Goal: Task Accomplishment & Management: Complete application form

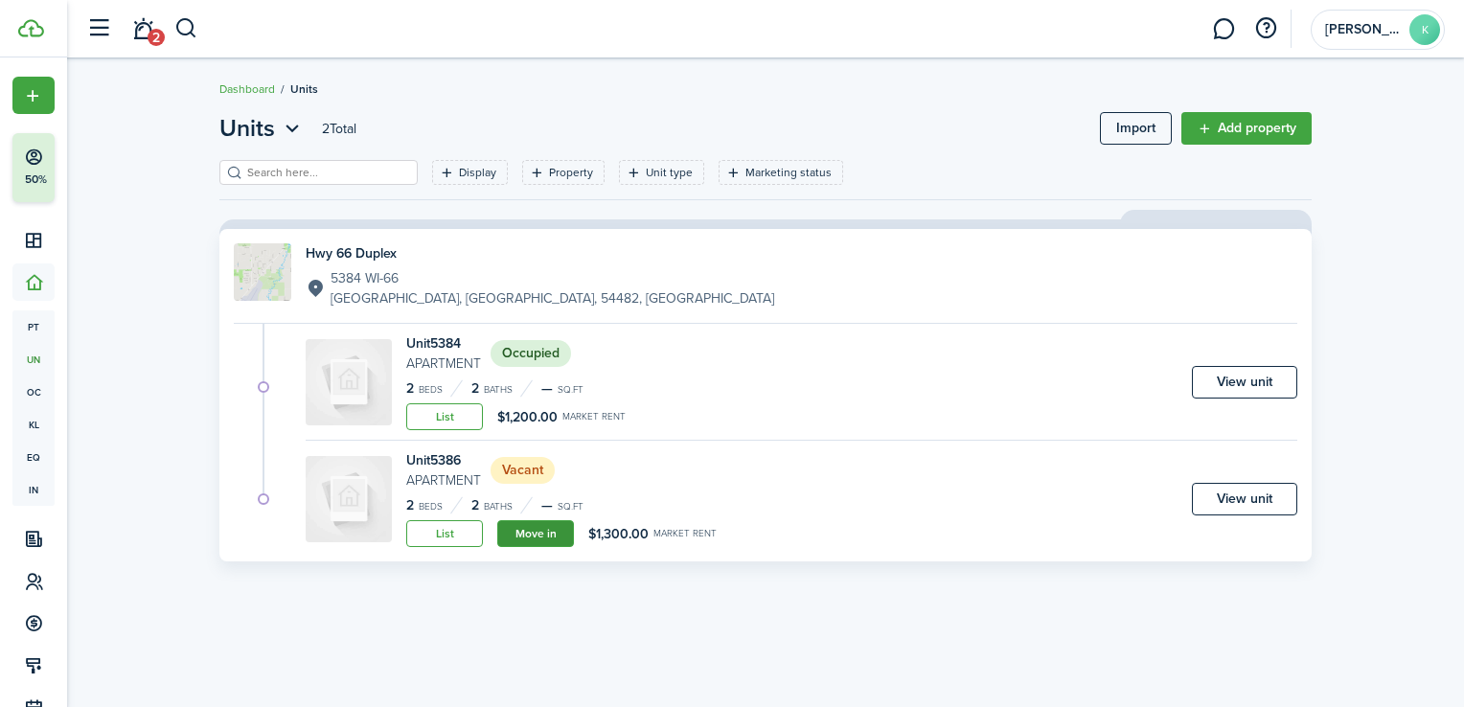
click at [533, 526] on link "Move in" at bounding box center [535, 533] width 77 height 27
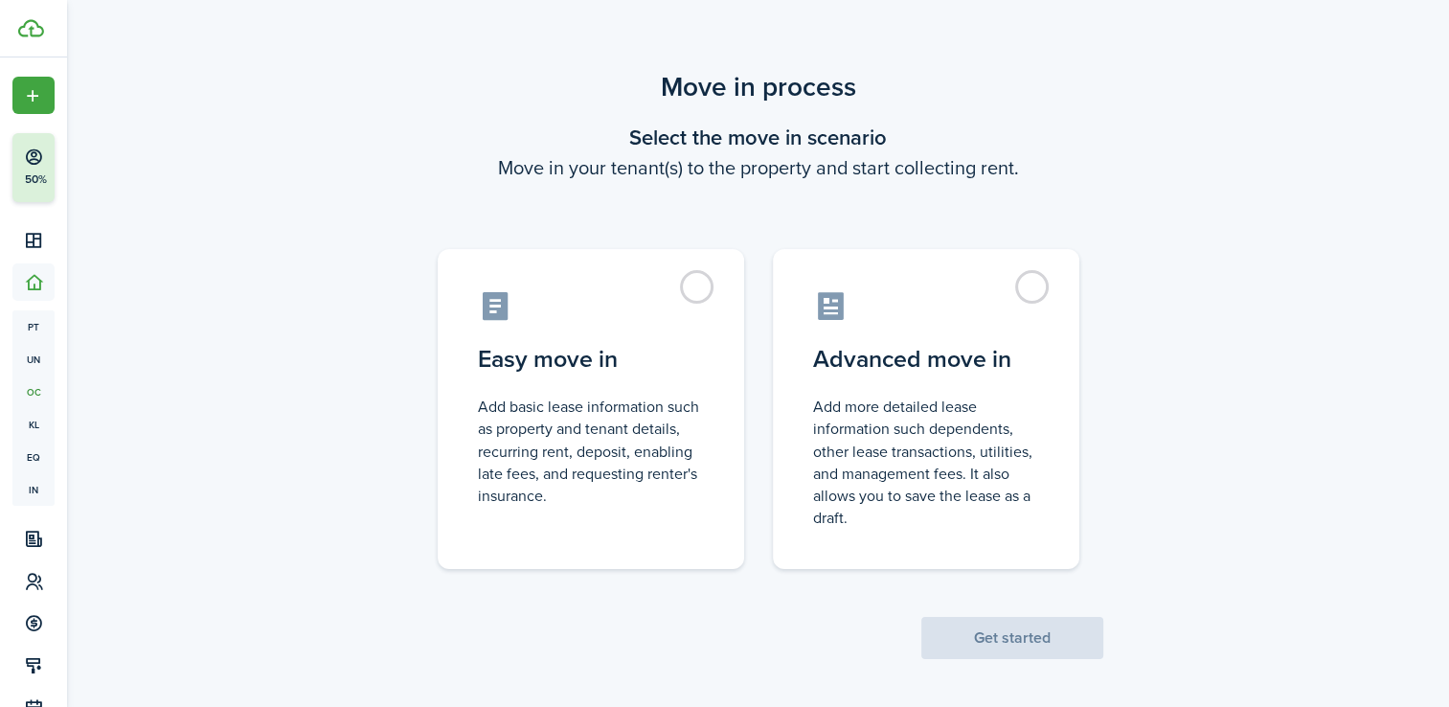
click at [533, 526] on label "Easy move in Add basic lease information such as property and tenant details, r…" at bounding box center [591, 409] width 307 height 320
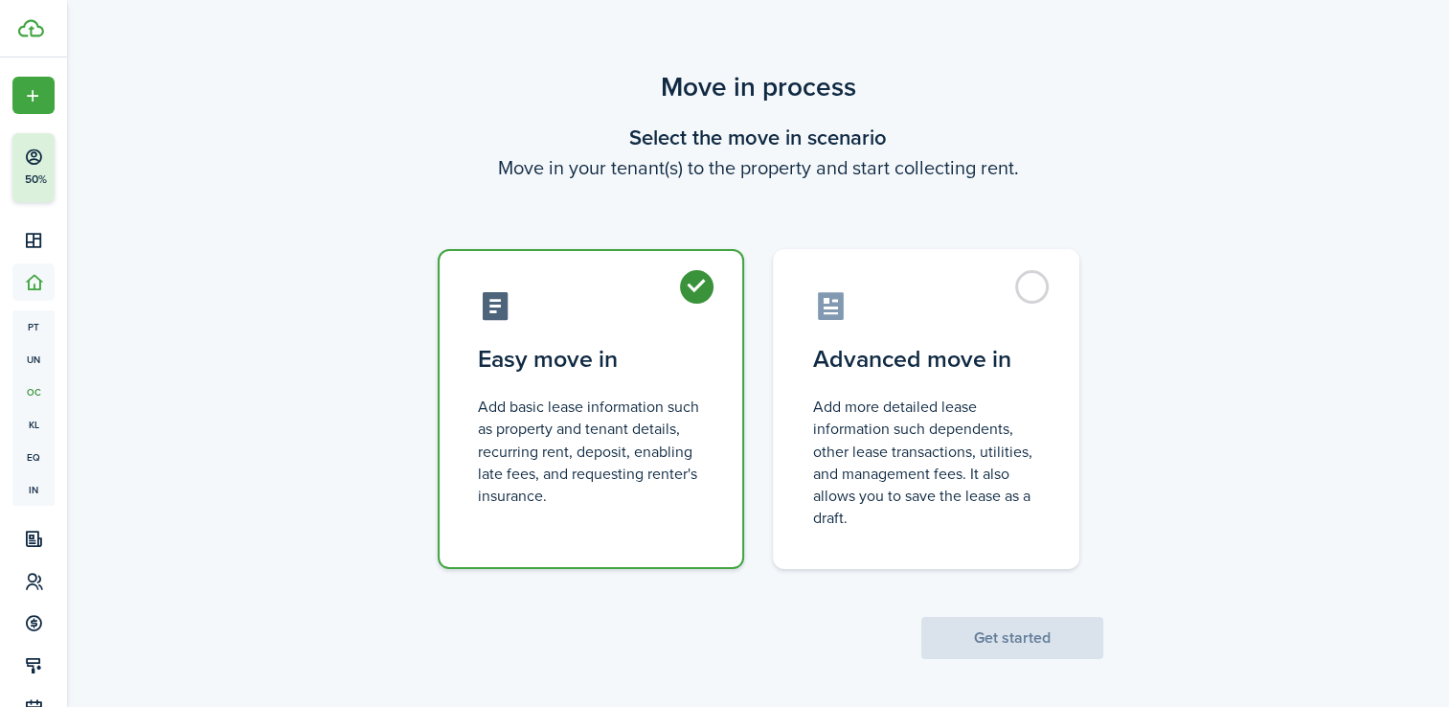
radio input "true"
click at [1011, 639] on button "Get started" at bounding box center [1013, 638] width 182 height 42
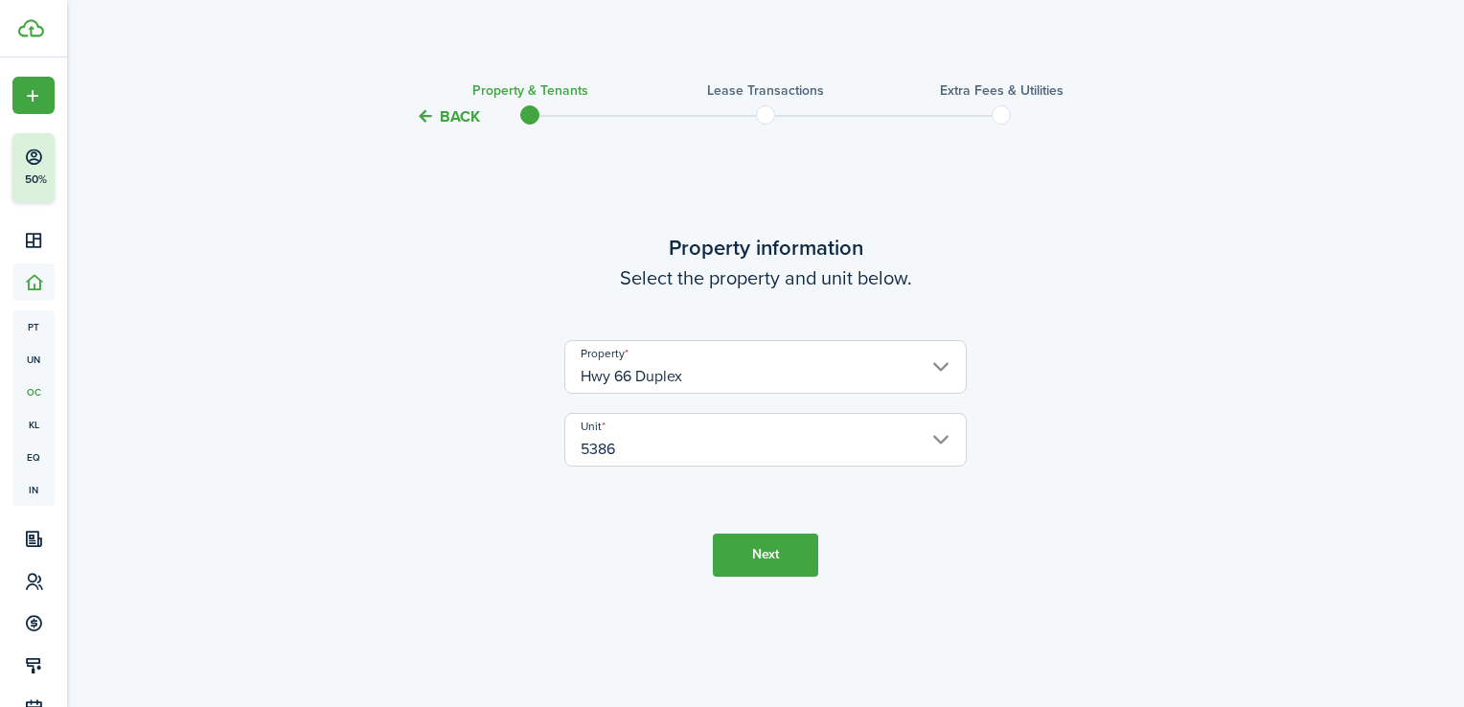
click at [774, 558] on button "Next" at bounding box center [765, 555] width 105 height 43
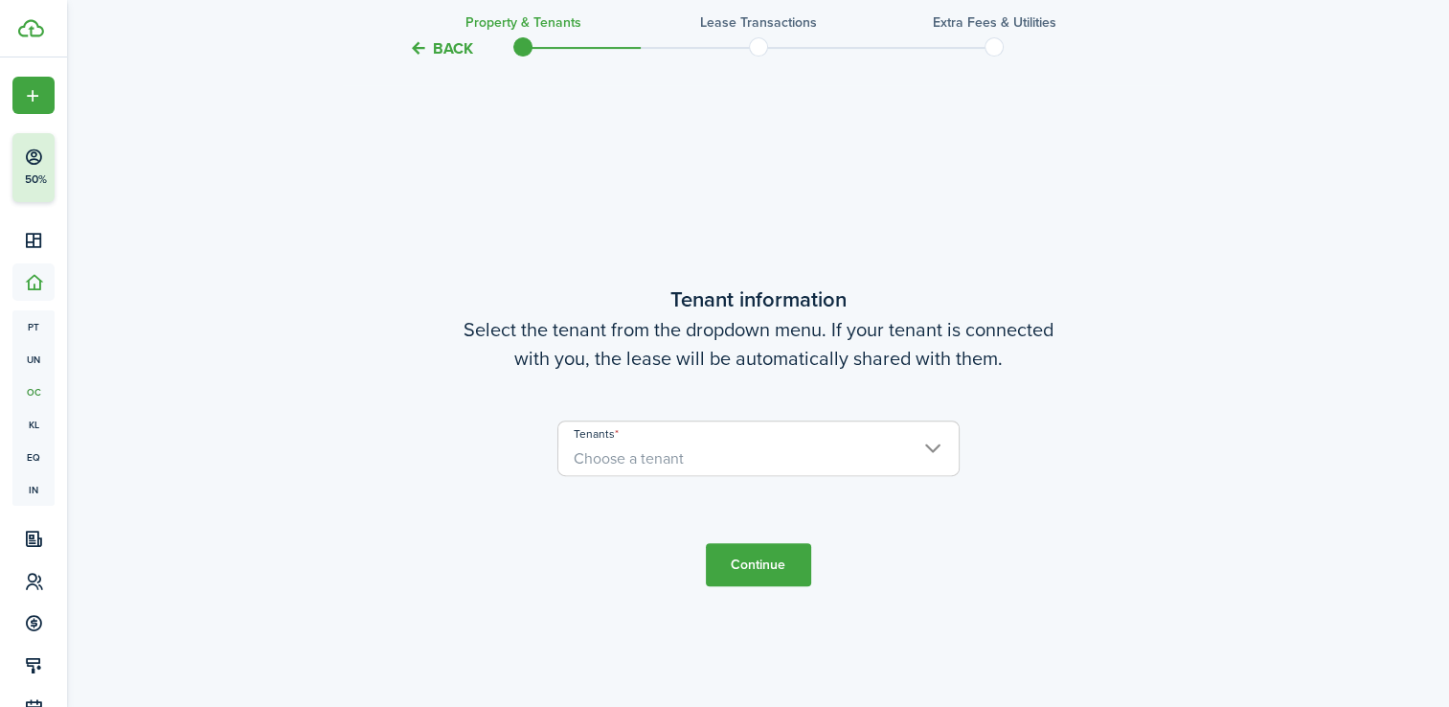
scroll to position [579, 0]
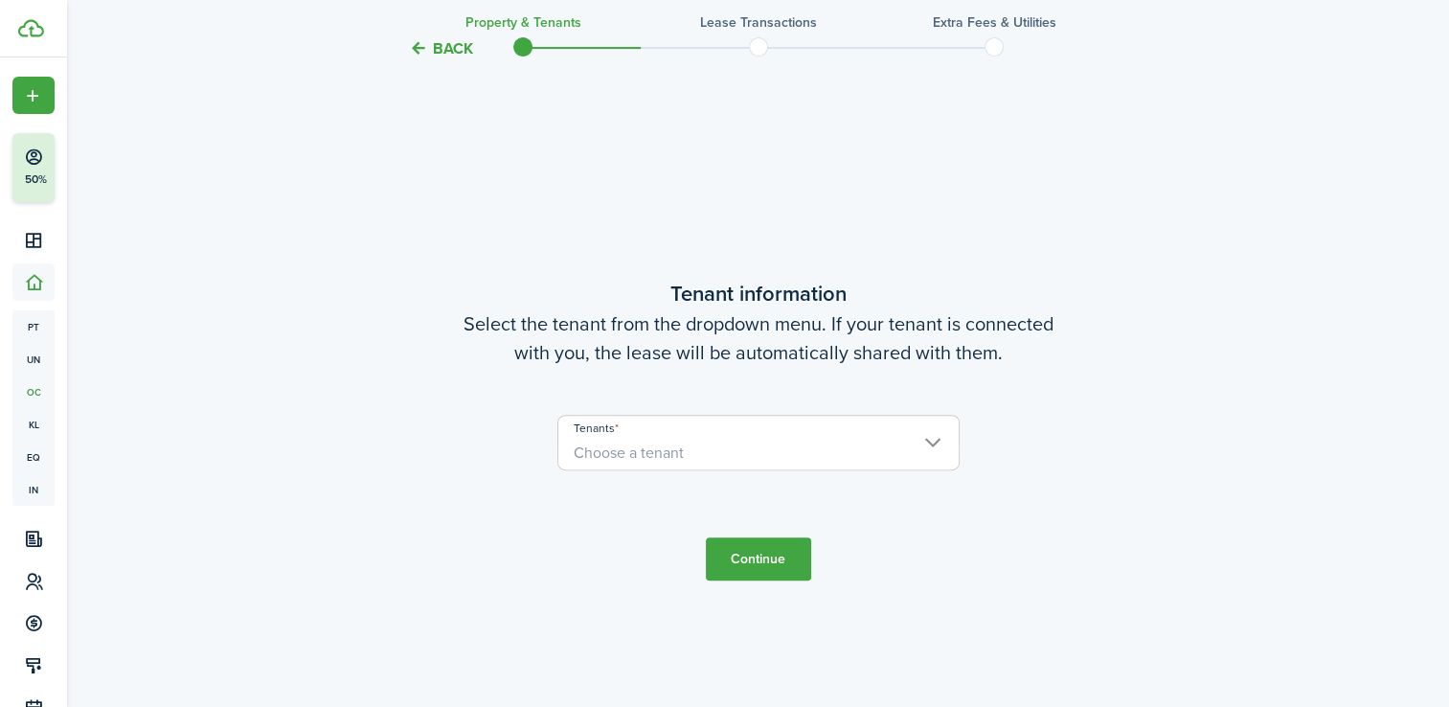
click at [677, 472] on user-client-select "Tenants Choose a tenant" at bounding box center [759, 452] width 402 height 75
click at [653, 454] on span "Choose a tenant" at bounding box center [629, 453] width 110 height 22
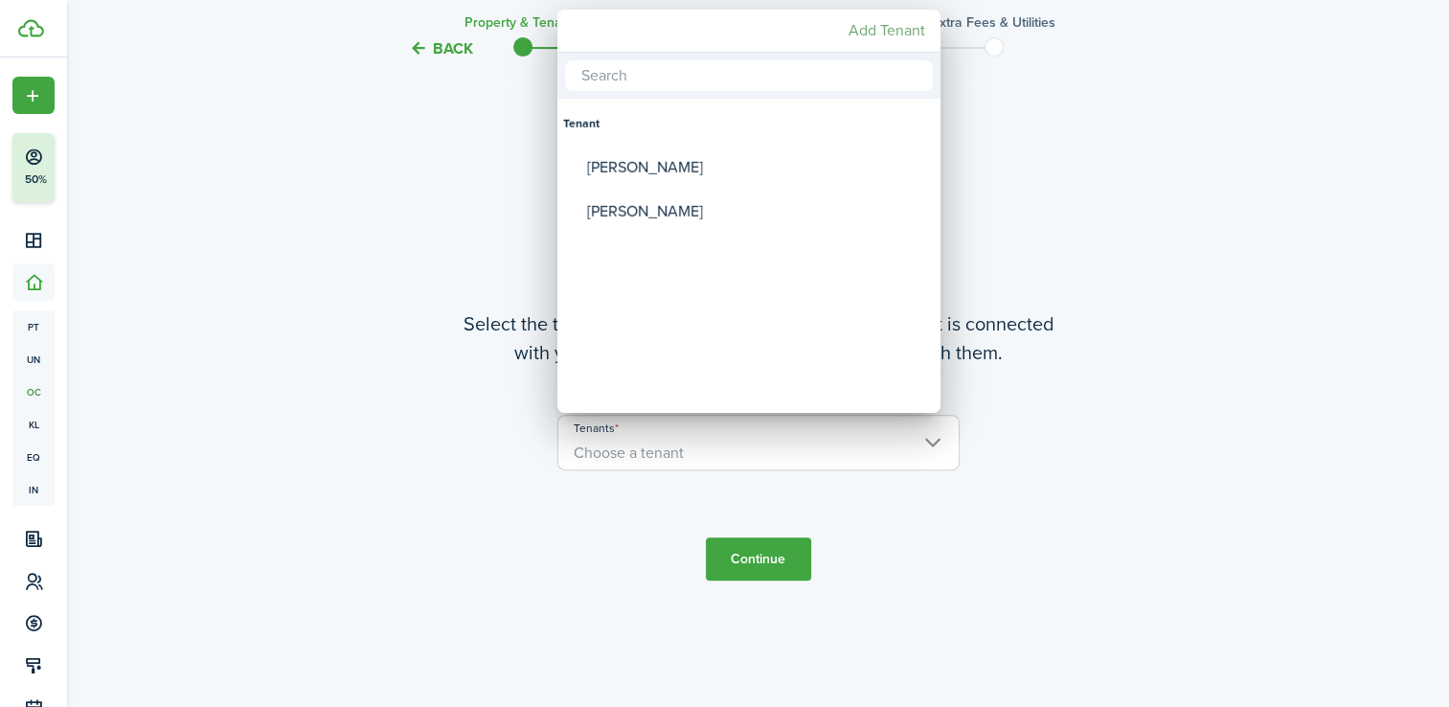
click at [866, 25] on mbsc-button "Add Tenant" at bounding box center [887, 30] width 92 height 34
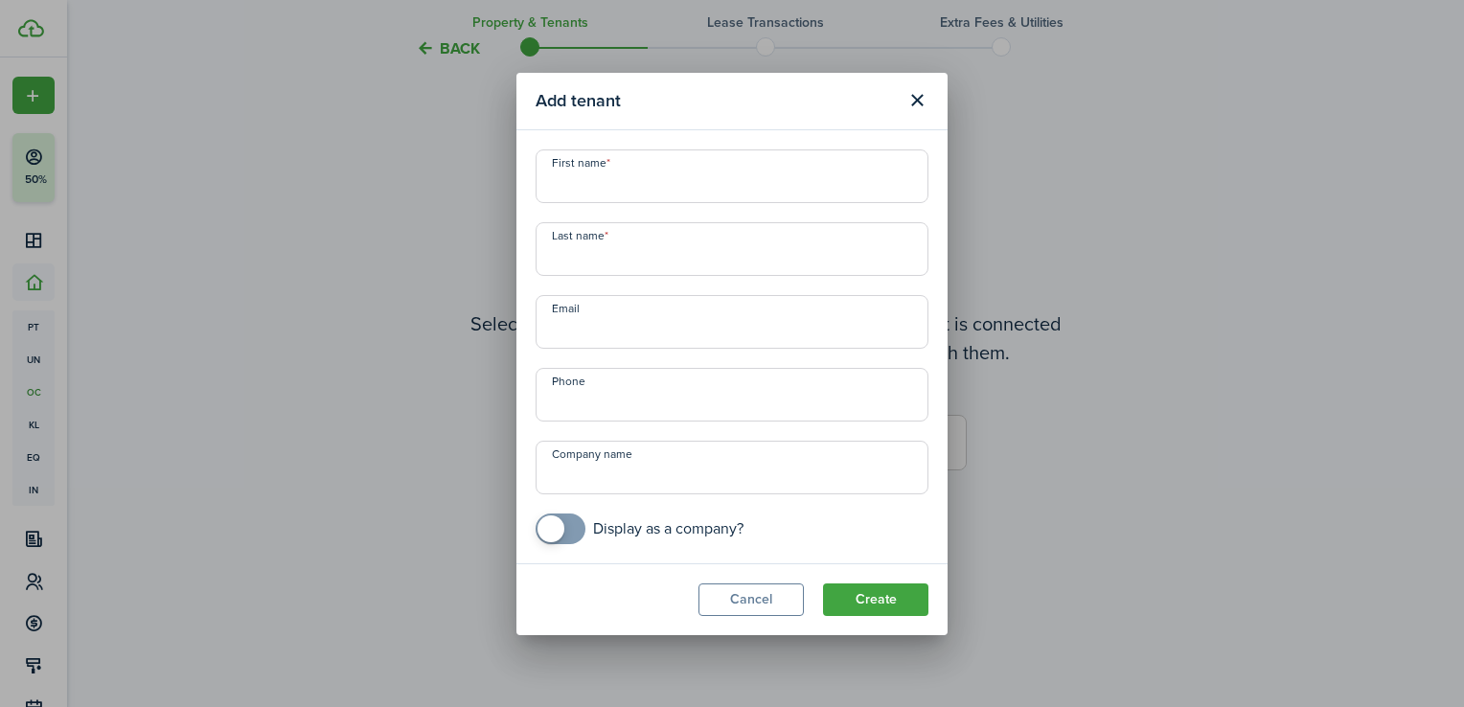
click at [676, 174] on input "First name" at bounding box center [732, 176] width 393 height 54
type input "[PERSON_NAME]"
type input "+1"
click at [613, 415] on input "+1" at bounding box center [732, 395] width 393 height 54
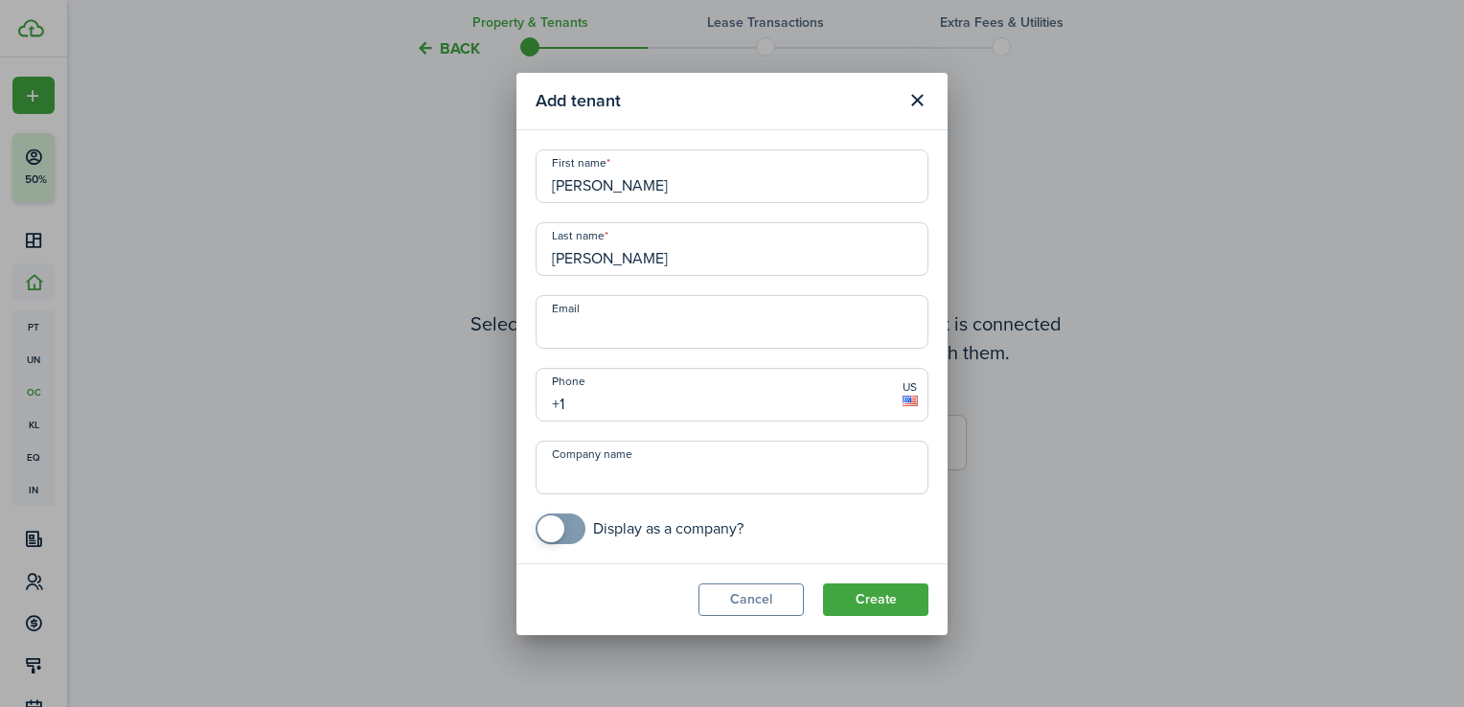
click at [644, 186] on input "[PERSON_NAME]" at bounding box center [732, 176] width 393 height 54
type input "[PERSON_NAME]"
click at [621, 404] on input "+1" at bounding box center [732, 395] width 393 height 54
type input "[PHONE_NUMBER]"
click at [905, 594] on button "Create" at bounding box center [875, 599] width 105 height 33
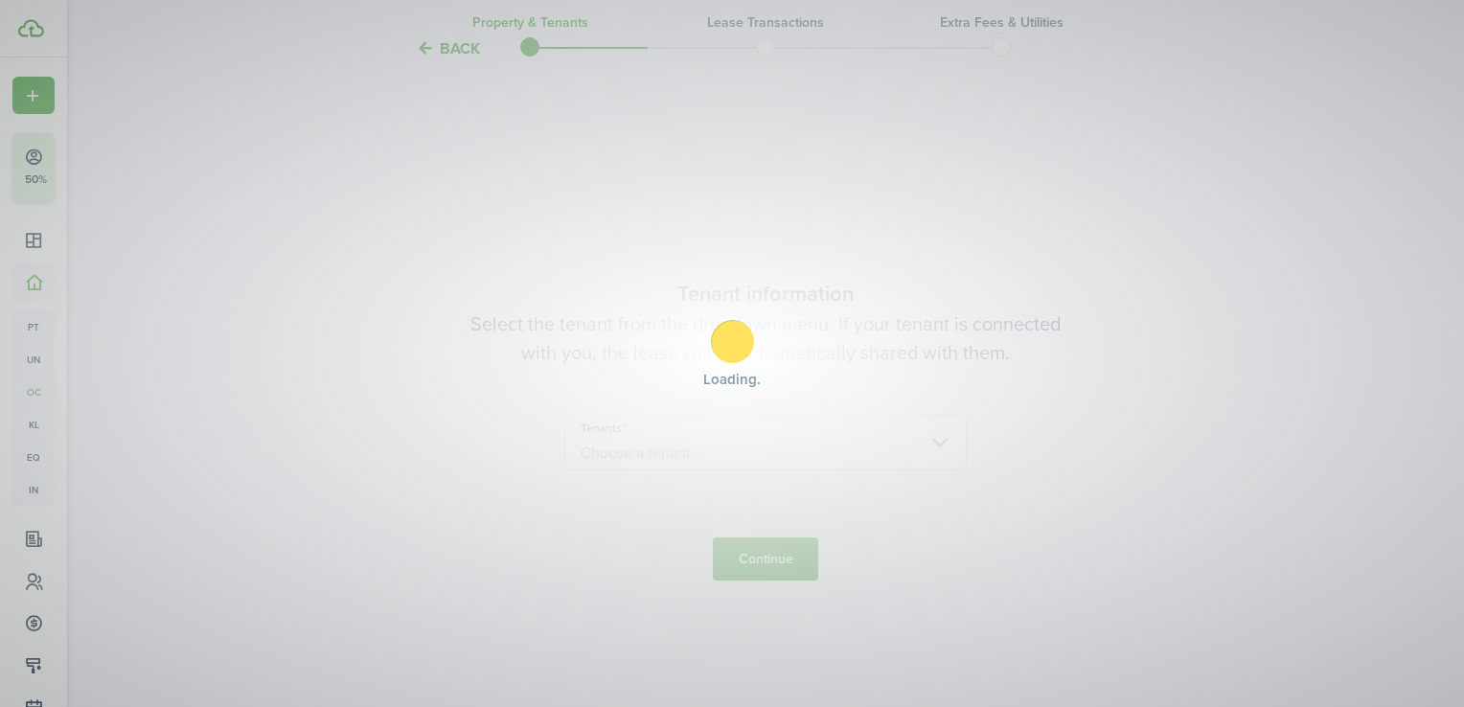
click at [831, 392] on div "Loading" at bounding box center [732, 353] width 1464 height 707
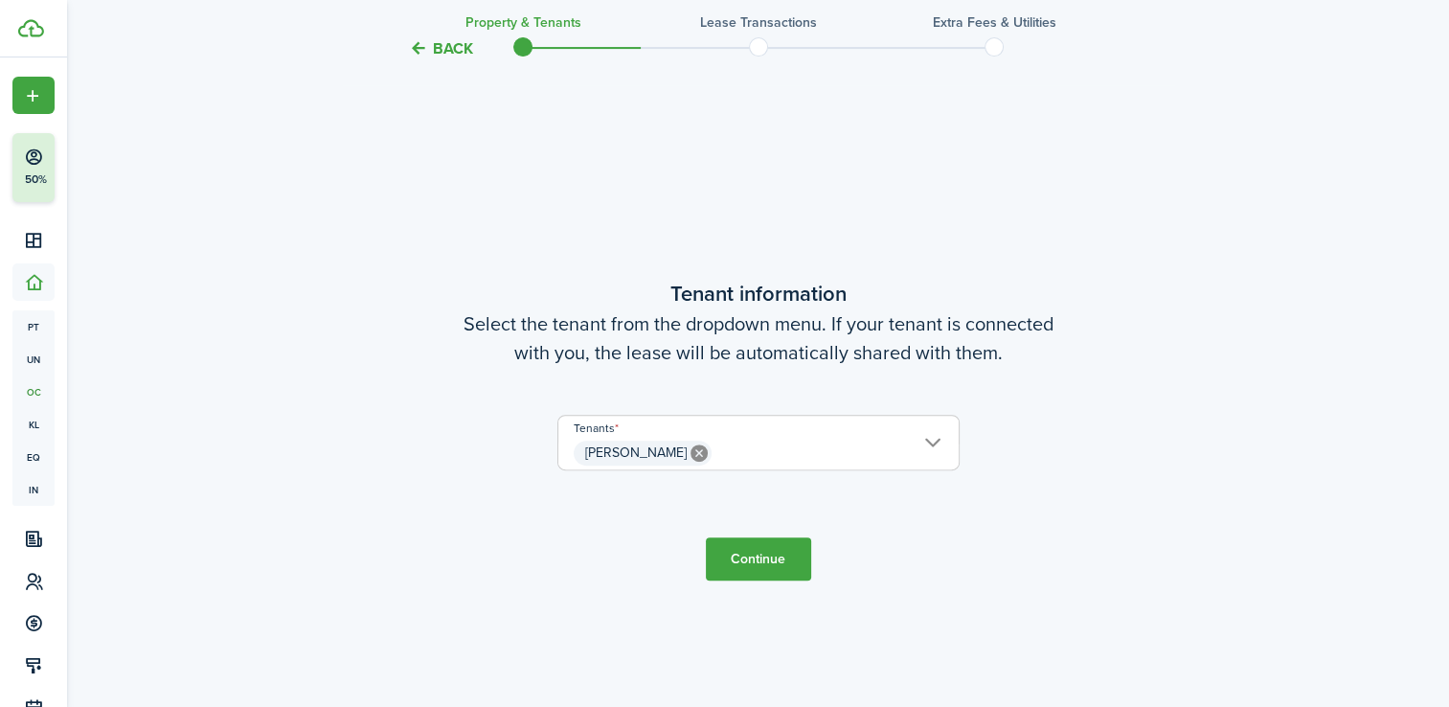
click at [839, 444] on span "[PERSON_NAME]" at bounding box center [758, 453] width 400 height 33
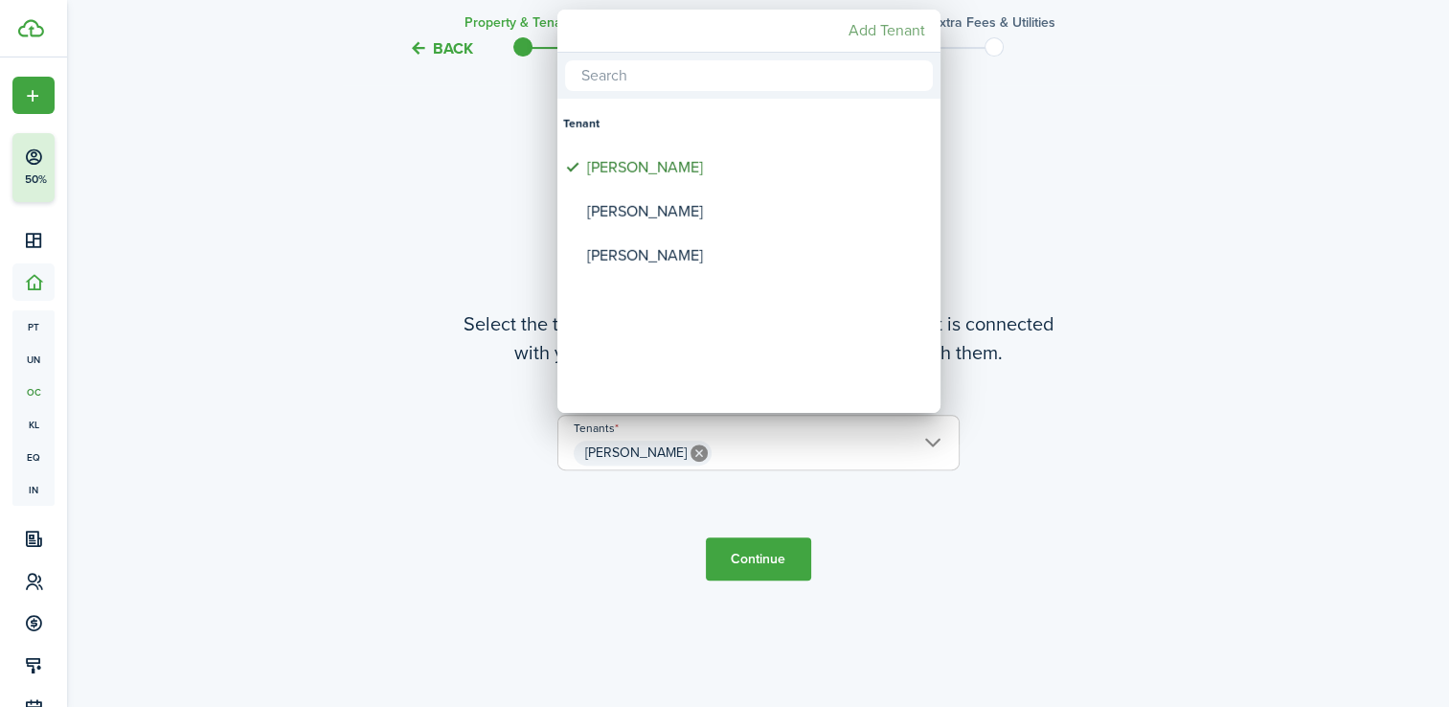
click at [871, 46] on mbsc-button "Add Tenant" at bounding box center [887, 30] width 92 height 34
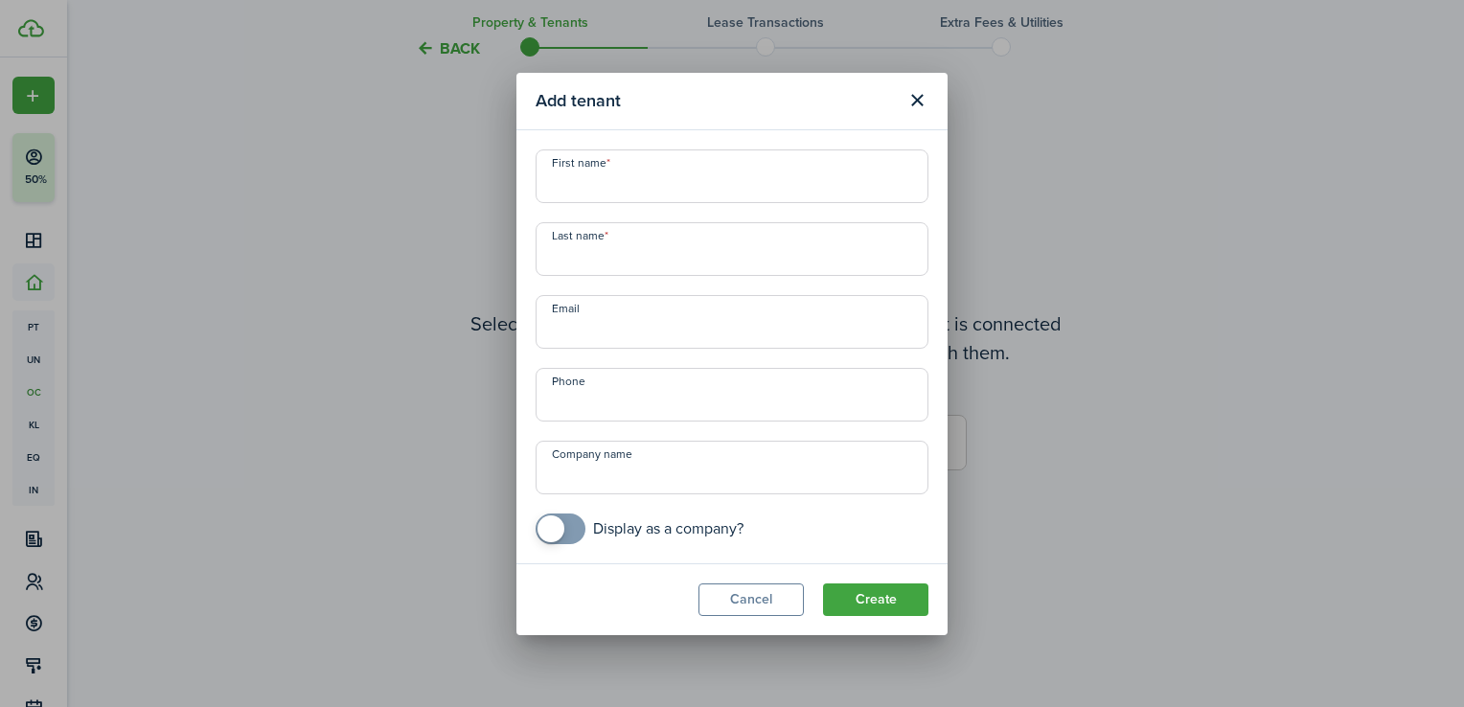
click at [643, 159] on input "First name" at bounding box center [732, 176] width 393 height 54
type input "a"
type input "[PERSON_NAME]"
click at [885, 607] on button "Create" at bounding box center [875, 599] width 105 height 33
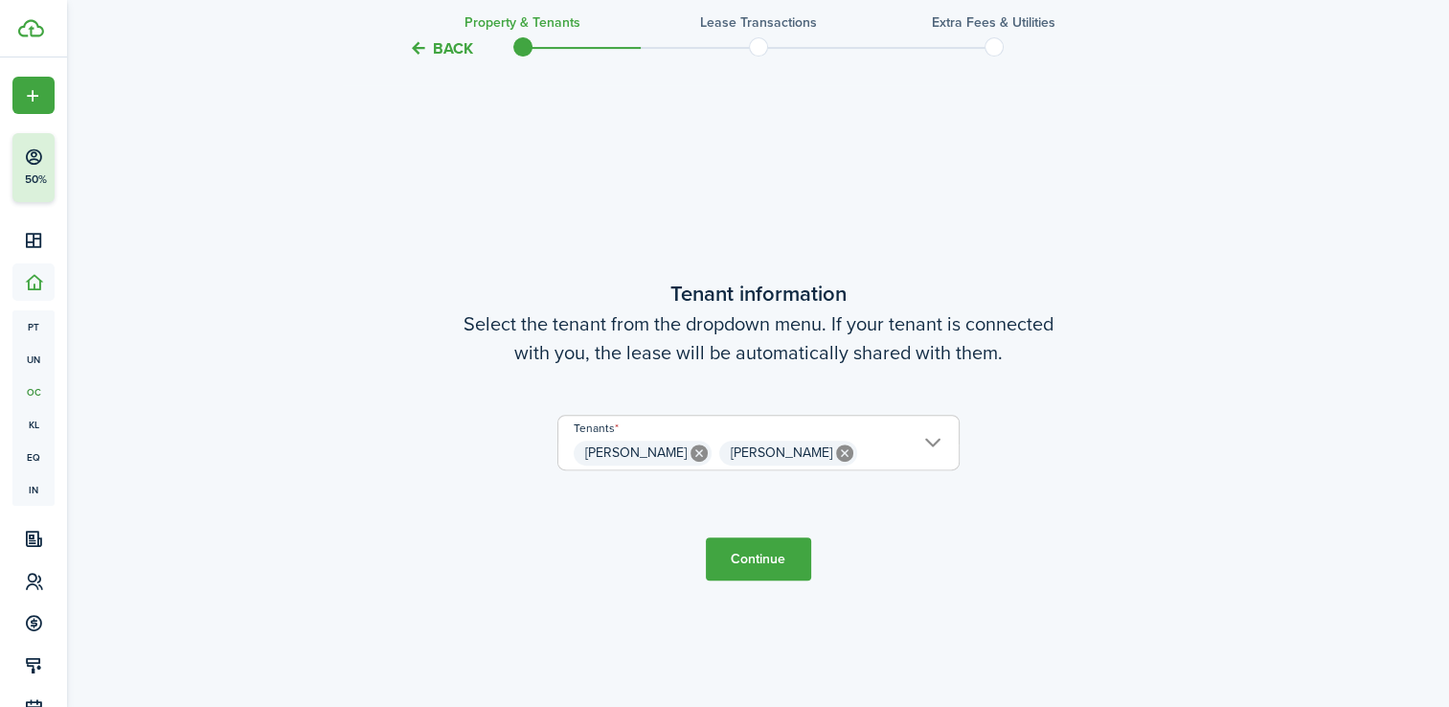
click at [742, 555] on button "Continue" at bounding box center [758, 558] width 105 height 43
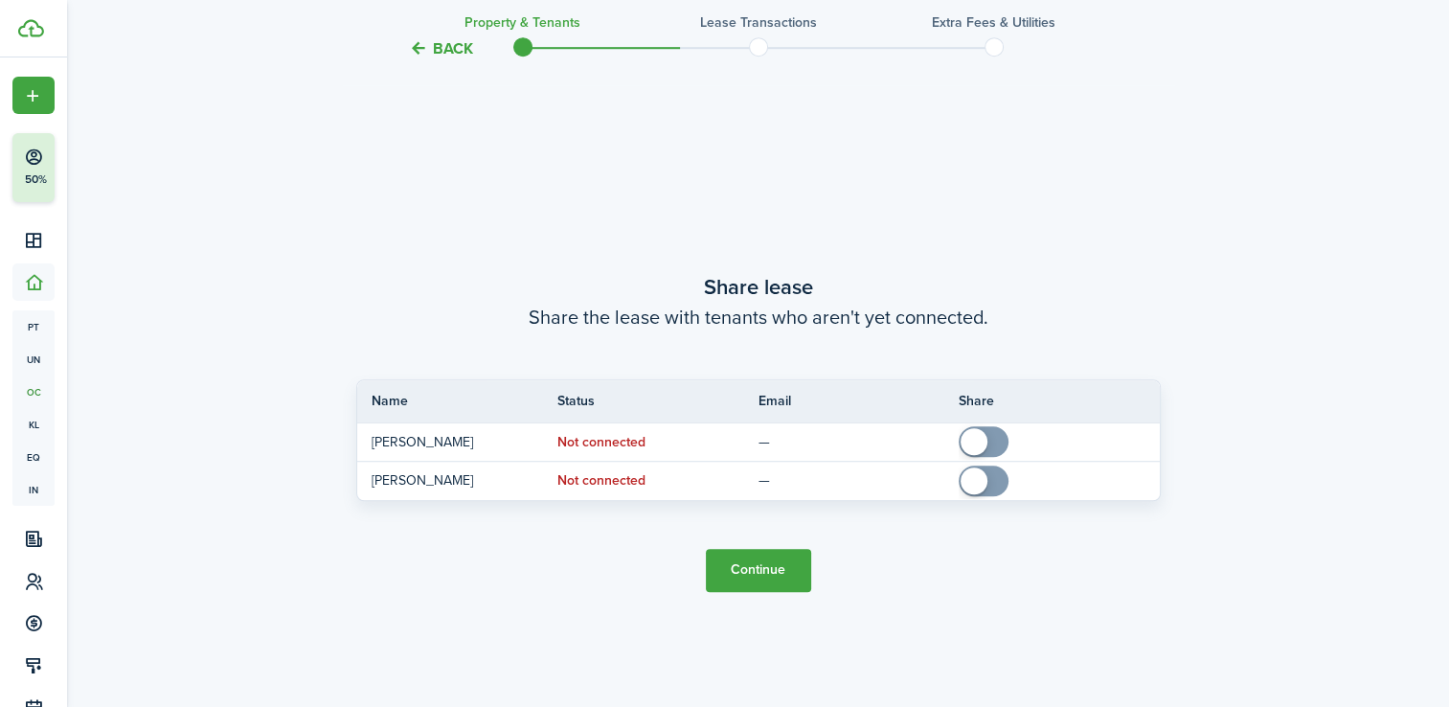
scroll to position [1287, 0]
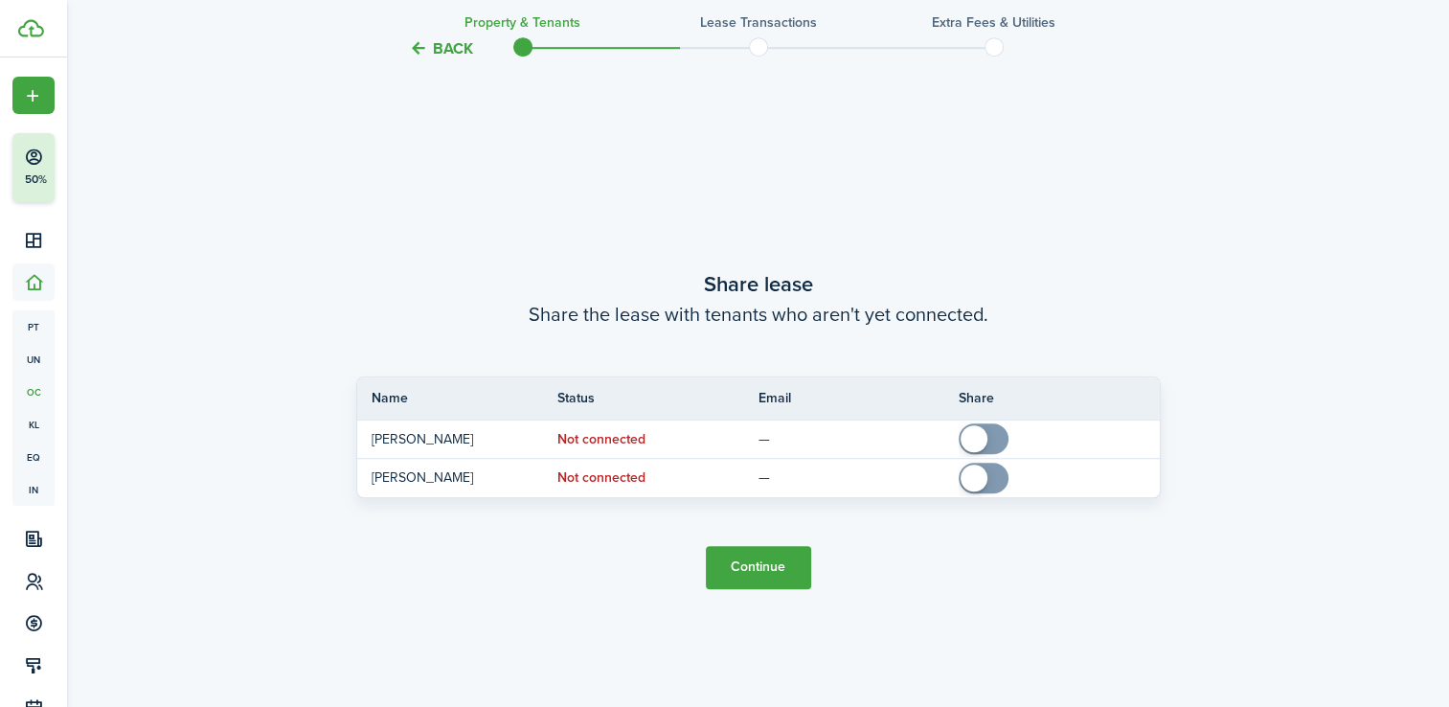
click at [736, 577] on button "Continue" at bounding box center [758, 567] width 105 height 43
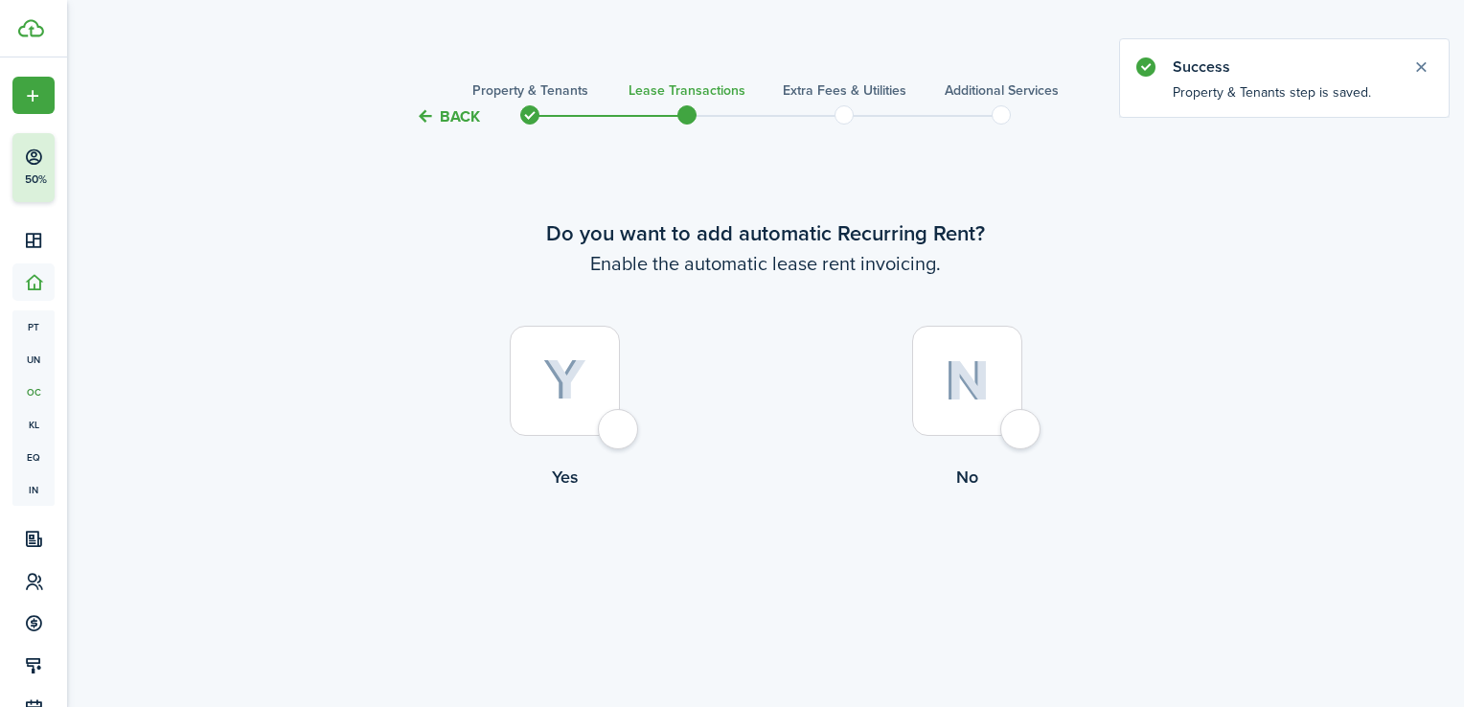
click at [601, 405] on div at bounding box center [565, 381] width 110 height 110
radio input "true"
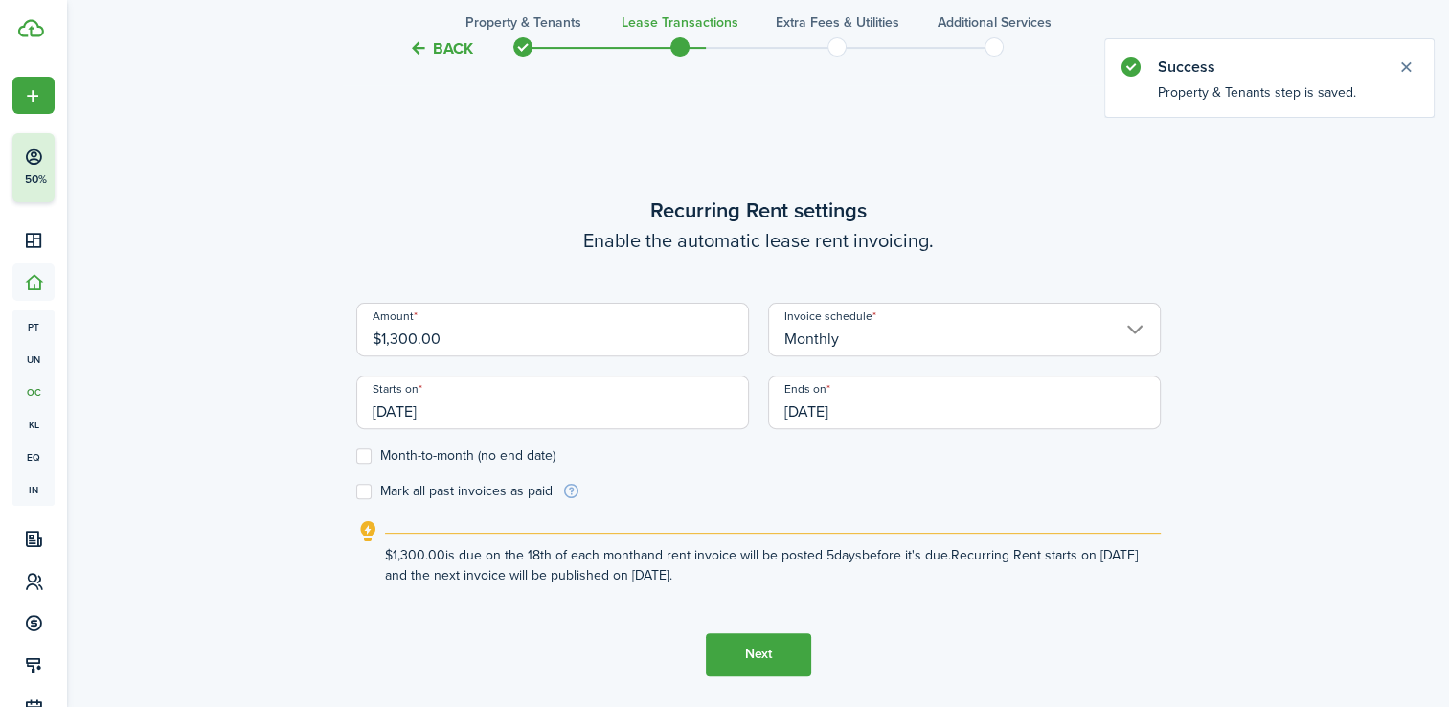
scroll to position [579, 0]
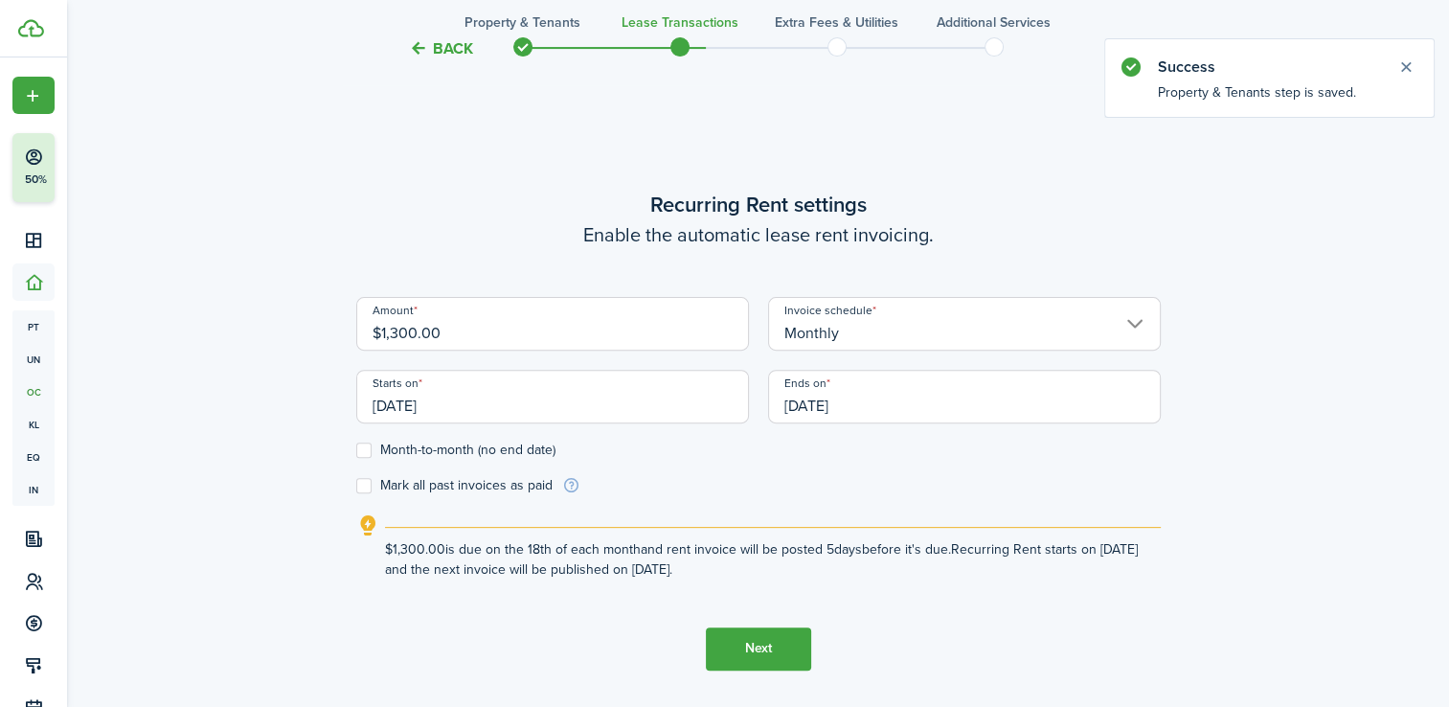
click at [517, 411] on input "[DATE]" at bounding box center [552, 397] width 393 height 54
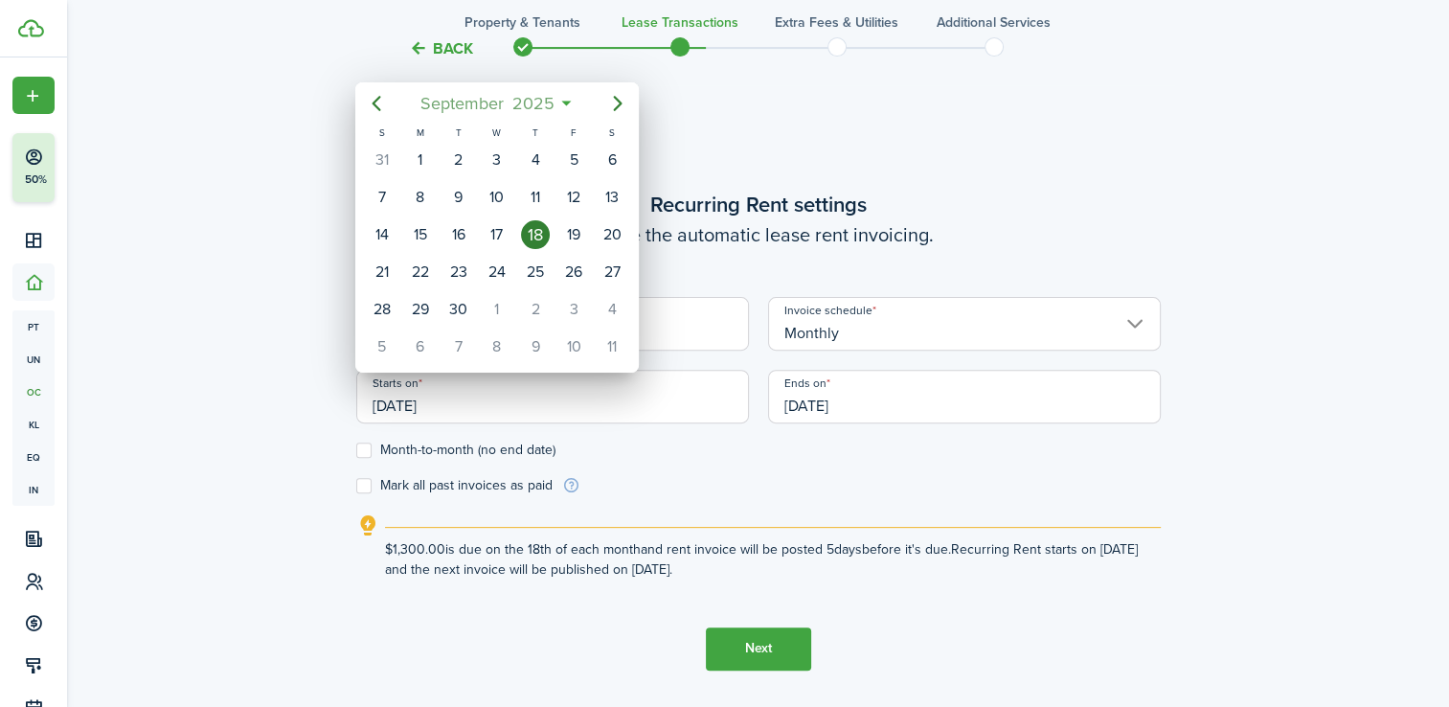
click at [521, 109] on span "2025" at bounding box center [533, 103] width 51 height 34
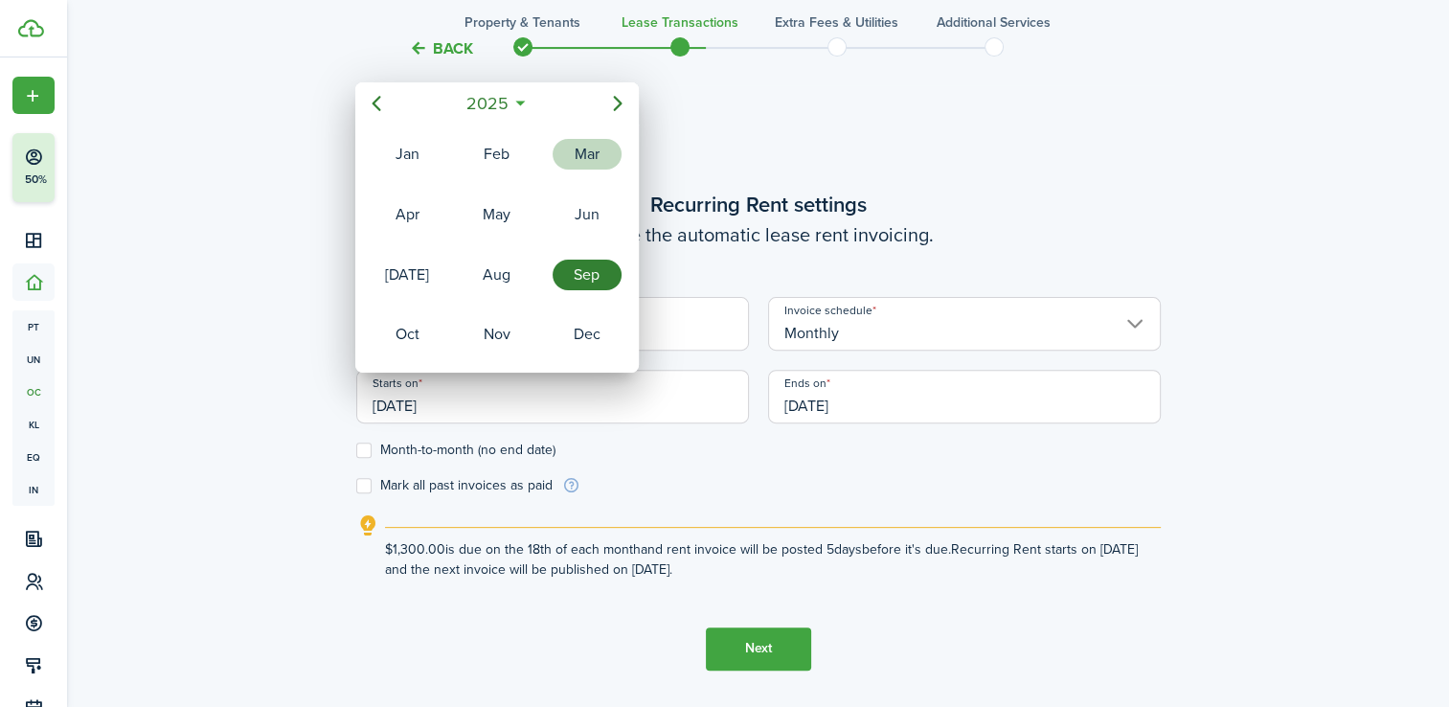
click at [556, 153] on div "Mar" at bounding box center [587, 154] width 69 height 31
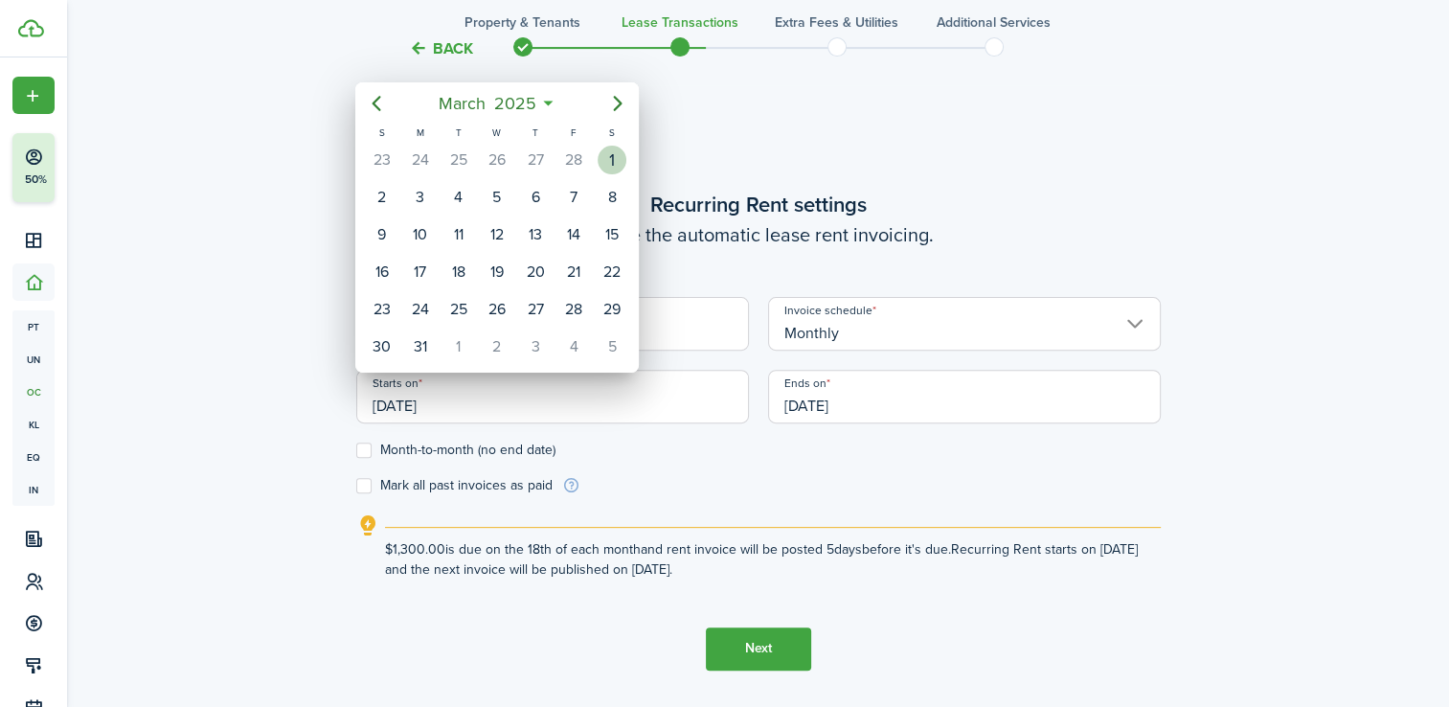
click at [602, 161] on div "1" at bounding box center [612, 160] width 29 height 29
type input "[DATE]"
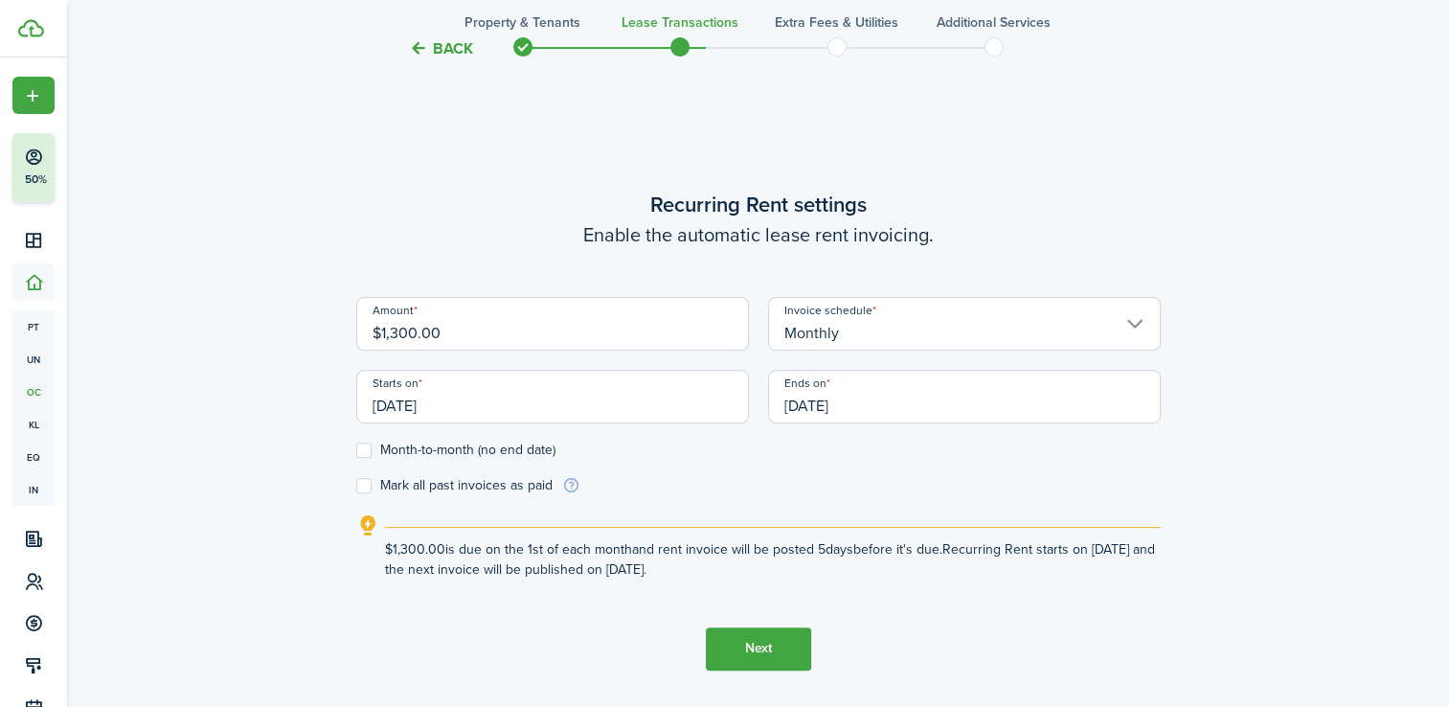
click at [881, 404] on input "[DATE]" at bounding box center [964, 397] width 393 height 54
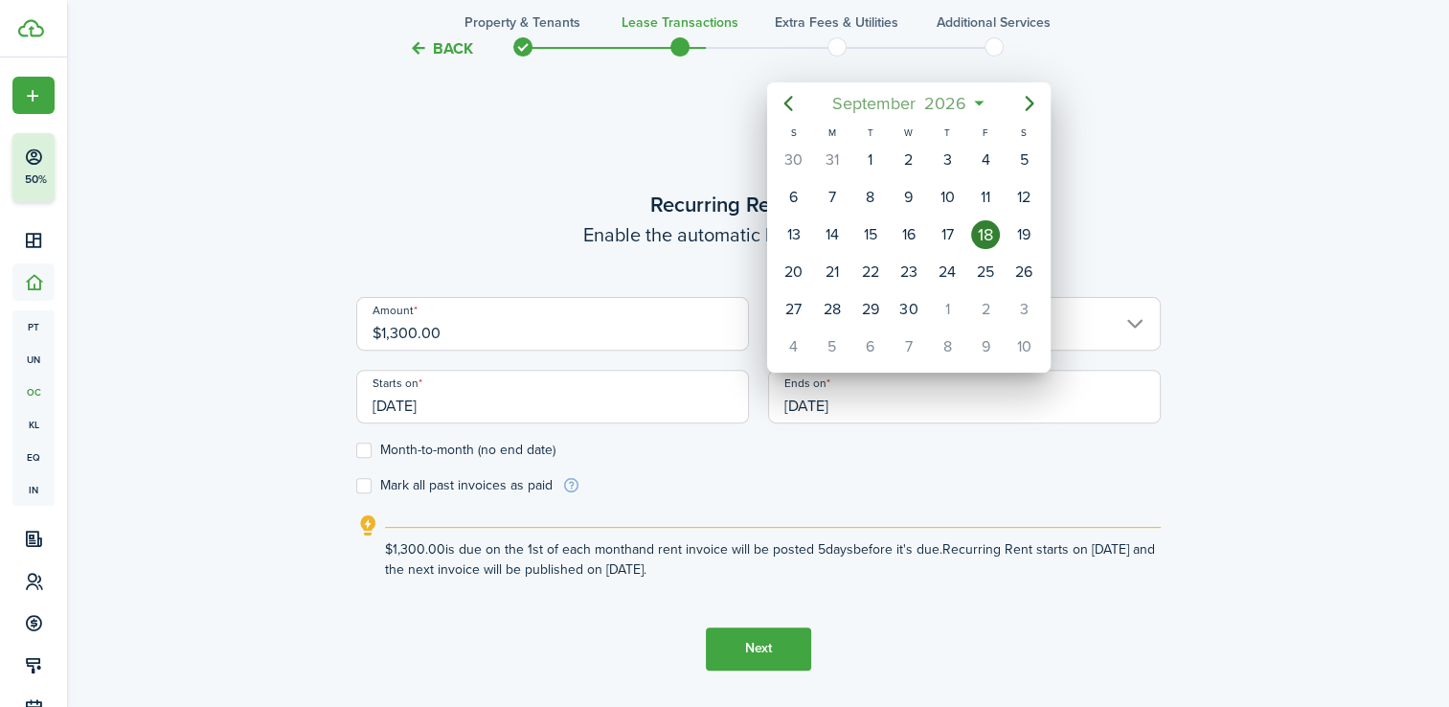
click at [968, 106] on span "2026" at bounding box center [945, 103] width 51 height 34
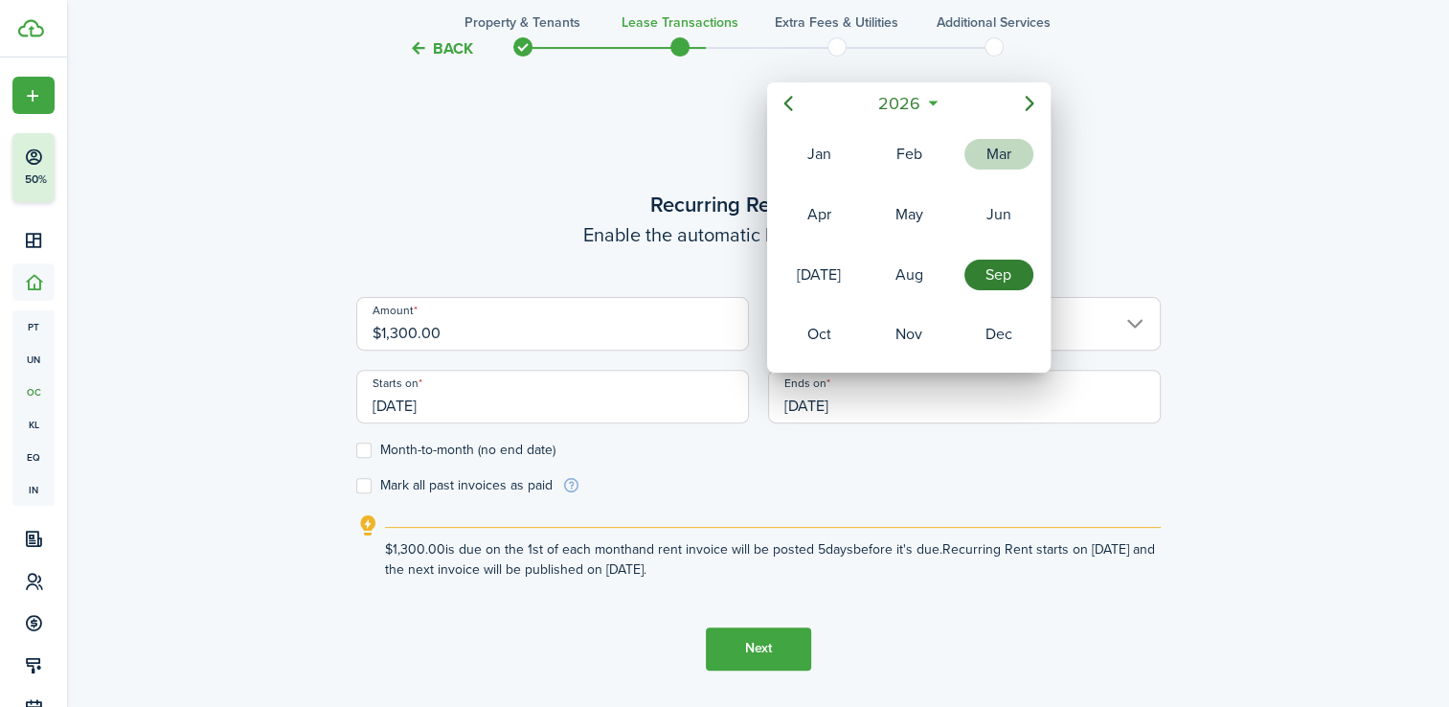
click at [982, 156] on div "Mar" at bounding box center [999, 154] width 69 height 31
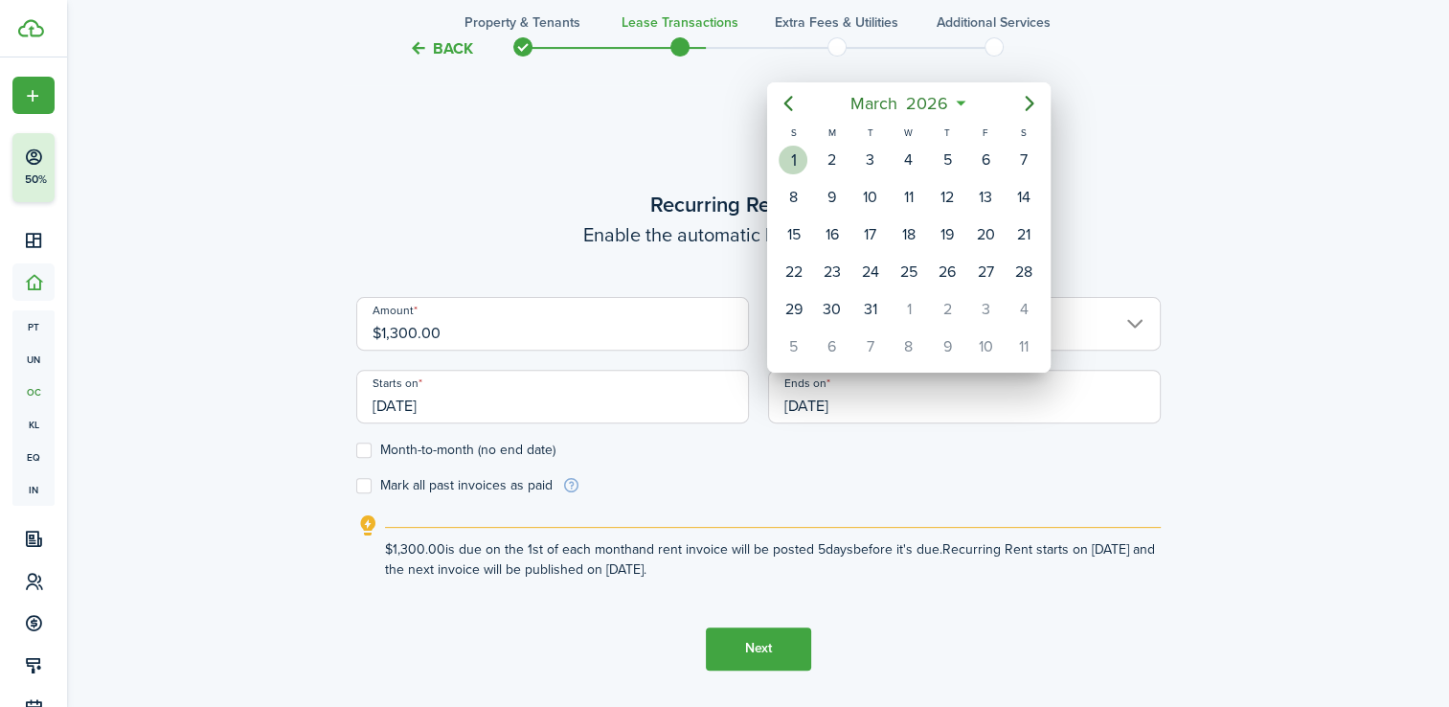
click at [796, 153] on div "1" at bounding box center [793, 160] width 29 height 29
type input "[DATE]"
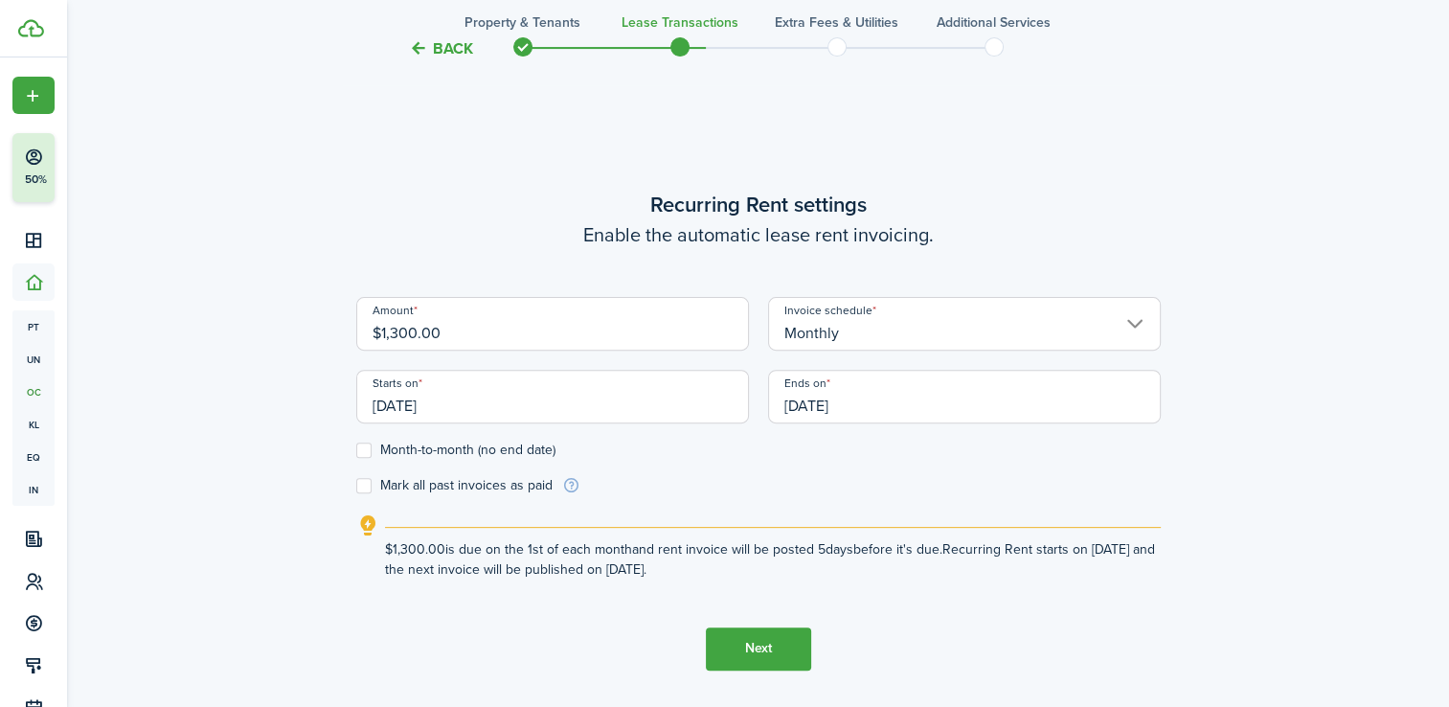
click at [832, 458] on form "Amount $1,300.00 Invoice schedule Monthly Starts on [DATE] Ends on [DATE] Month…" at bounding box center [758, 396] width 805 height 198
click at [464, 485] on label "Mark all past invoices as paid" at bounding box center [454, 485] width 196 height 15
click at [356, 485] on input "Mark all past invoices as paid" at bounding box center [355, 485] width 1 height 1
checkbox input "true"
click at [768, 639] on button "Next" at bounding box center [758, 648] width 105 height 43
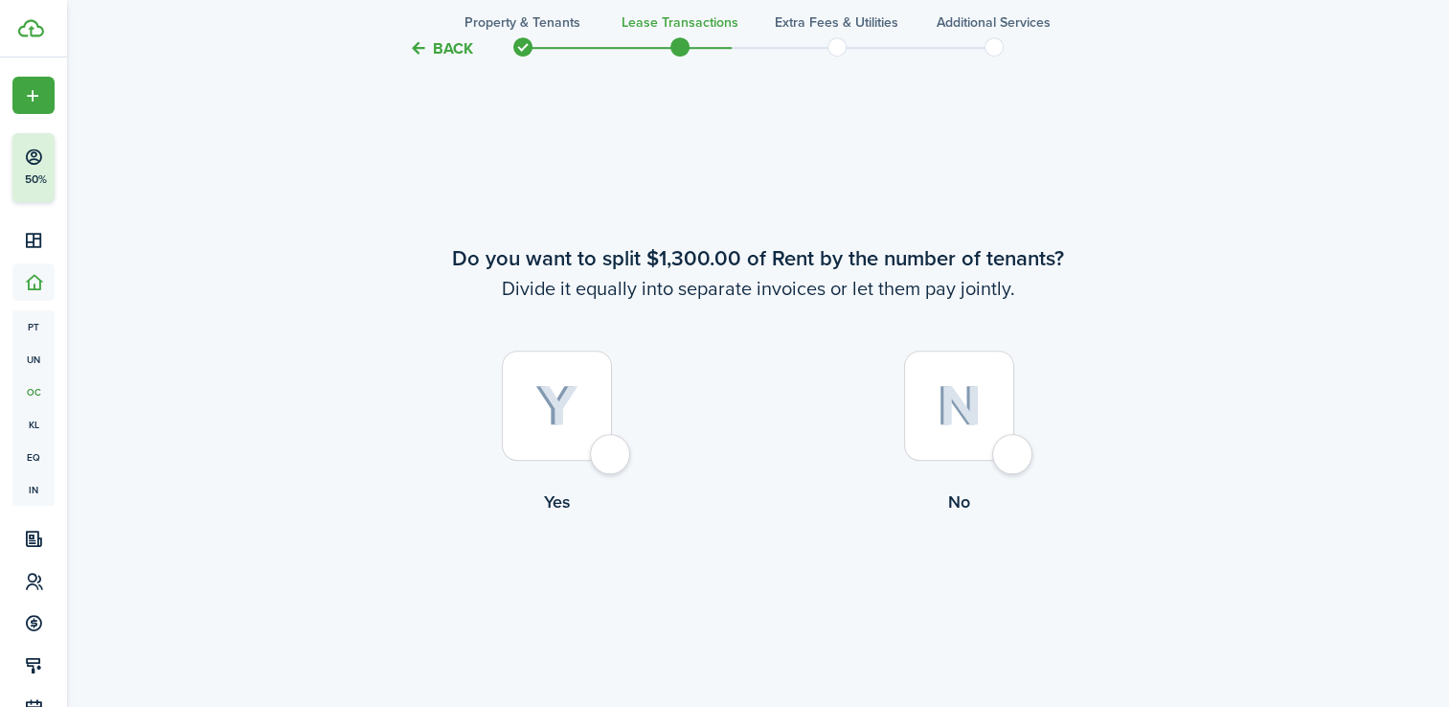
scroll to position [1287, 0]
click at [961, 427] on div at bounding box center [959, 405] width 110 height 110
radio input "true"
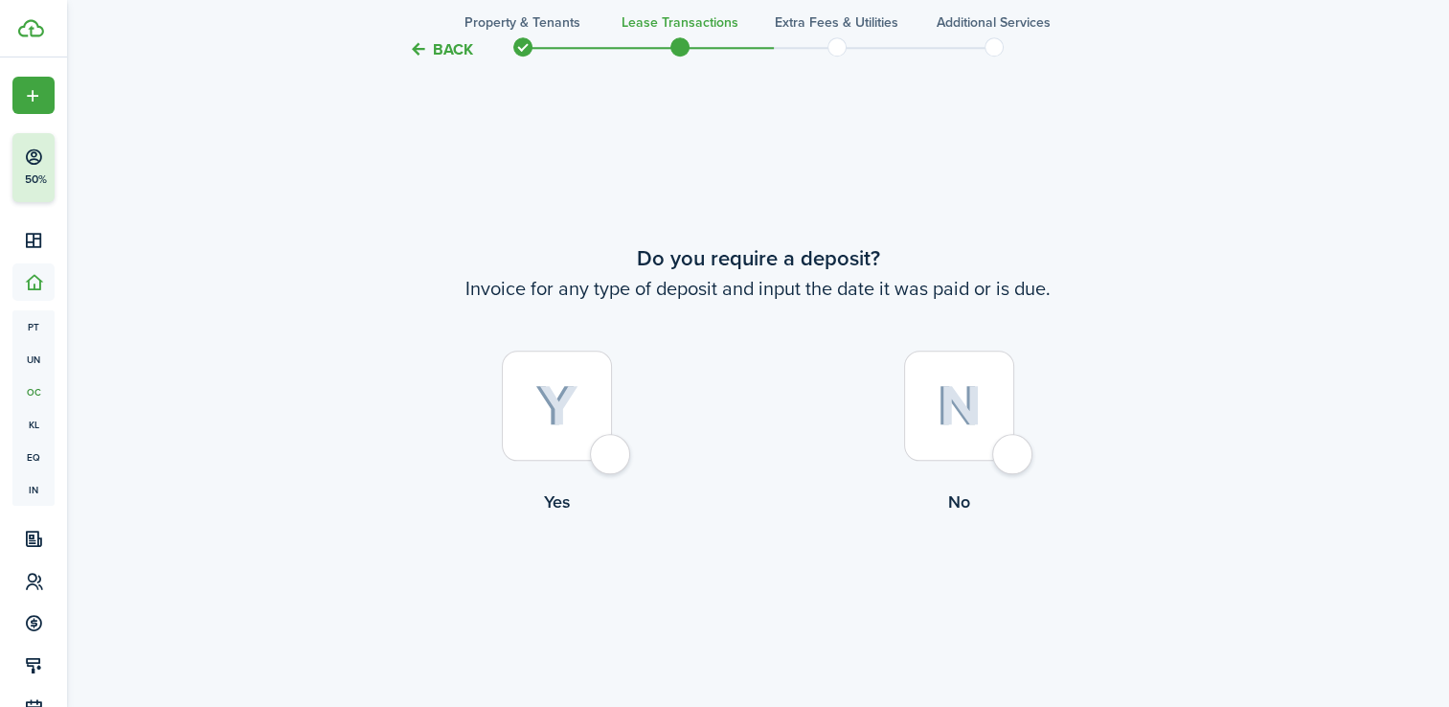
scroll to position [1994, 0]
click at [587, 431] on div at bounding box center [557, 405] width 110 height 110
radio input "true"
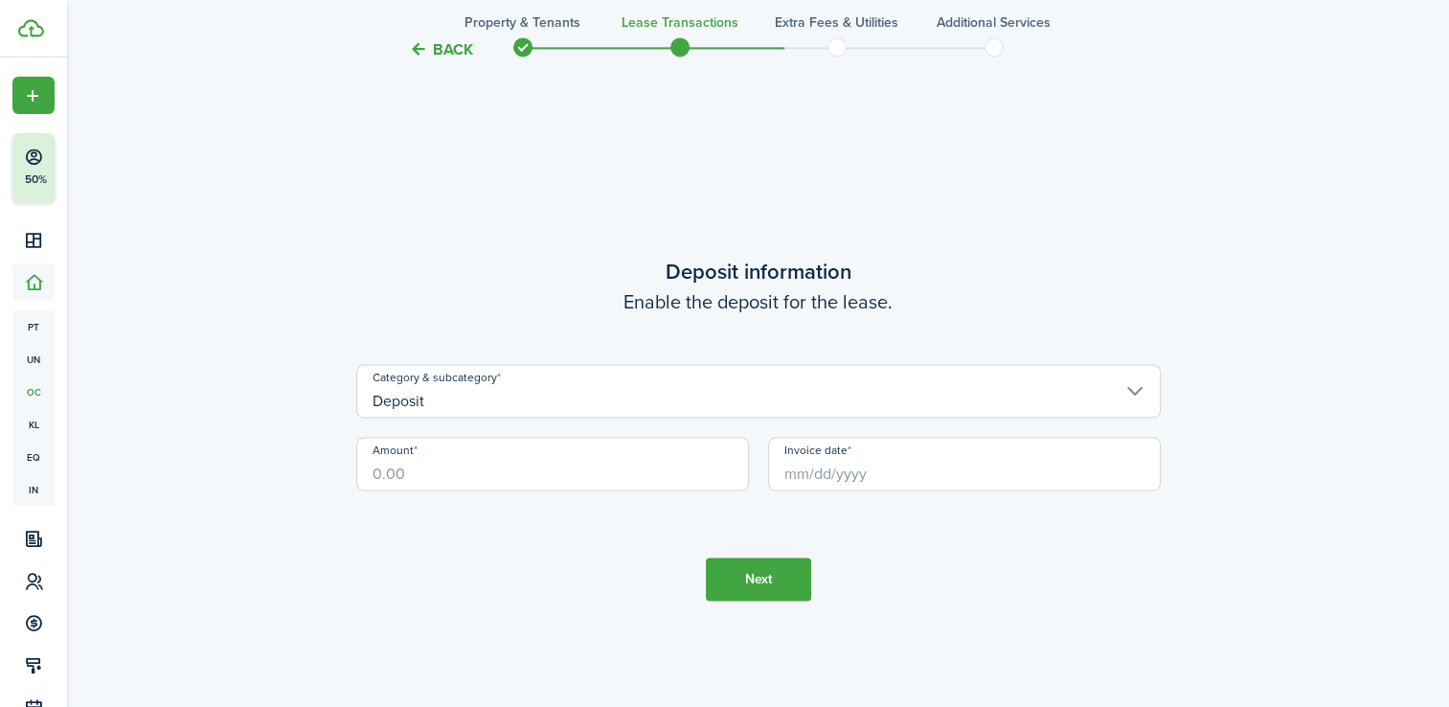
scroll to position [2701, 0]
click at [489, 456] on input "Amount" at bounding box center [552, 463] width 393 height 54
click at [847, 469] on input "Invoice date" at bounding box center [964, 463] width 393 height 54
type input "$1,300.00"
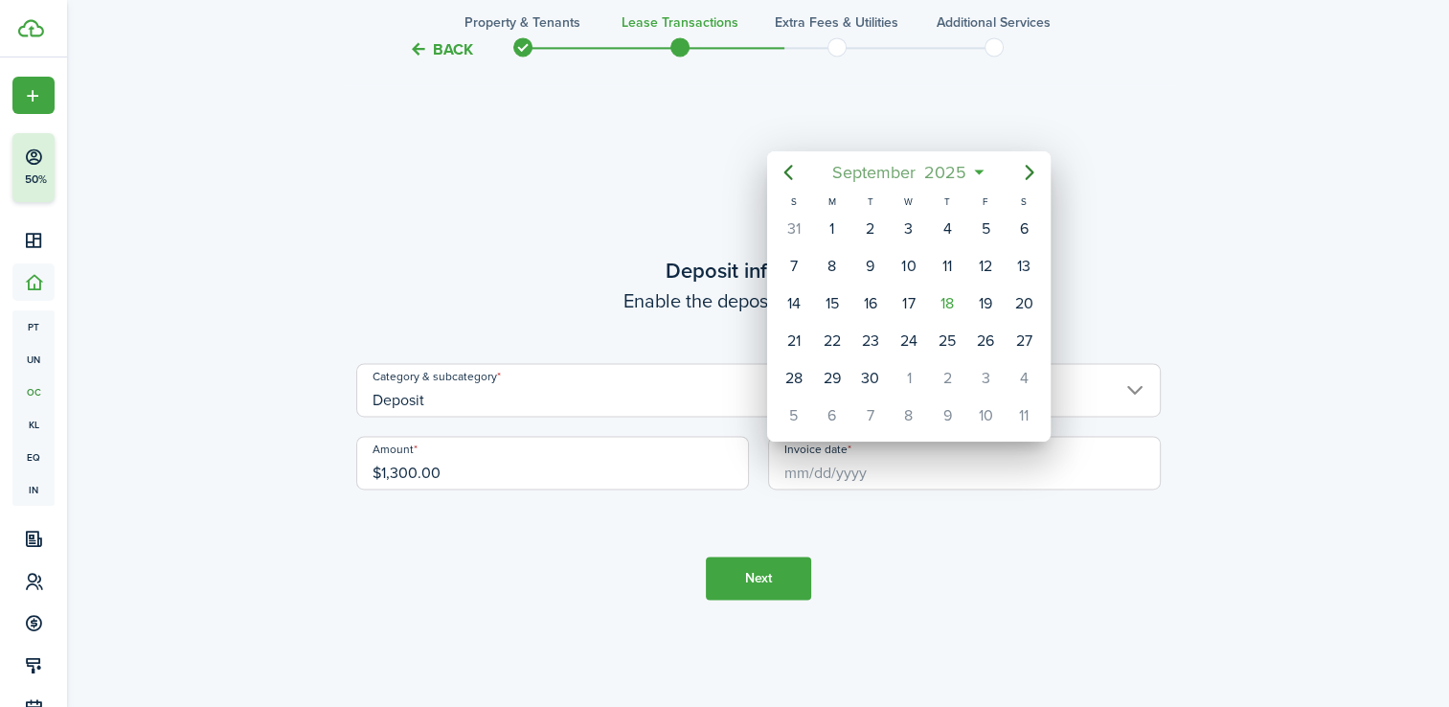
click at [962, 163] on span "2025" at bounding box center [945, 172] width 51 height 34
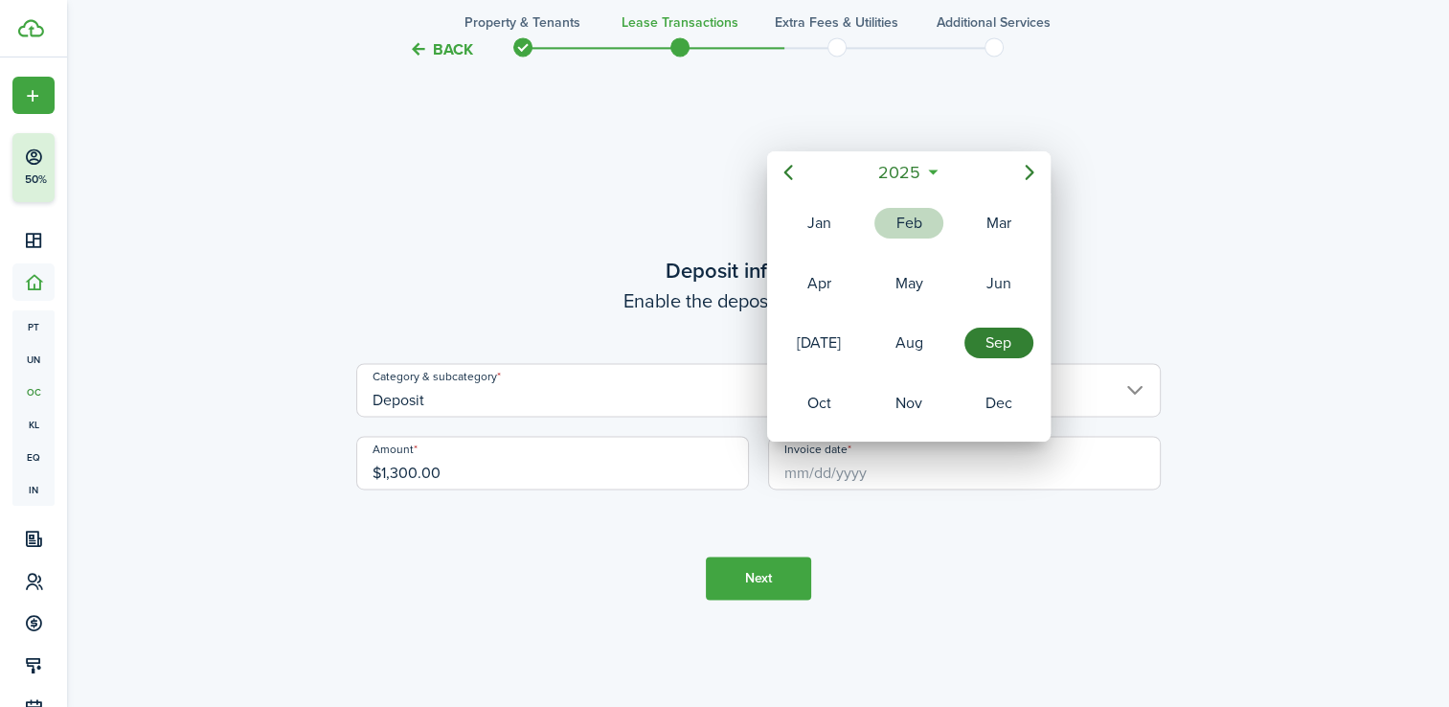
click at [910, 233] on div "Feb" at bounding box center [909, 223] width 69 height 31
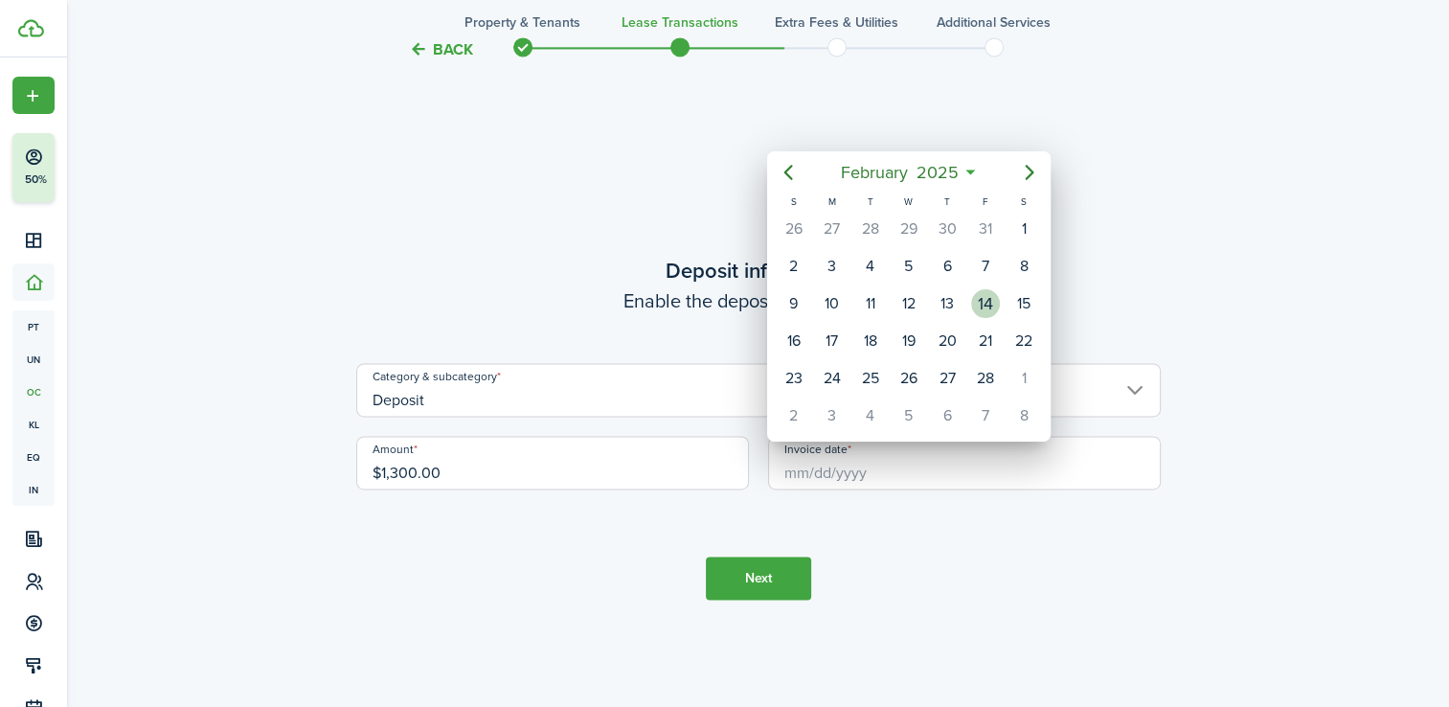
click at [984, 298] on div "14" at bounding box center [985, 303] width 29 height 29
type input "[DATE]"
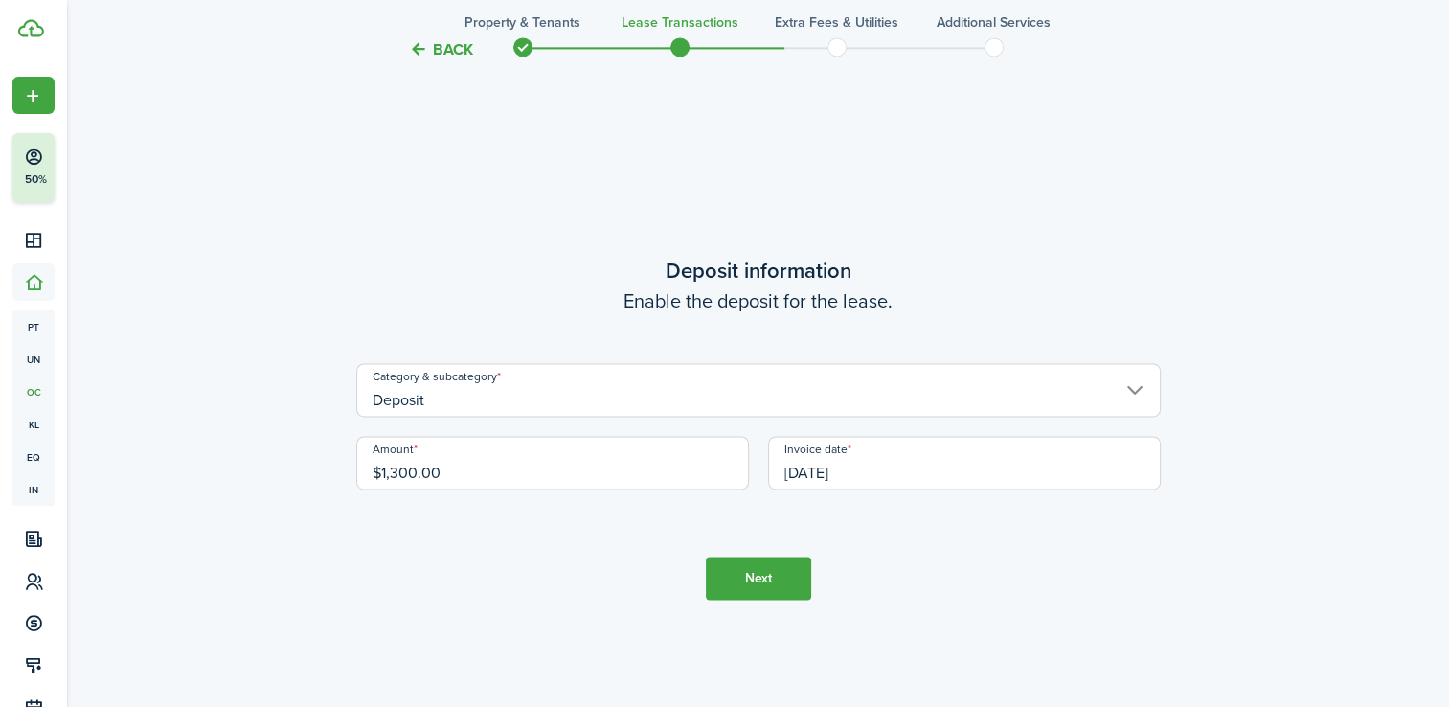
click at [777, 573] on button "Next" at bounding box center [758, 578] width 105 height 43
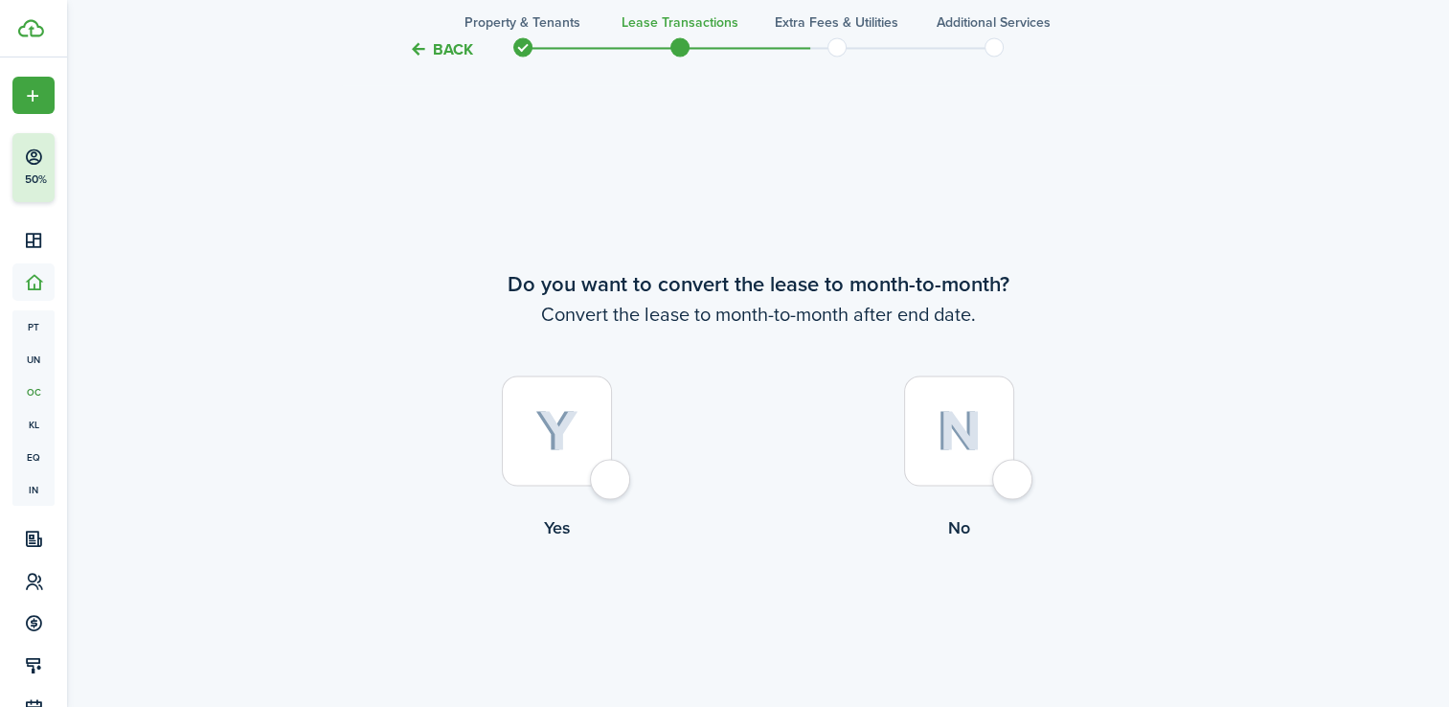
scroll to position [3408, 0]
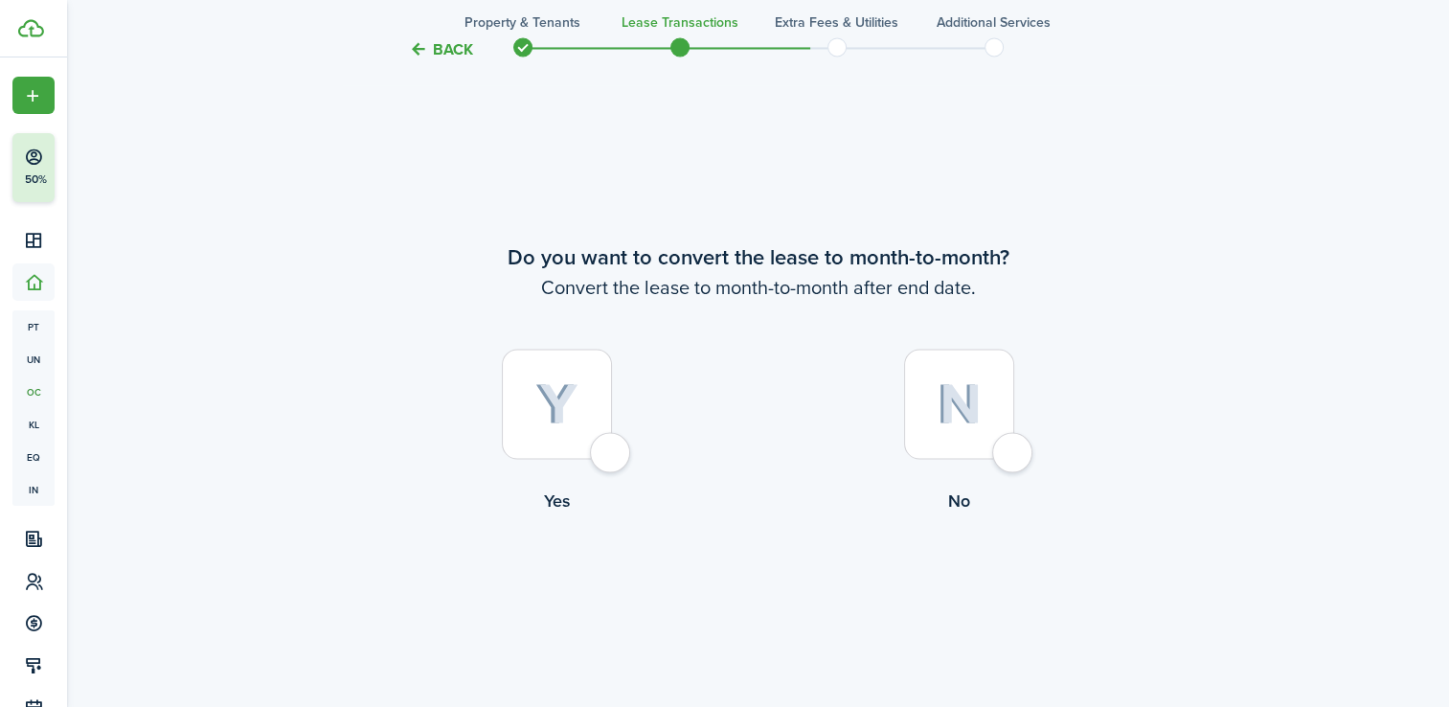
click at [567, 429] on div at bounding box center [557, 404] width 110 height 110
radio input "true"
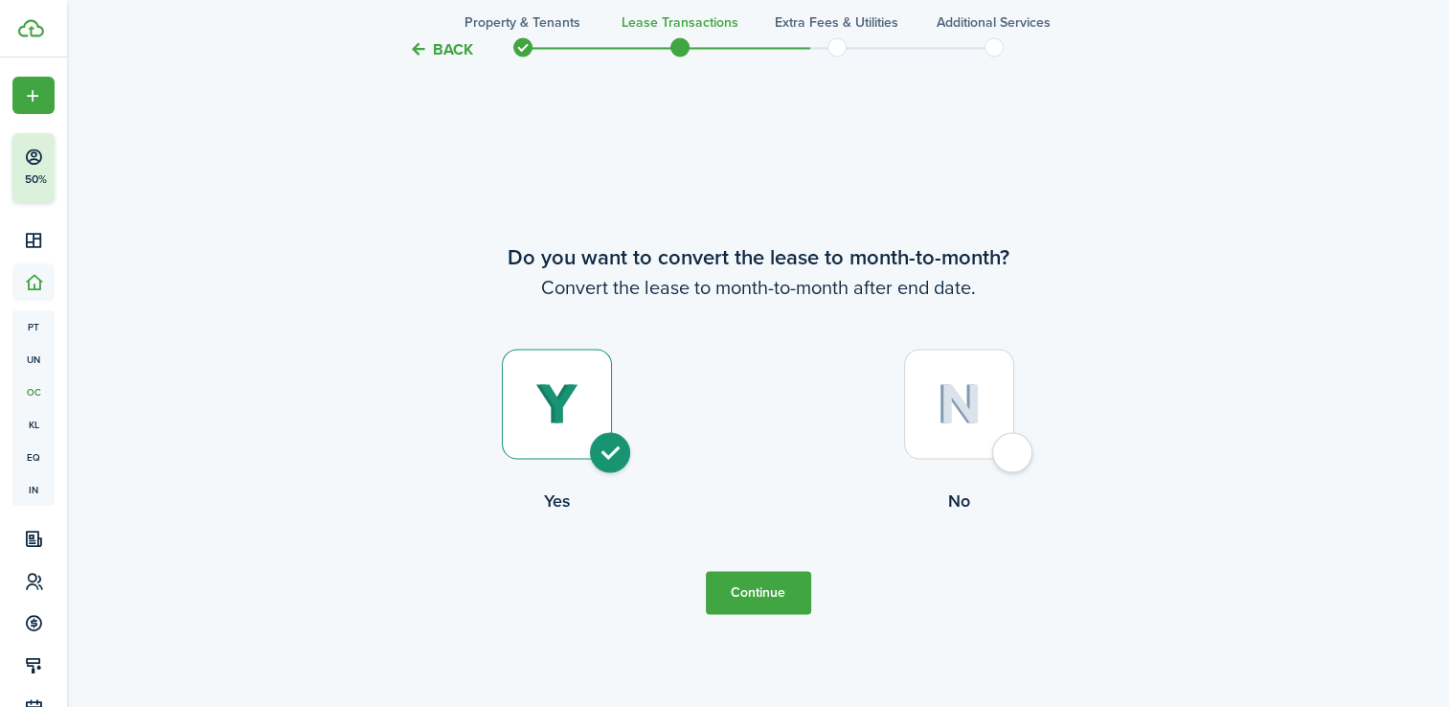
click at [747, 596] on button "Continue" at bounding box center [758, 592] width 105 height 43
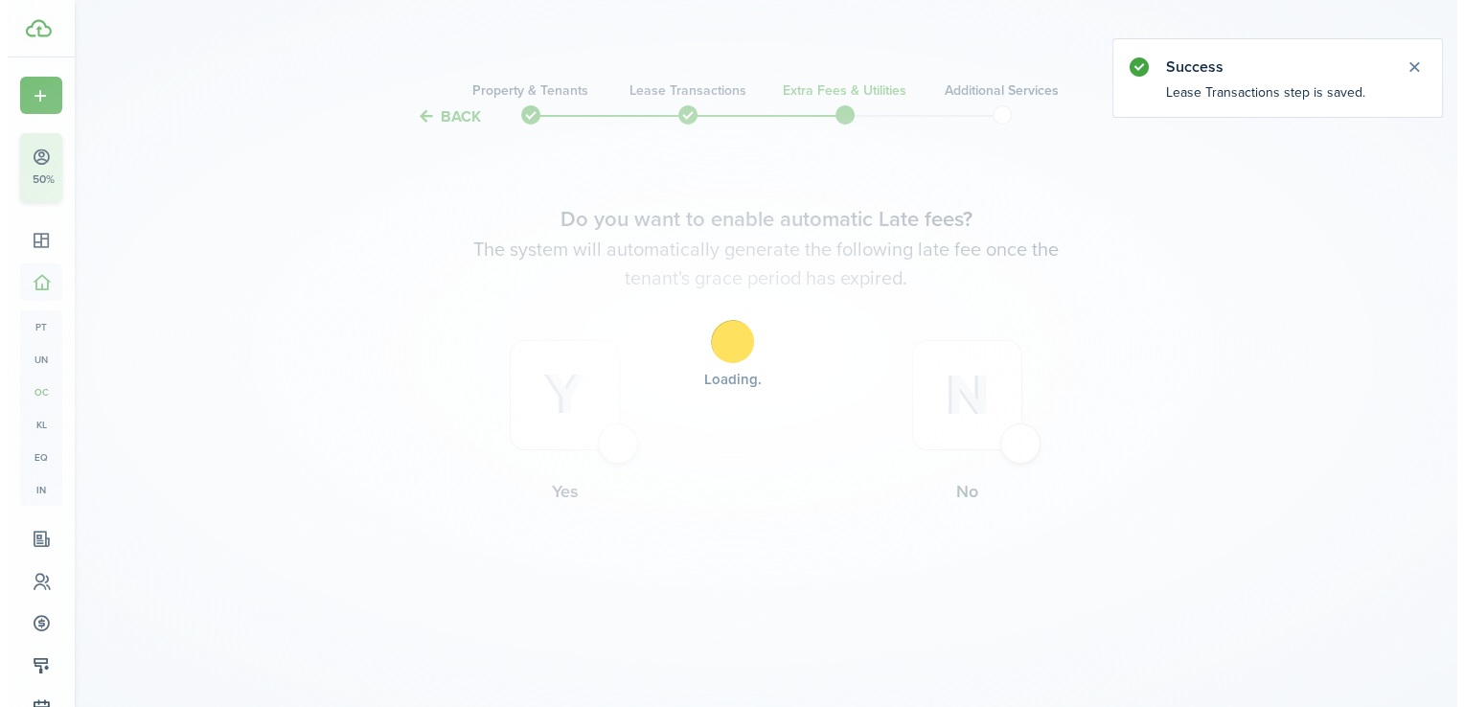
scroll to position [0, 0]
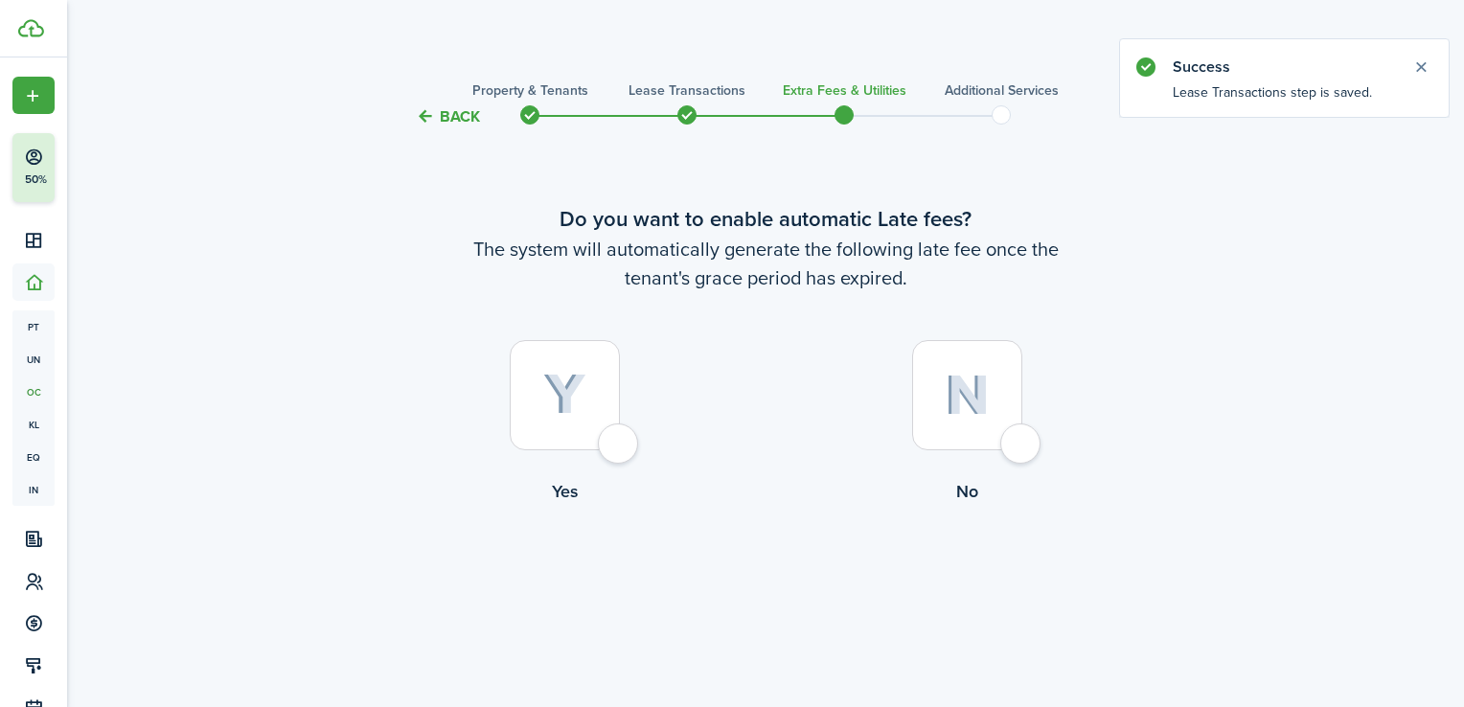
click at [1005, 387] on div at bounding box center [967, 395] width 110 height 110
radio input "true"
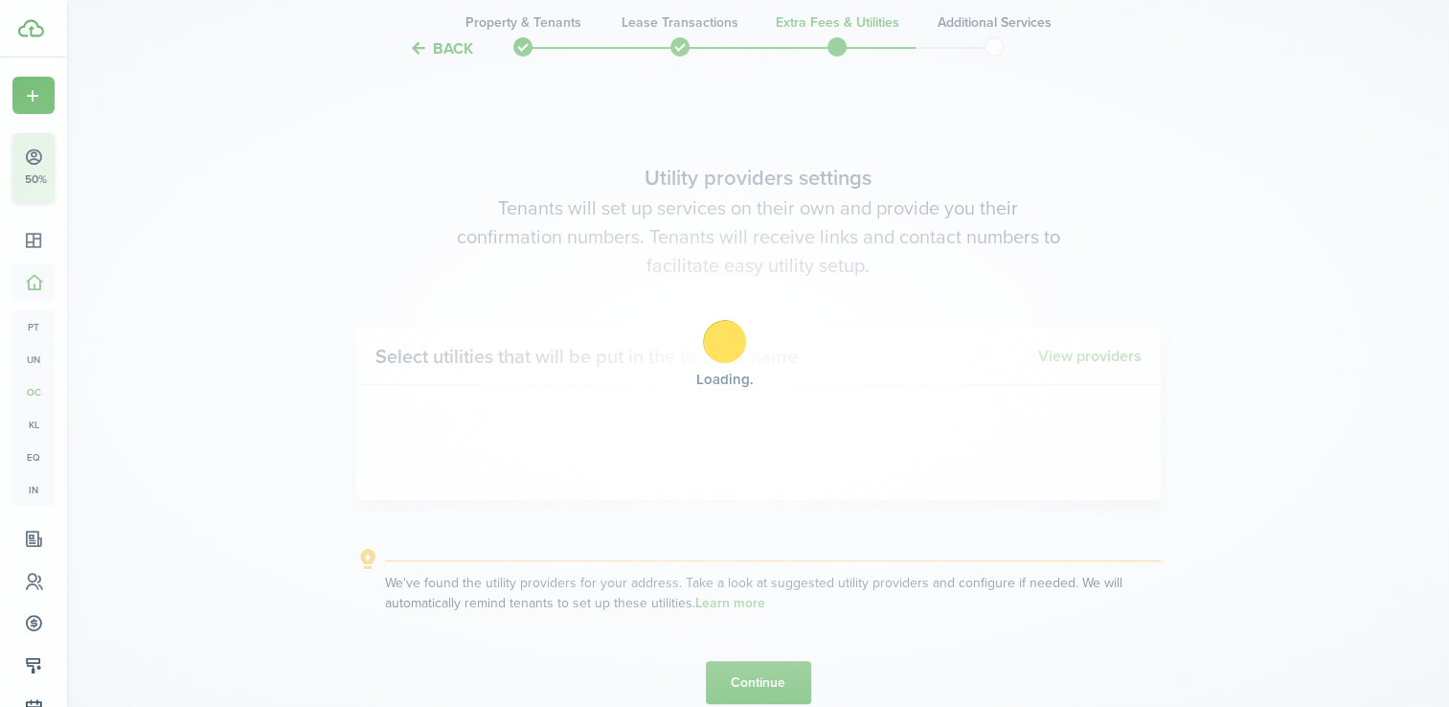
scroll to position [579, 0]
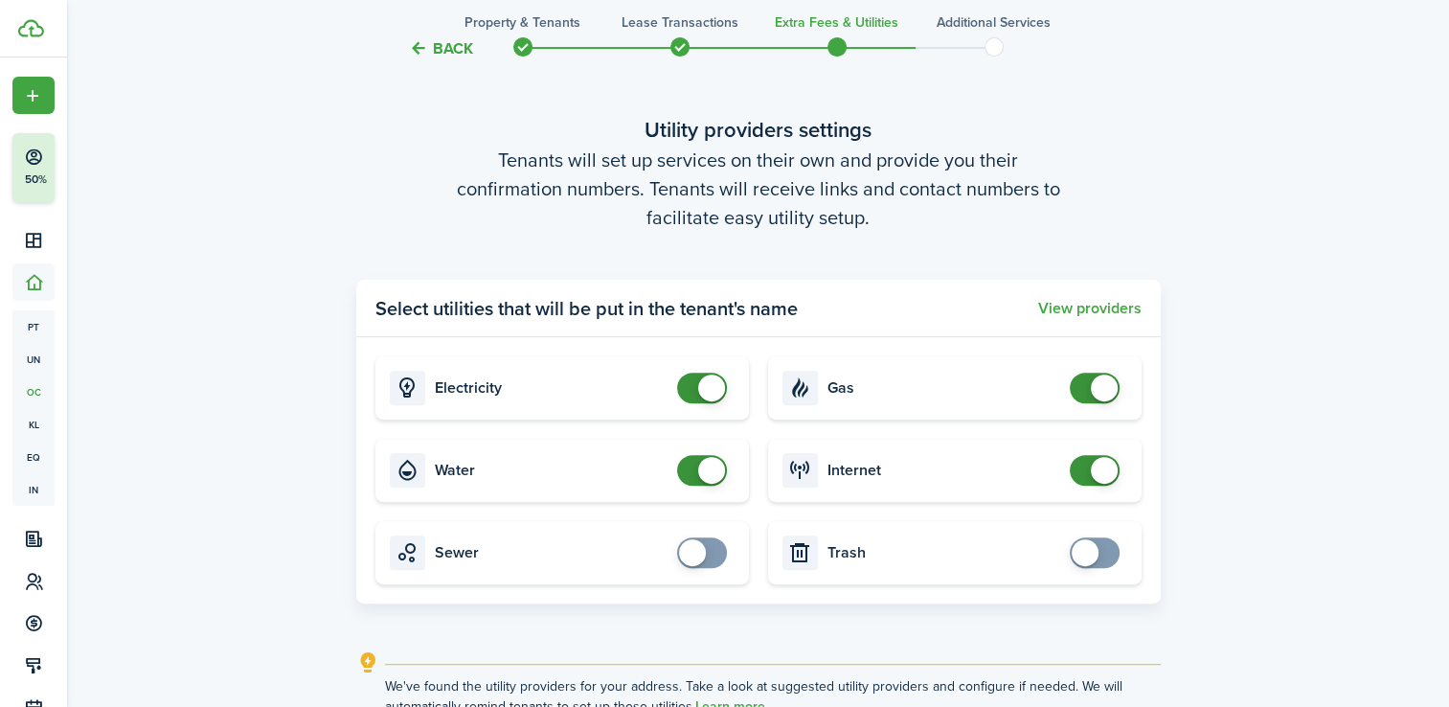
checkbox input "false"
click at [697, 483] on span at bounding box center [702, 470] width 19 height 31
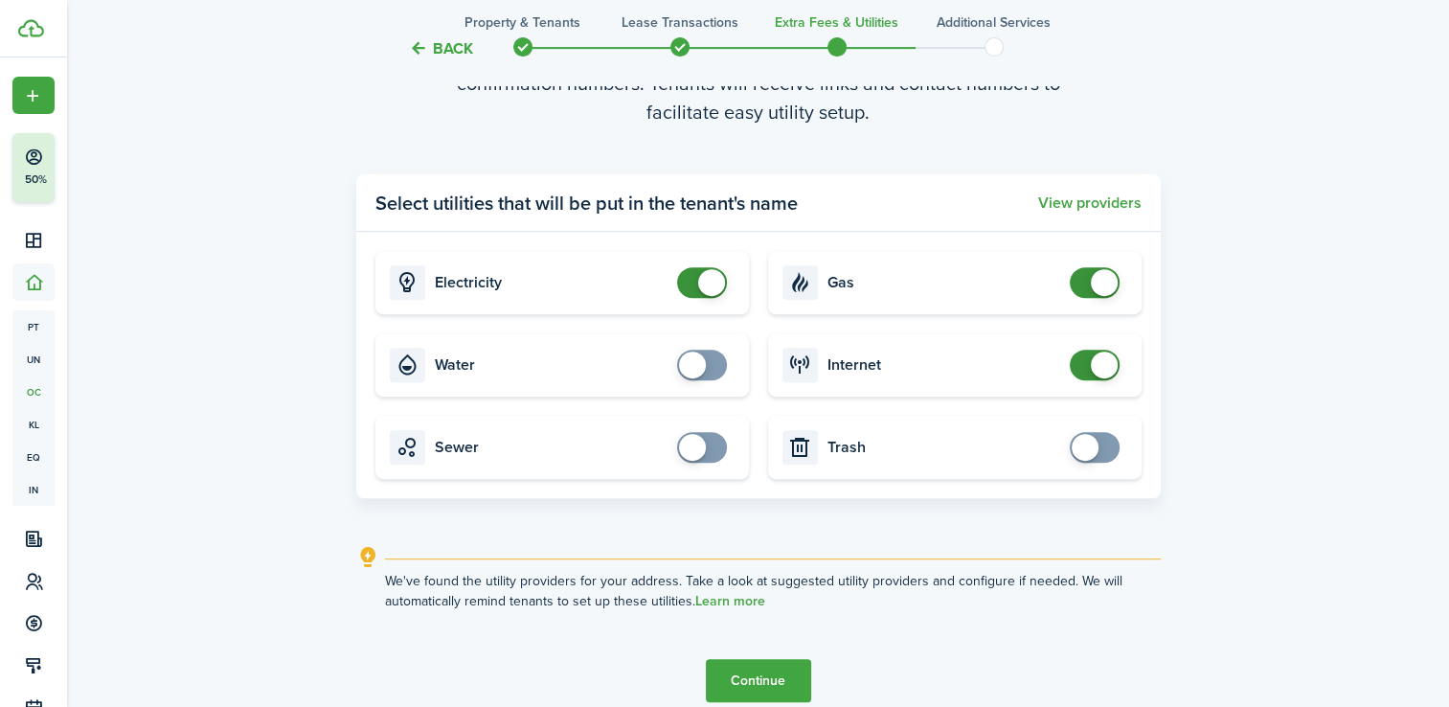
scroll to position [758, 0]
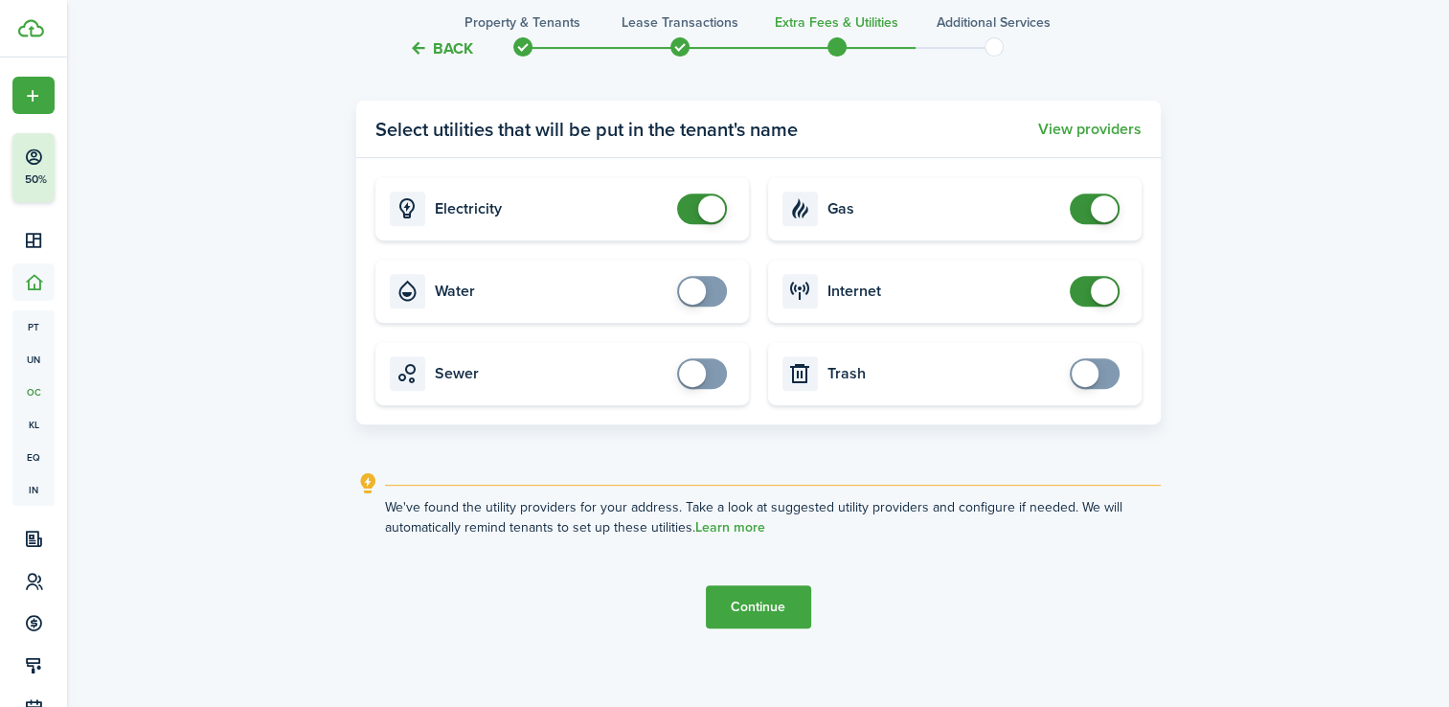
click at [778, 601] on button "Continue" at bounding box center [758, 606] width 105 height 43
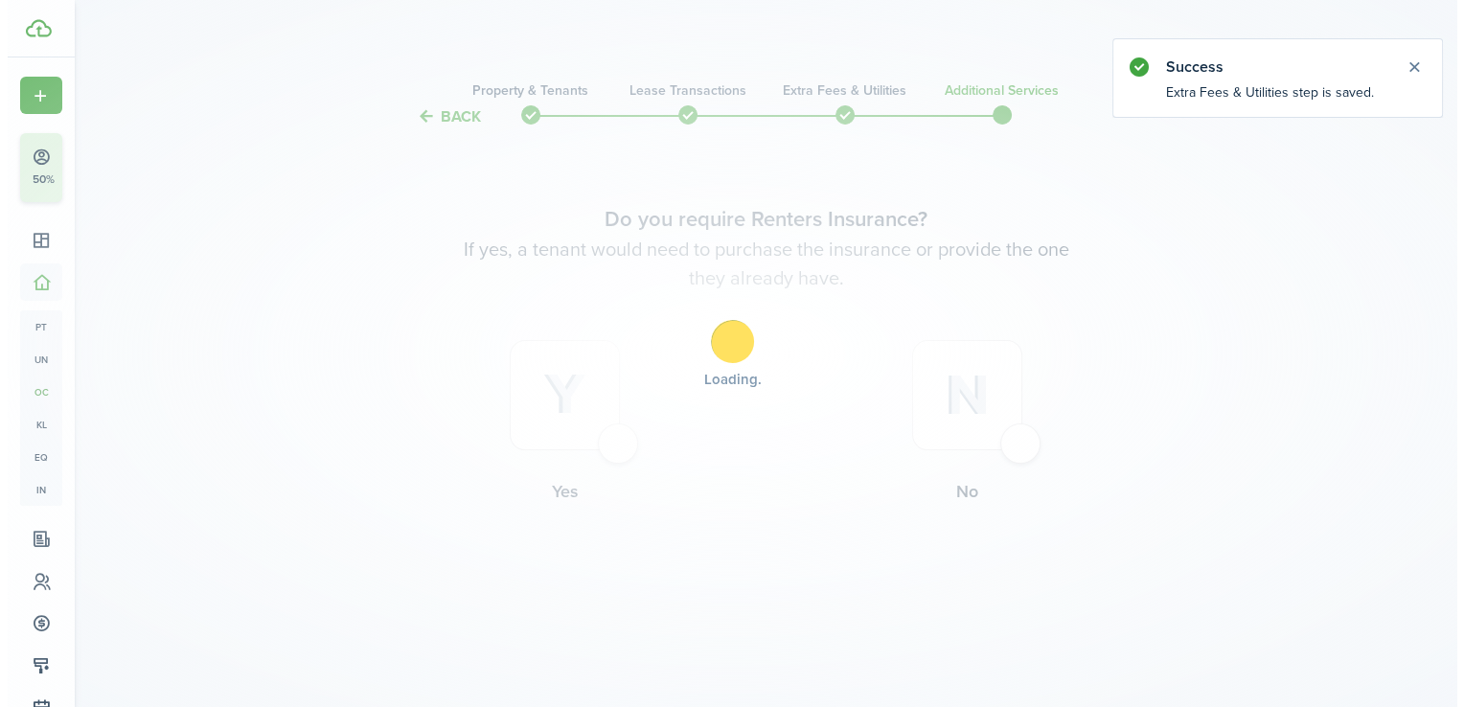
scroll to position [0, 0]
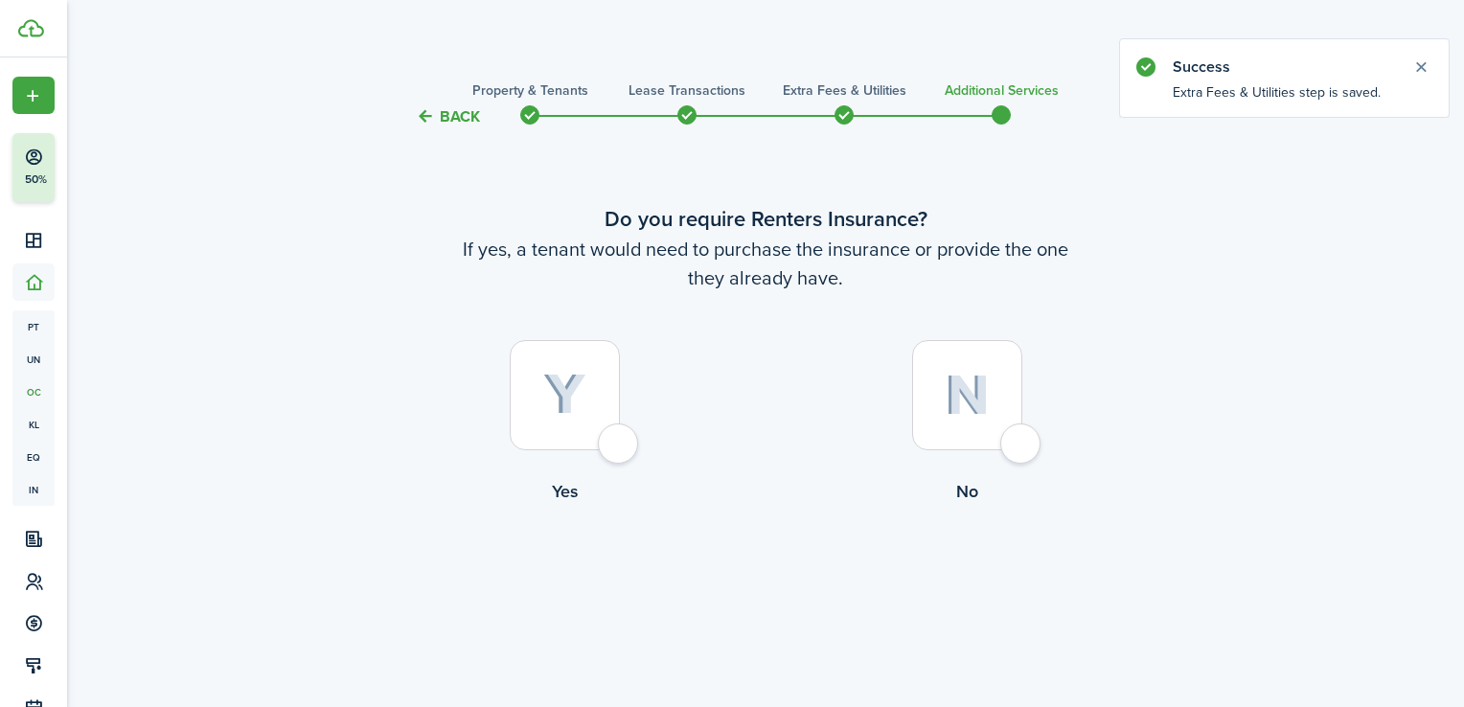
click at [571, 410] on img at bounding box center [564, 395] width 43 height 42
radio input "true"
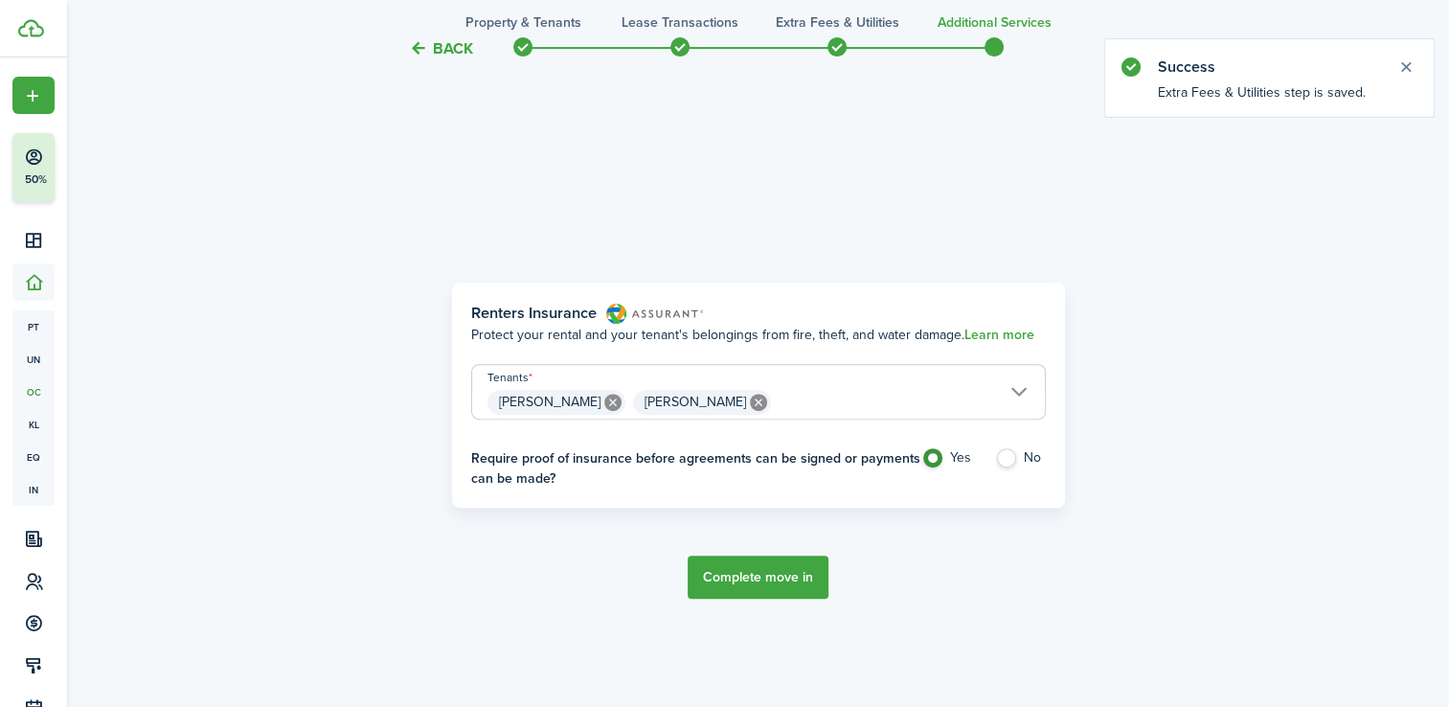
scroll to position [579, 0]
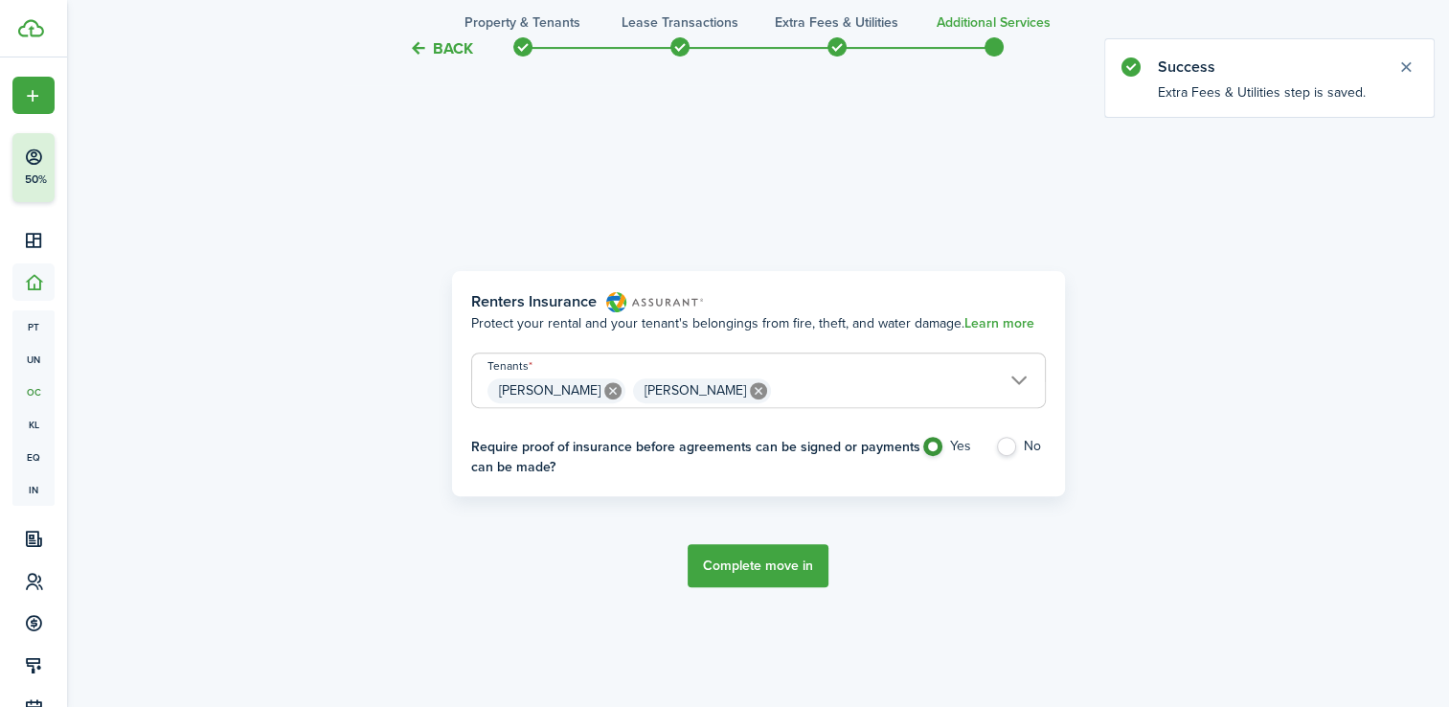
click at [786, 555] on button "Complete move in" at bounding box center [758, 565] width 141 height 43
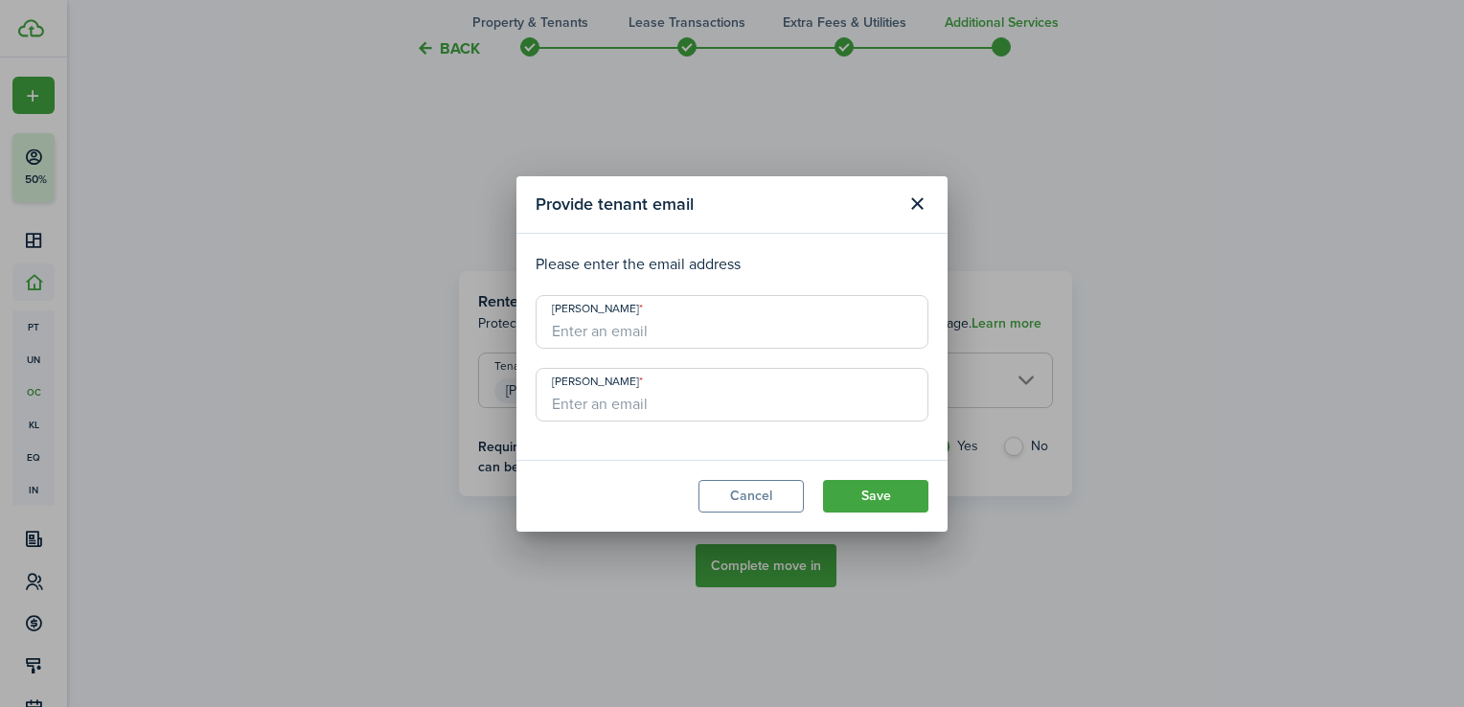
click at [705, 325] on input "[PERSON_NAME]" at bounding box center [732, 322] width 393 height 54
type input "[EMAIL_ADDRESS][DOMAIN_NAME]"
click at [487, 423] on div "Provide tenant email Please enter the email address [PERSON_NAME] [EMAIL_ADDRES…" at bounding box center [732, 353] width 1464 height 707
type input "[EMAIL_ADDRESS][DOMAIN_NAME]"
click at [842, 490] on button "Save" at bounding box center [875, 496] width 105 height 33
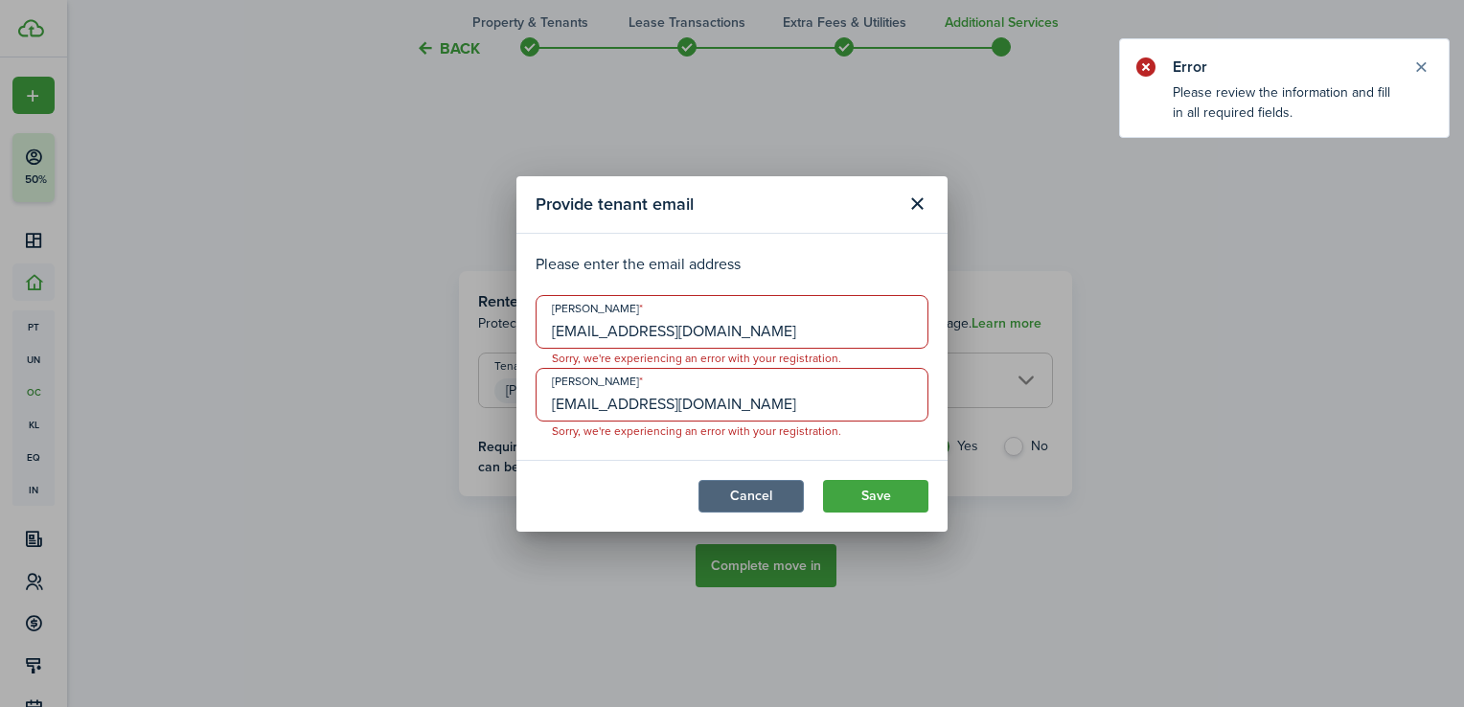
click at [760, 497] on button "Cancel" at bounding box center [750, 496] width 105 height 33
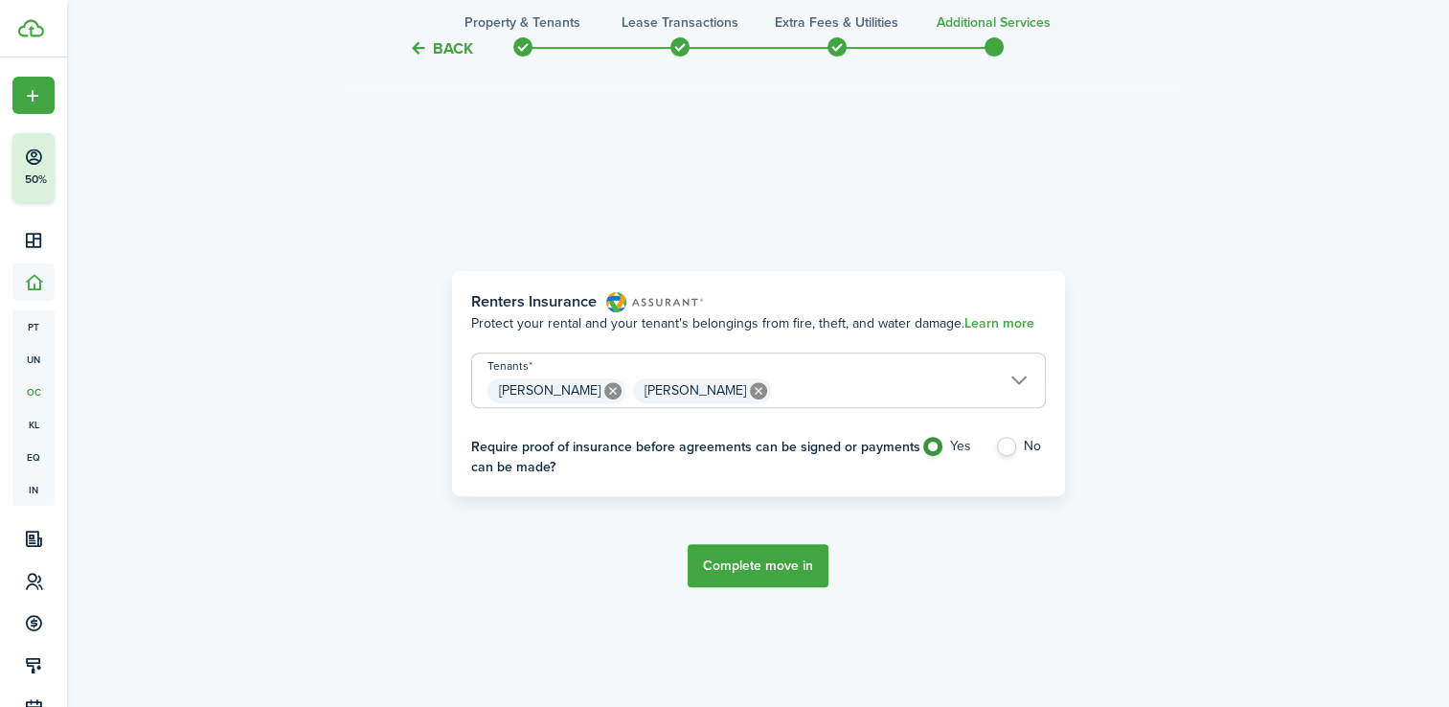
click at [1006, 441] on label "No" at bounding box center [1020, 451] width 51 height 29
radio input "false"
radio input "true"
click at [753, 559] on button "Complete move in" at bounding box center [758, 565] width 141 height 43
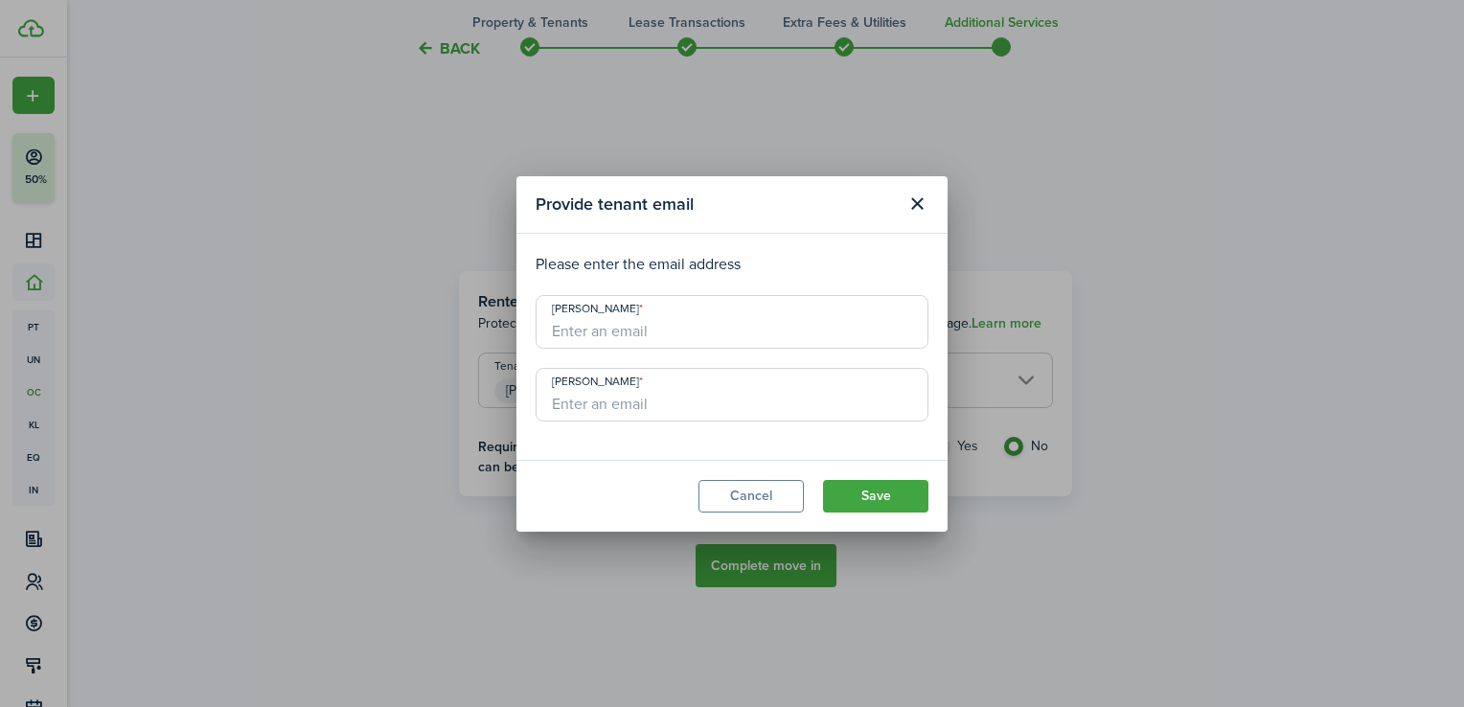
click at [636, 320] on input "[PERSON_NAME]" at bounding box center [732, 322] width 393 height 54
click at [716, 236] on modal-body "Please enter the email address [PERSON_NAME] [PERSON_NAME]" at bounding box center [731, 347] width 431 height 226
click at [572, 328] on input "[PERSON_NAME]" at bounding box center [732, 322] width 393 height 54
type input "[EMAIL_ADDRESS][DOMAIN_NAME]"
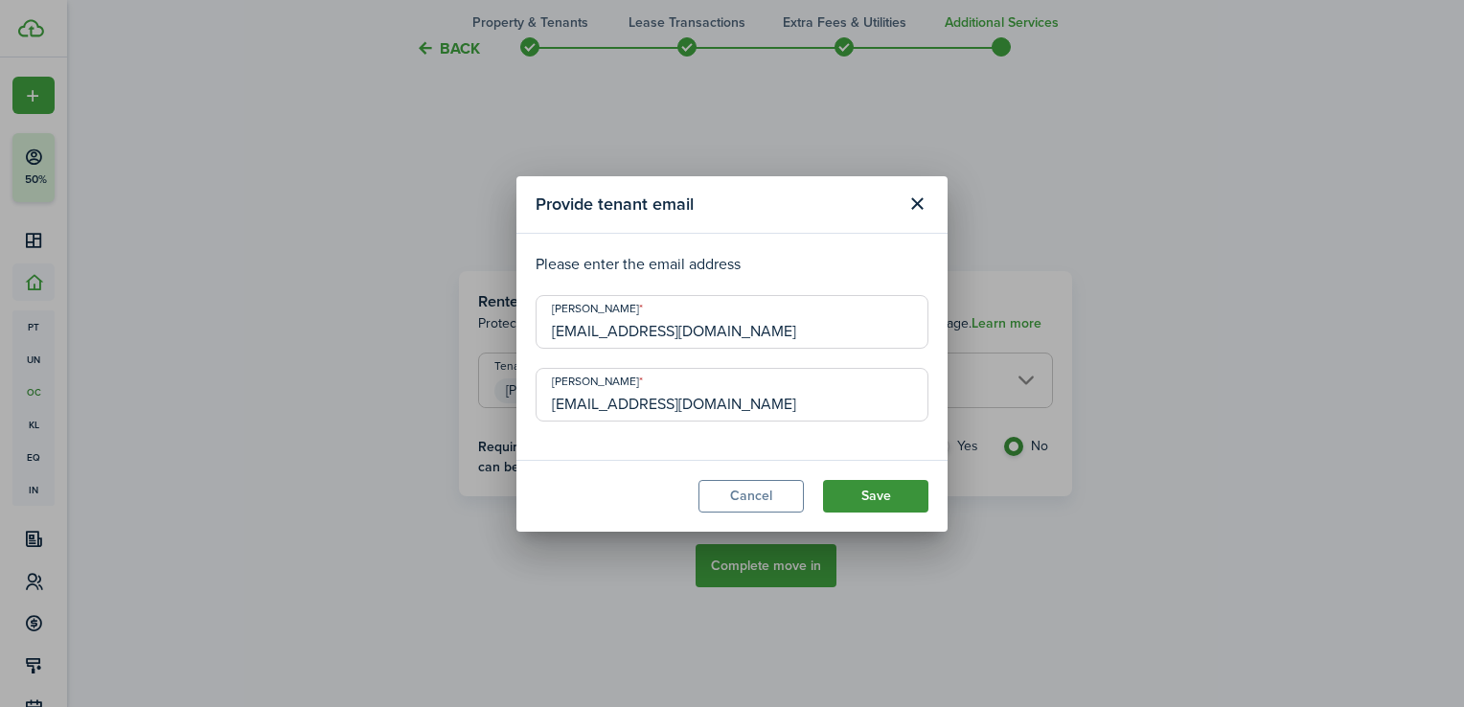
click at [891, 512] on button "Save" at bounding box center [875, 496] width 105 height 33
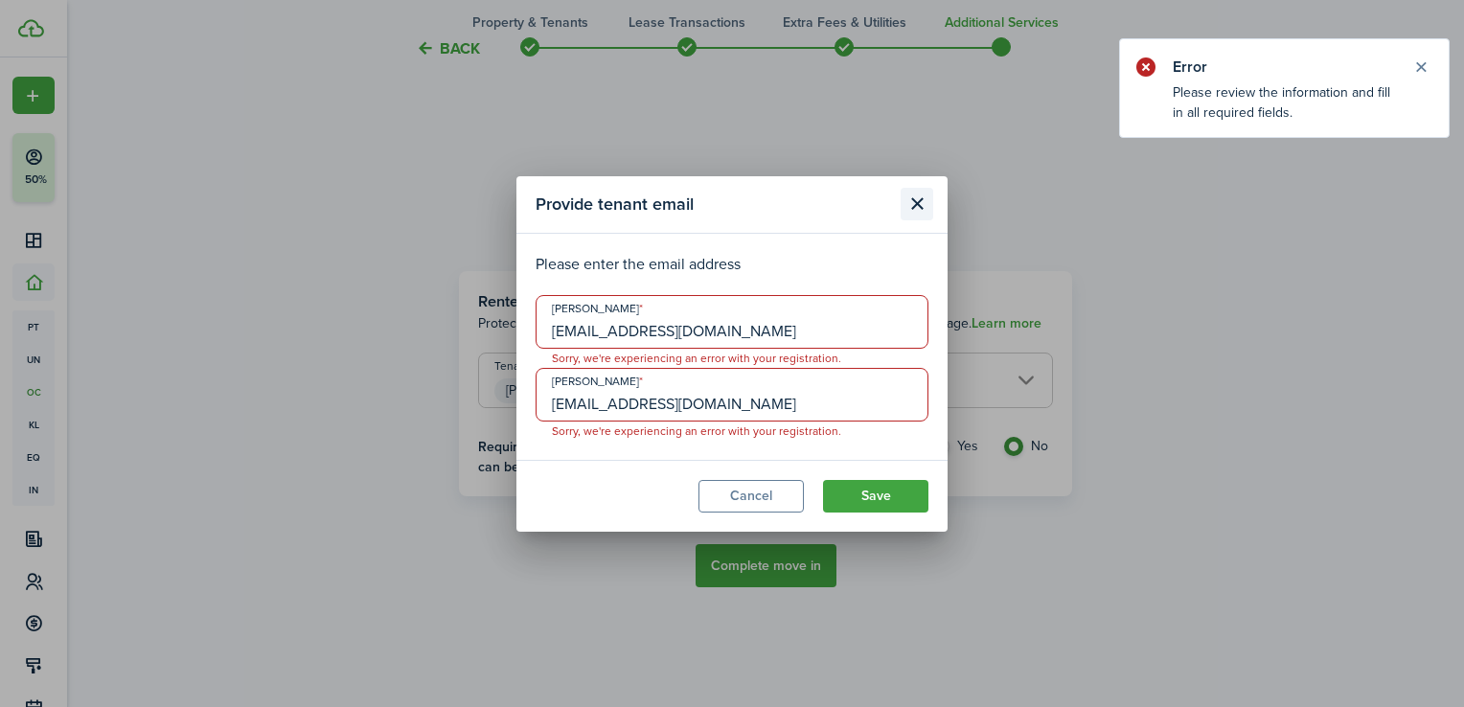
click at [922, 200] on button "Close modal" at bounding box center [916, 204] width 33 height 33
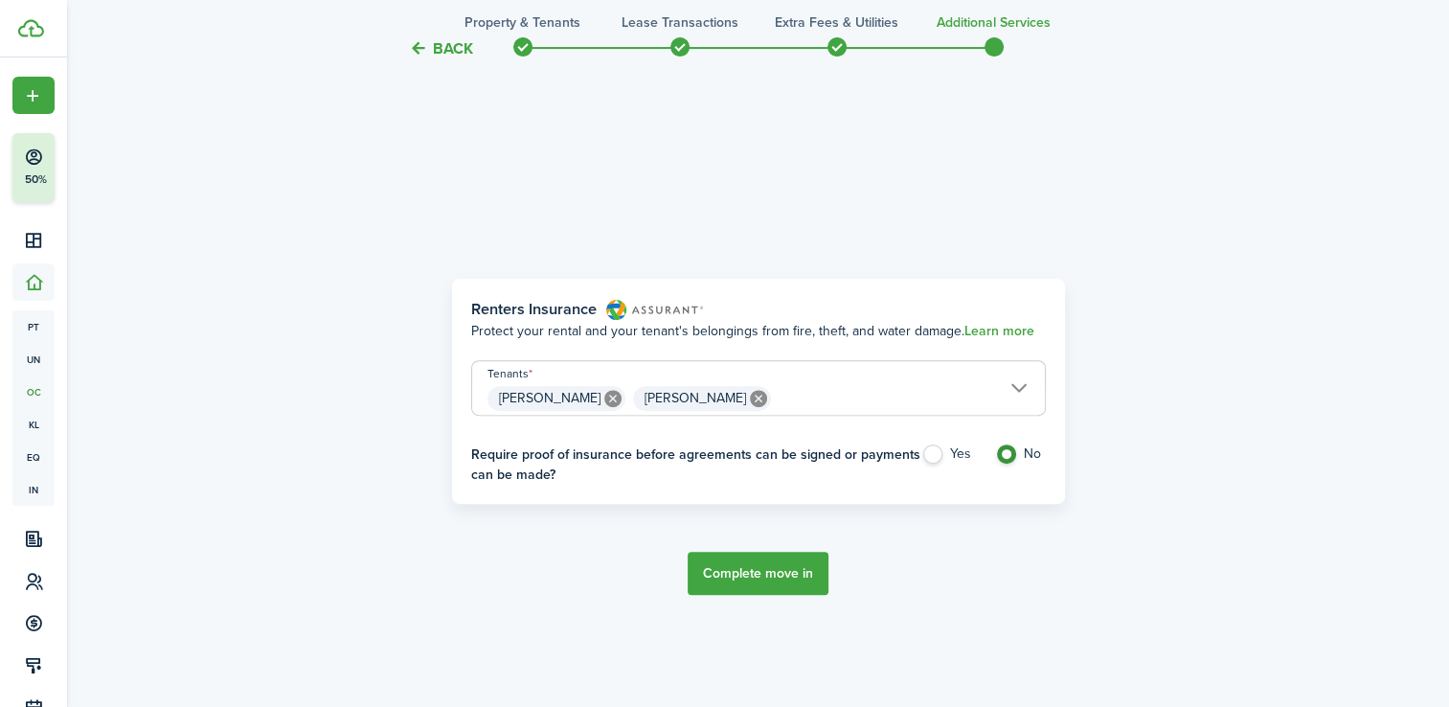
scroll to position [707, 0]
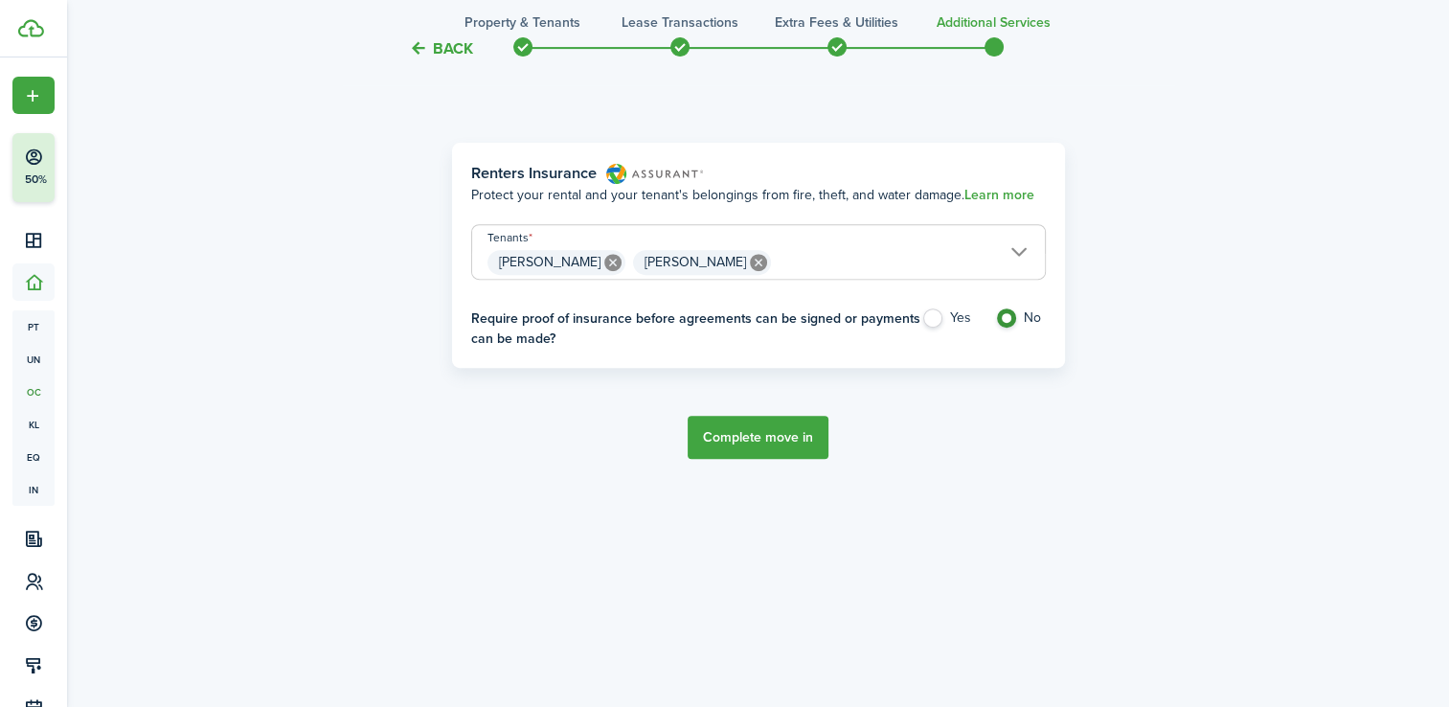
click at [824, 240] on input "[PERSON_NAME], [PERSON_NAME]" at bounding box center [758, 236] width 573 height 23
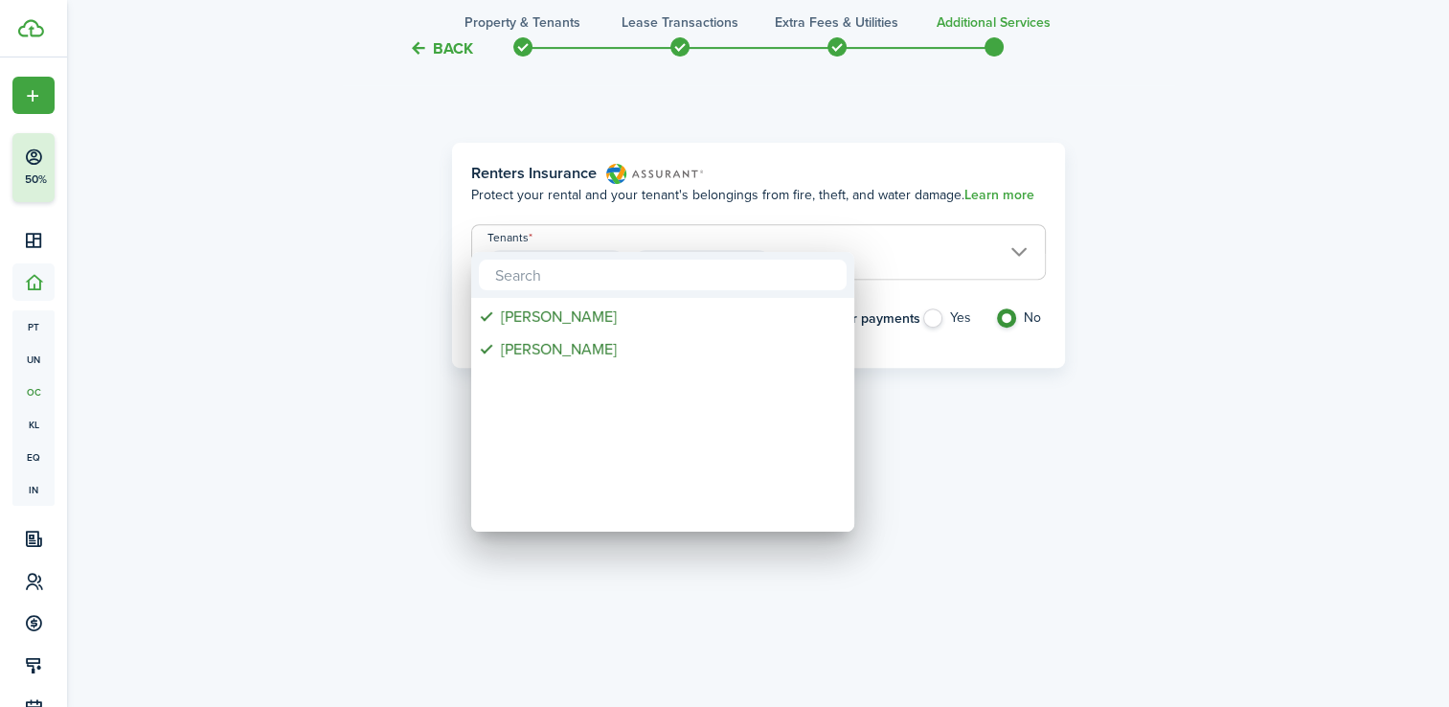
click at [904, 398] on div at bounding box center [725, 354] width 1756 height 1014
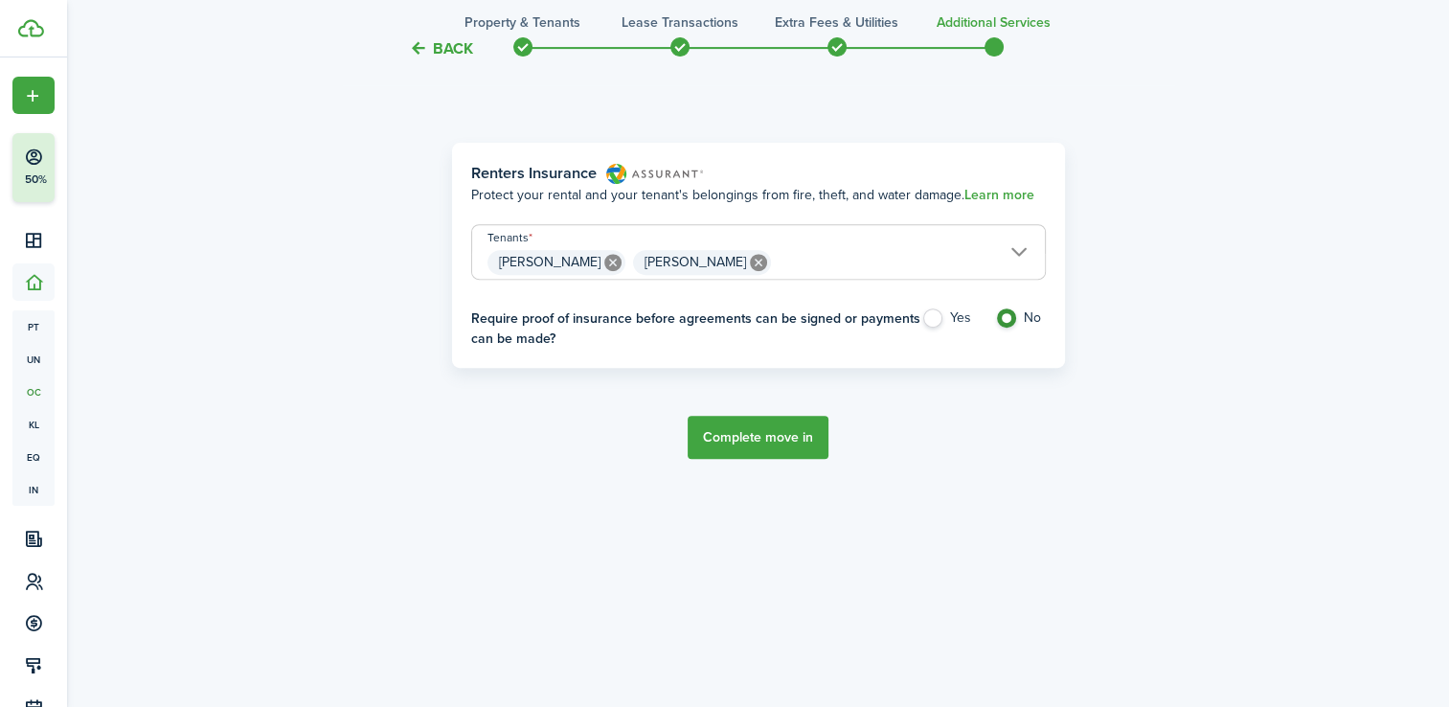
click at [769, 446] on button "Complete move in" at bounding box center [758, 437] width 141 height 43
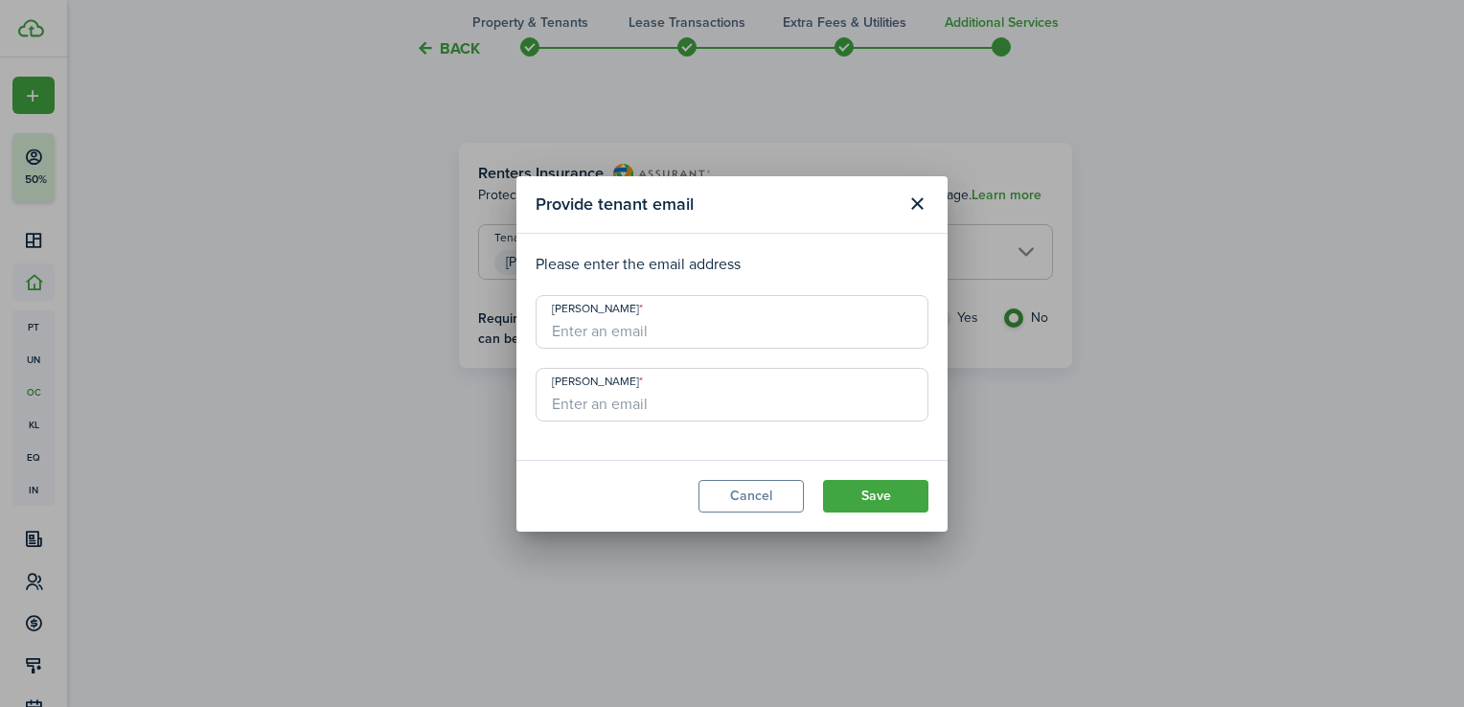
click at [640, 343] on input "[PERSON_NAME]" at bounding box center [732, 322] width 393 height 54
type input "[EMAIL_ADDRESS][DOMAIN_NAME]"
click at [591, 385] on input "[PERSON_NAME]" at bounding box center [732, 395] width 393 height 54
click at [893, 505] on button "Save" at bounding box center [875, 496] width 105 height 33
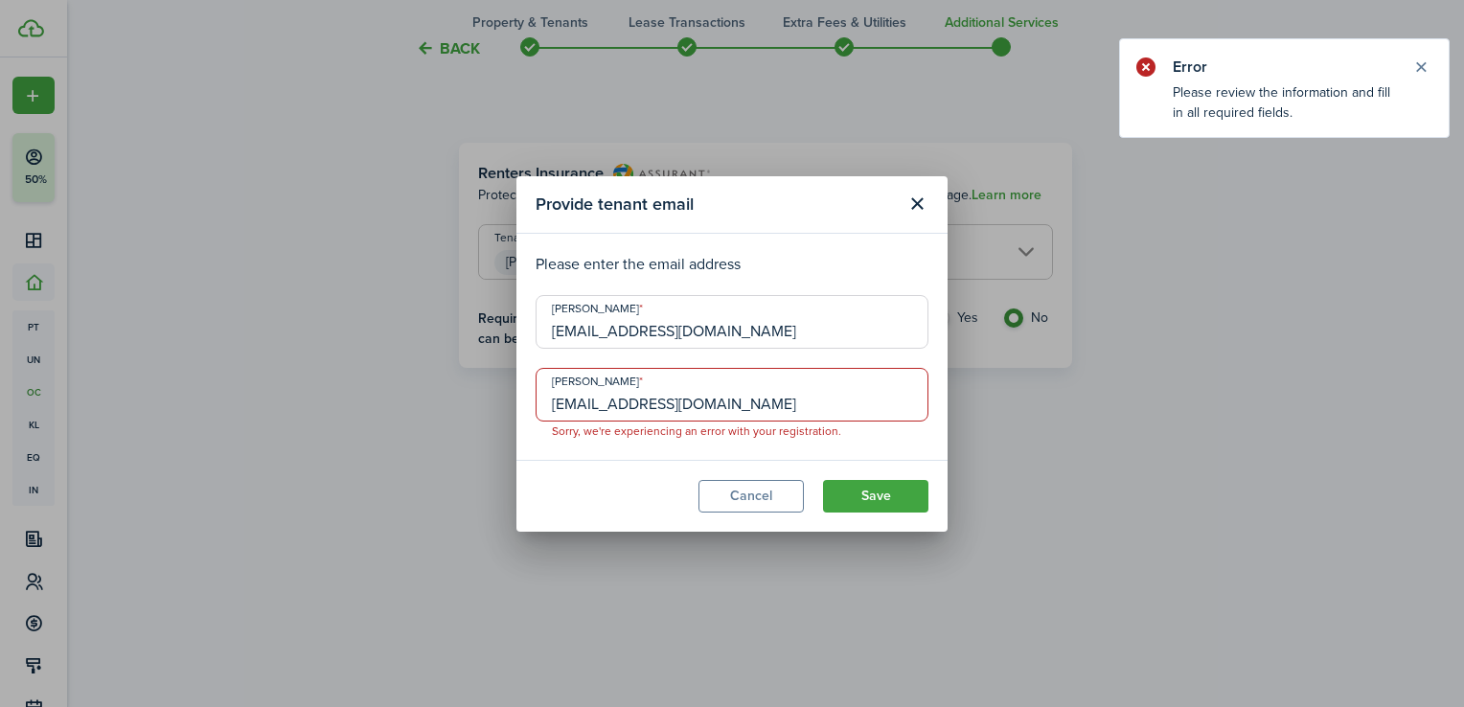
drag, startPoint x: 790, startPoint y: 406, endPoint x: 490, endPoint y: 425, distance: 300.5
click at [490, 425] on div "Provide tenant email Please enter the email address [PERSON_NAME] [EMAIL_ADDRES…" at bounding box center [732, 353] width 1464 height 707
click at [912, 510] on button "Save" at bounding box center [875, 496] width 105 height 33
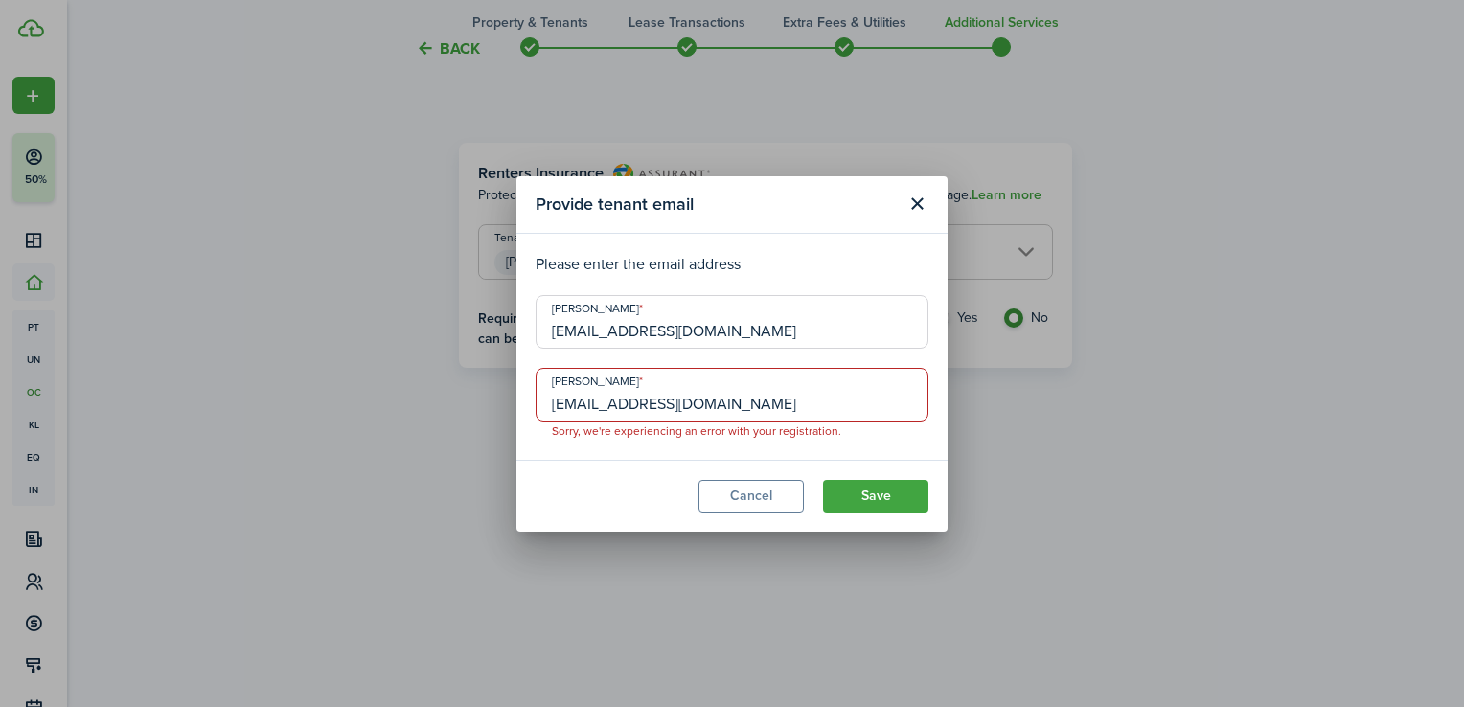
click at [611, 422] on span "[EMAIL_ADDRESS][DOMAIN_NAME] Sorry, we're experiencing an error with your regis…" at bounding box center [732, 395] width 393 height 54
type input "[EMAIL_ADDRESS][DOMAIN_NAME]"
click at [884, 509] on button "Save" at bounding box center [875, 496] width 105 height 33
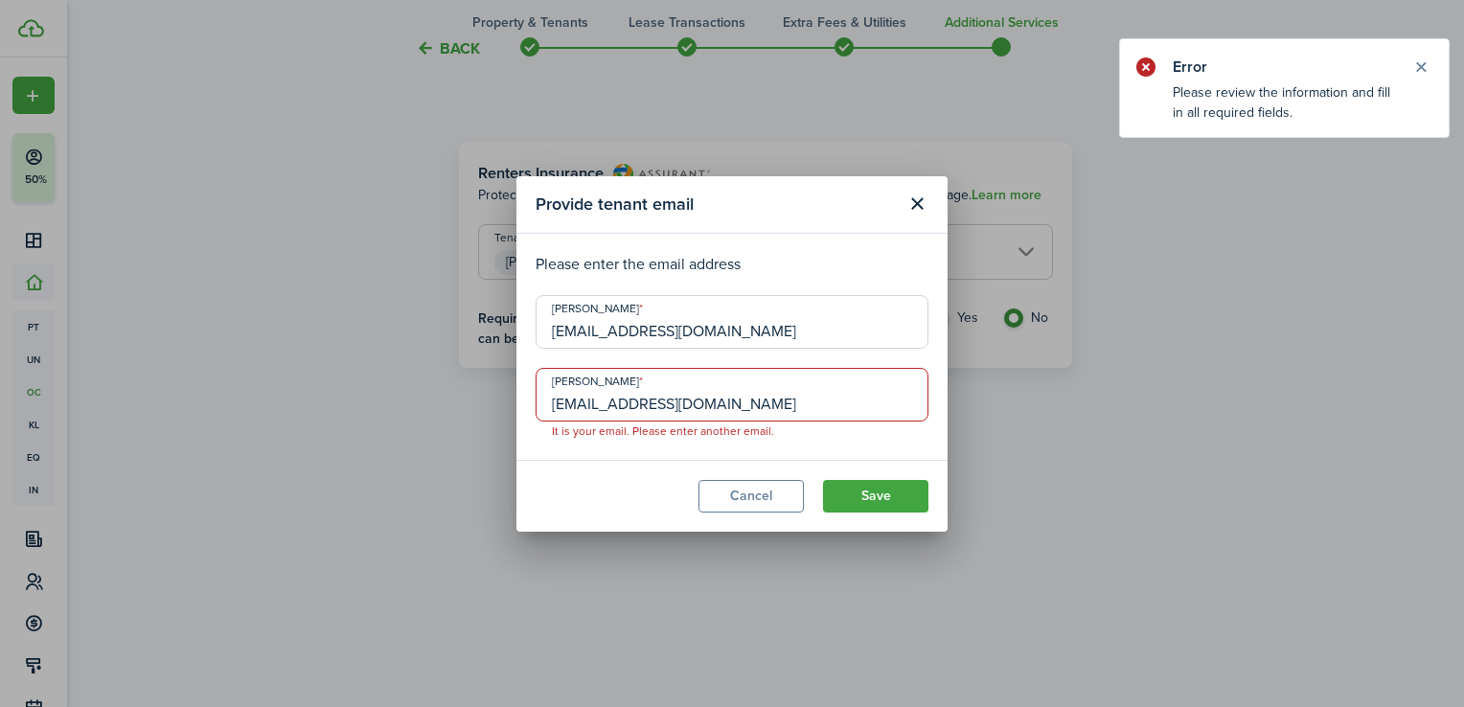
drag, startPoint x: 782, startPoint y: 400, endPoint x: 381, endPoint y: 450, distance: 403.5
click at [381, 450] on div "Provide tenant email Please enter the email address [PERSON_NAME] [EMAIL_ADDRES…" at bounding box center [732, 353] width 1464 height 707
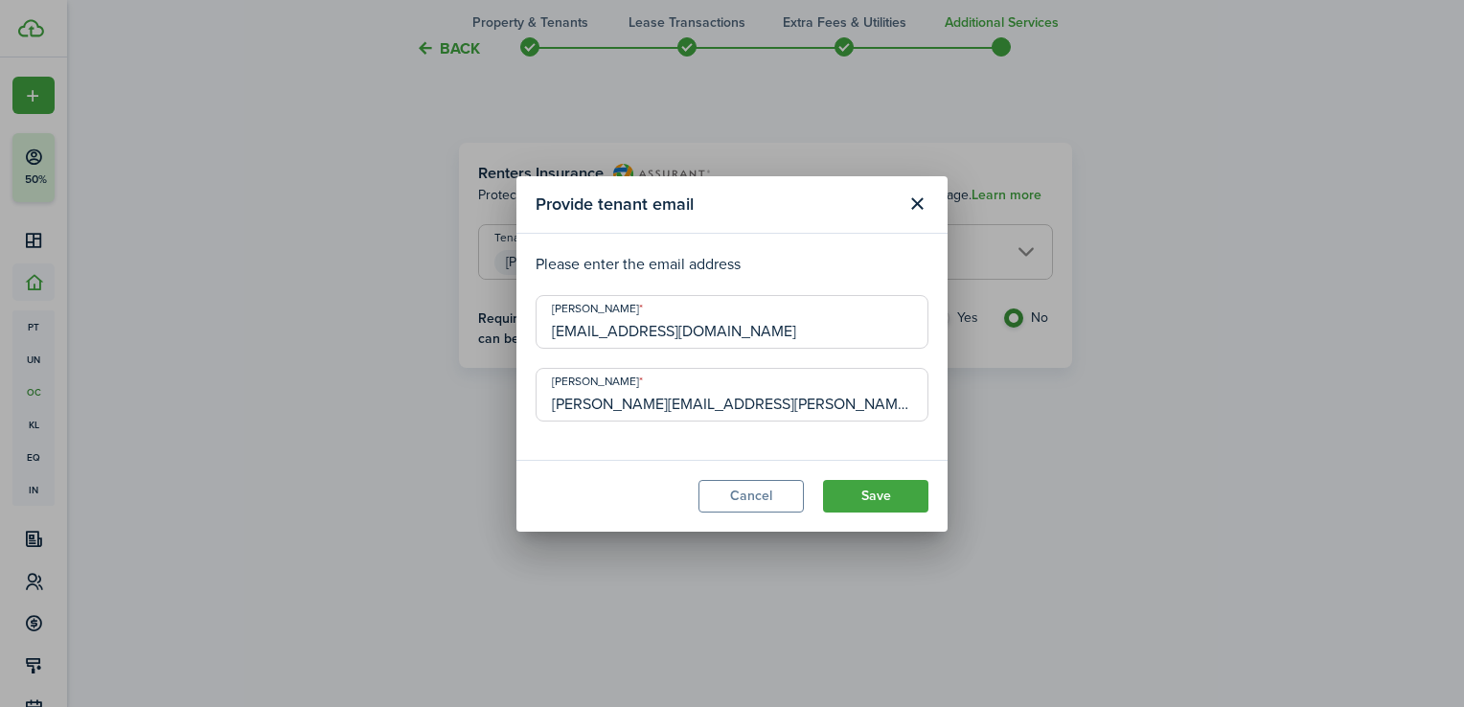
type input "[PERSON_NAME][EMAIL_ADDRESS][PERSON_NAME][DOMAIN_NAME]"
click at [893, 504] on button "Save" at bounding box center [875, 496] width 105 height 33
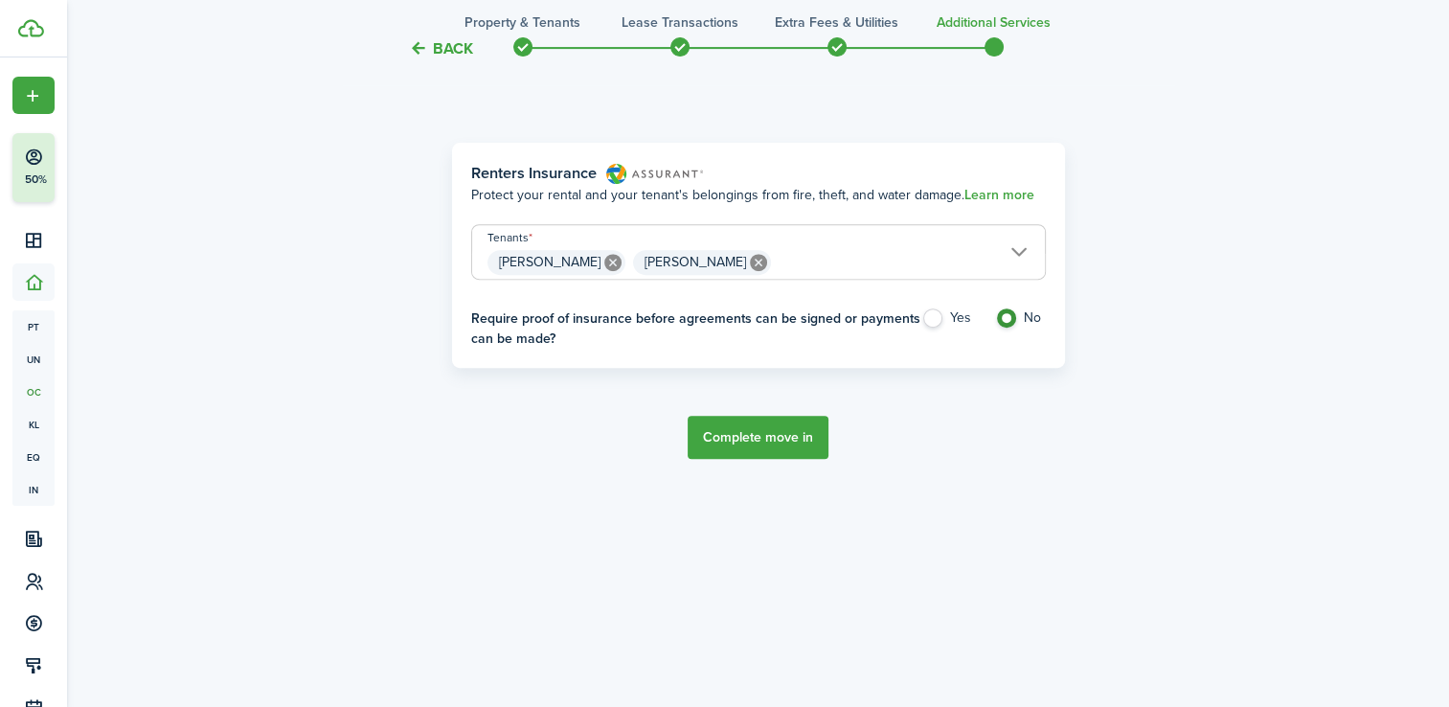
click at [781, 444] on button "Complete move in" at bounding box center [758, 437] width 141 height 43
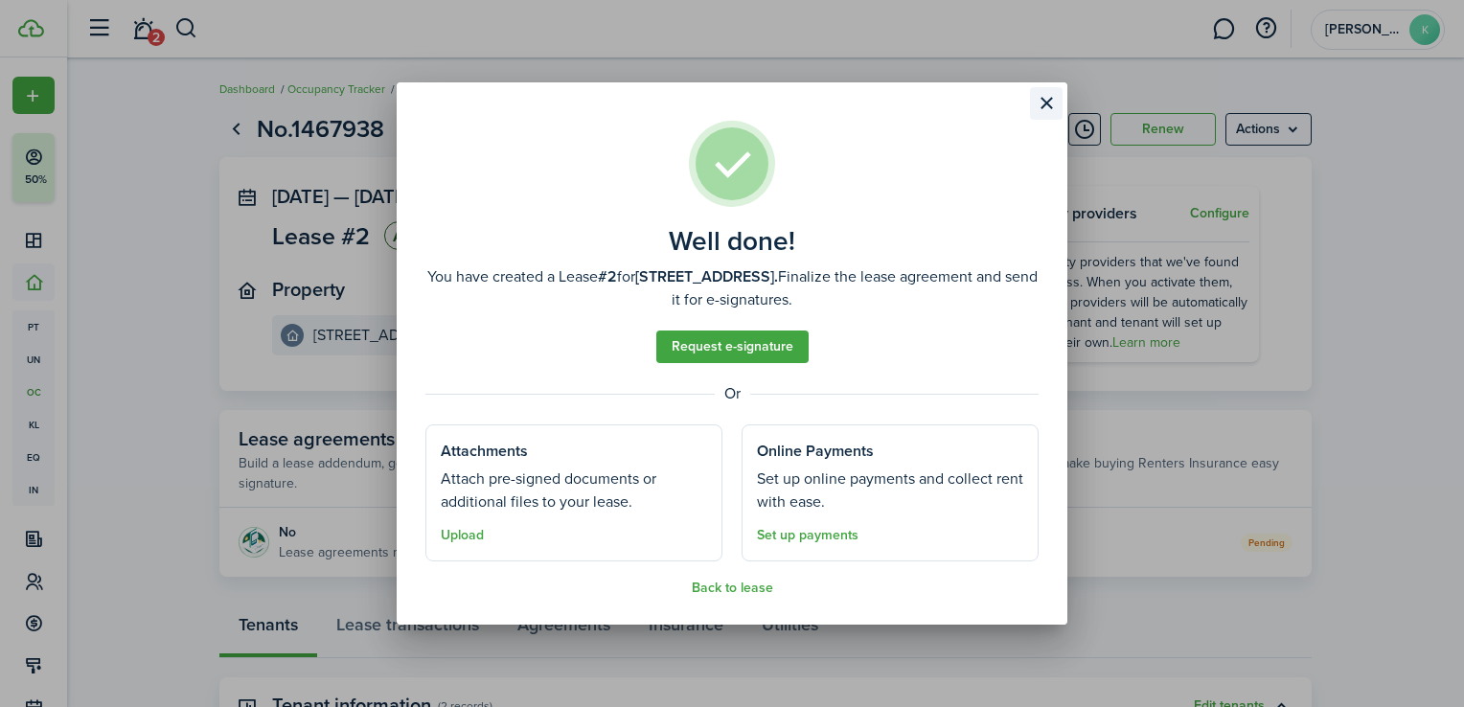
click at [1058, 98] on button "Close modal" at bounding box center [1046, 103] width 33 height 33
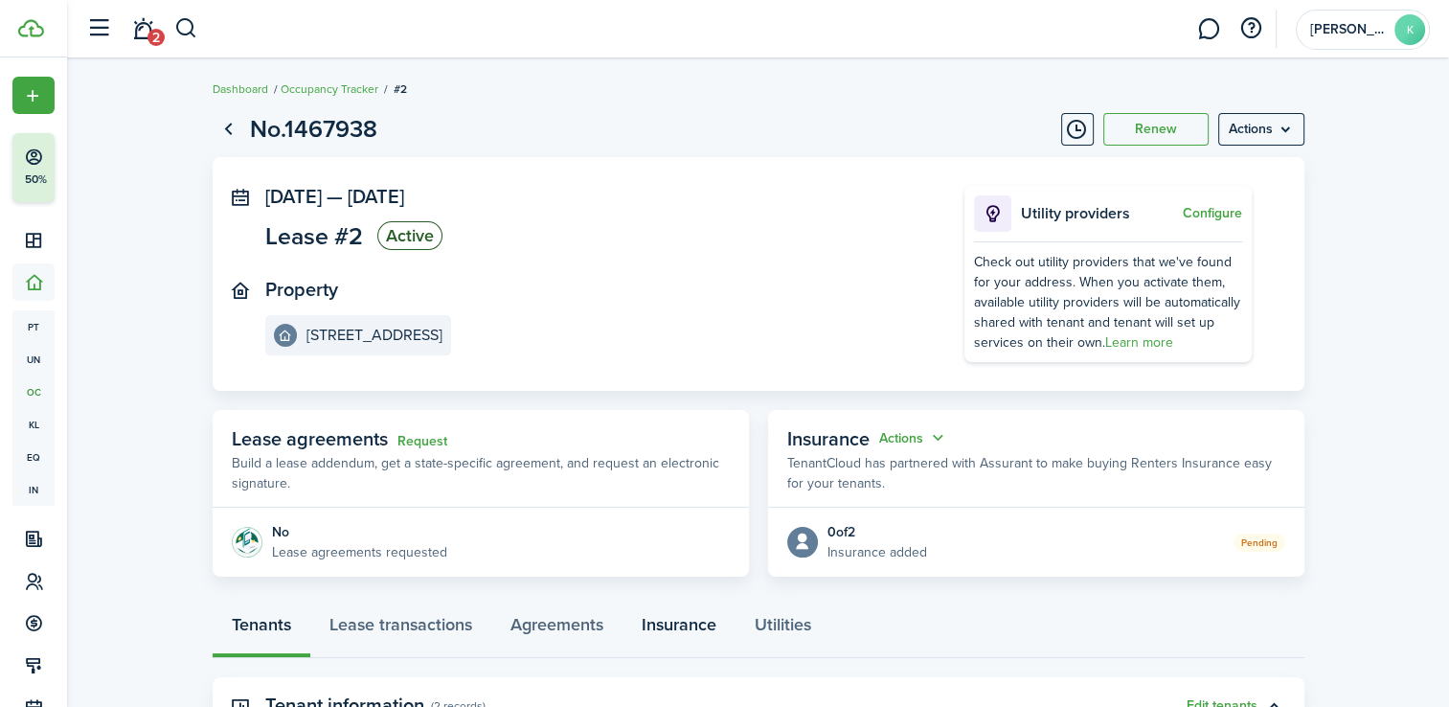
click at [699, 625] on link "Insurance" at bounding box center [679, 629] width 113 height 57
click at [938, 439] on button "Actions" at bounding box center [913, 438] width 69 height 22
click at [1070, 443] on panel-main-header "Insurance Actions TenantCloud has partnered with Assurant to make buying Renter…" at bounding box center [1036, 459] width 536 height 98
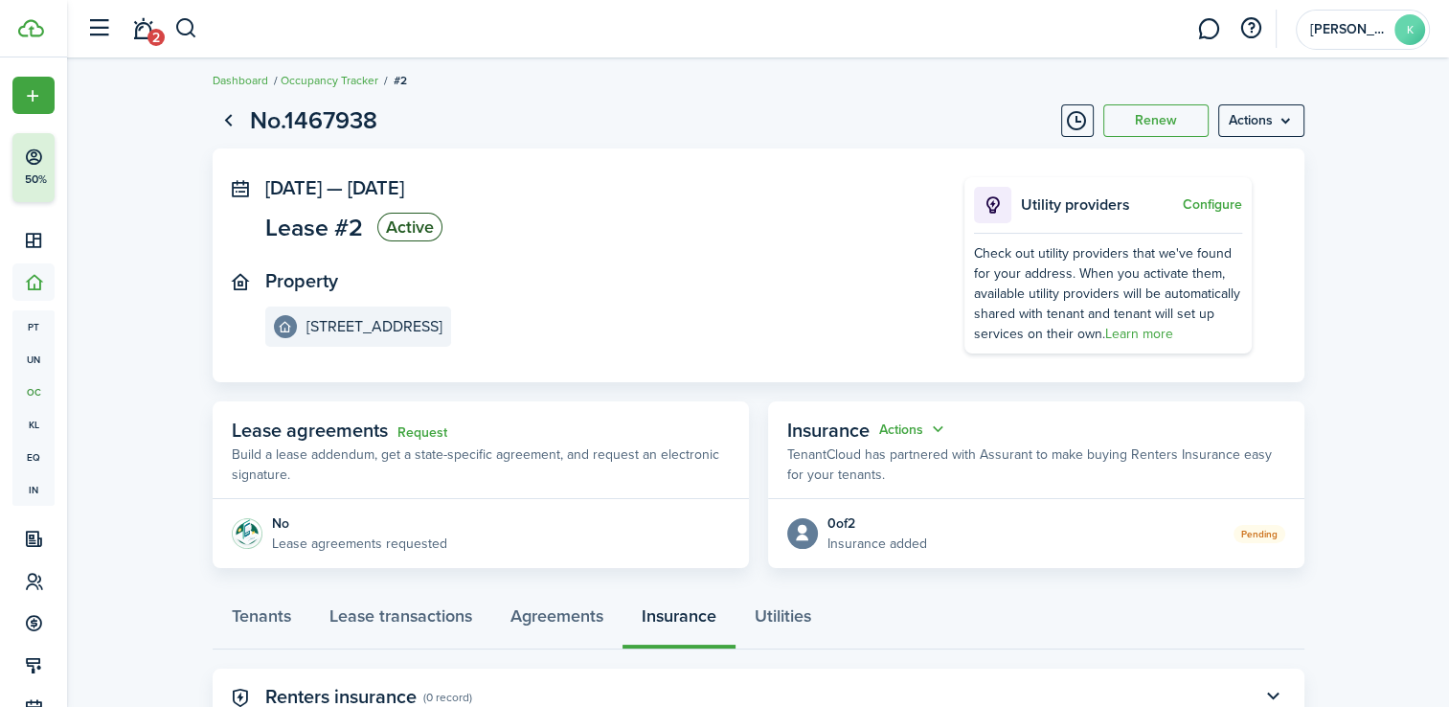
scroll to position [80, 0]
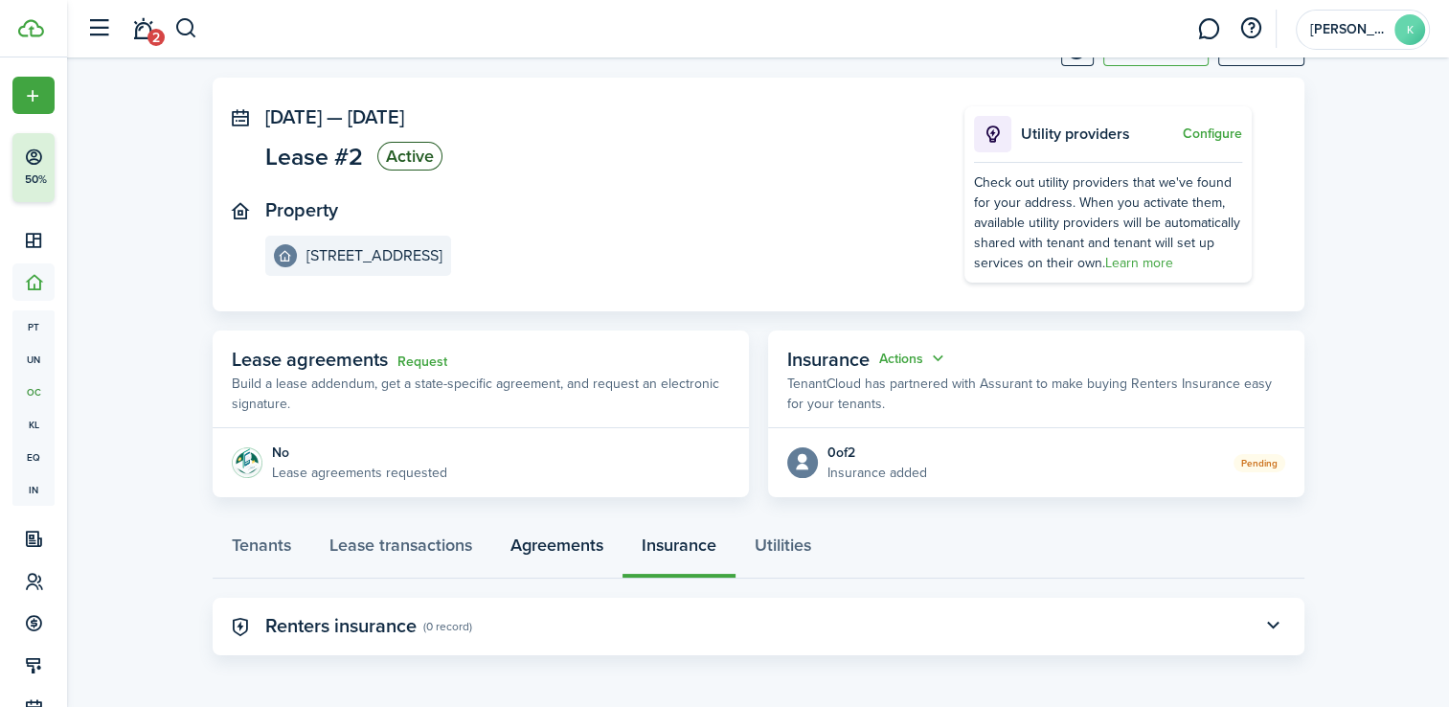
click at [556, 539] on link "Agreements" at bounding box center [556, 549] width 131 height 57
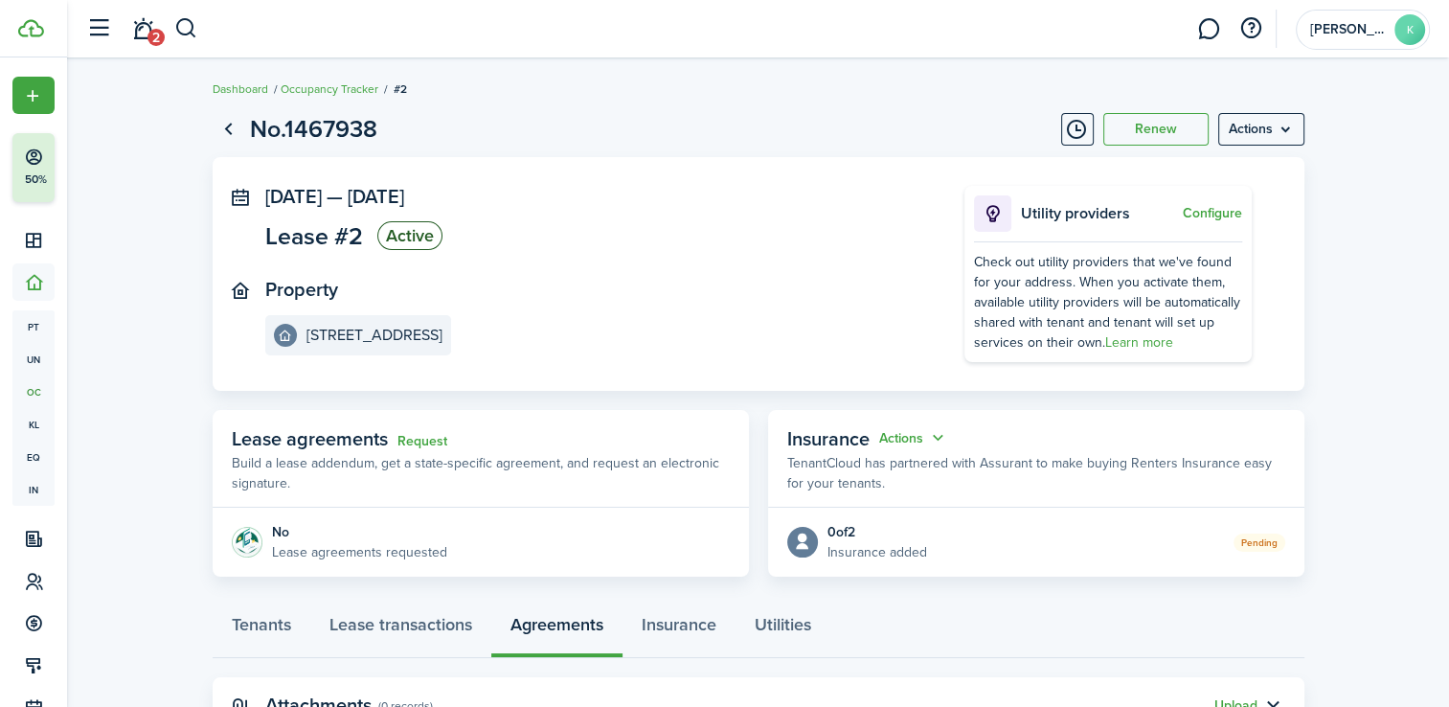
scroll to position [80, 0]
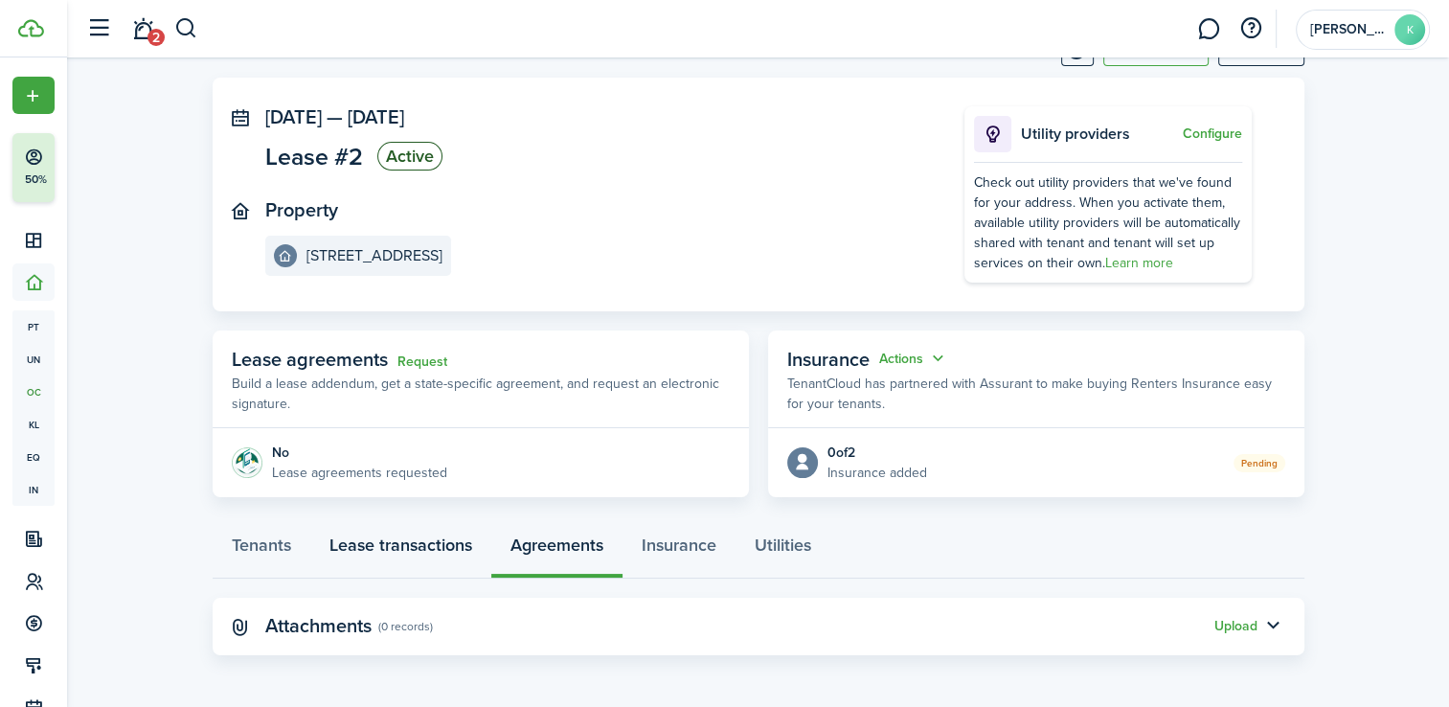
click at [431, 535] on link "Lease transactions" at bounding box center [400, 549] width 181 height 57
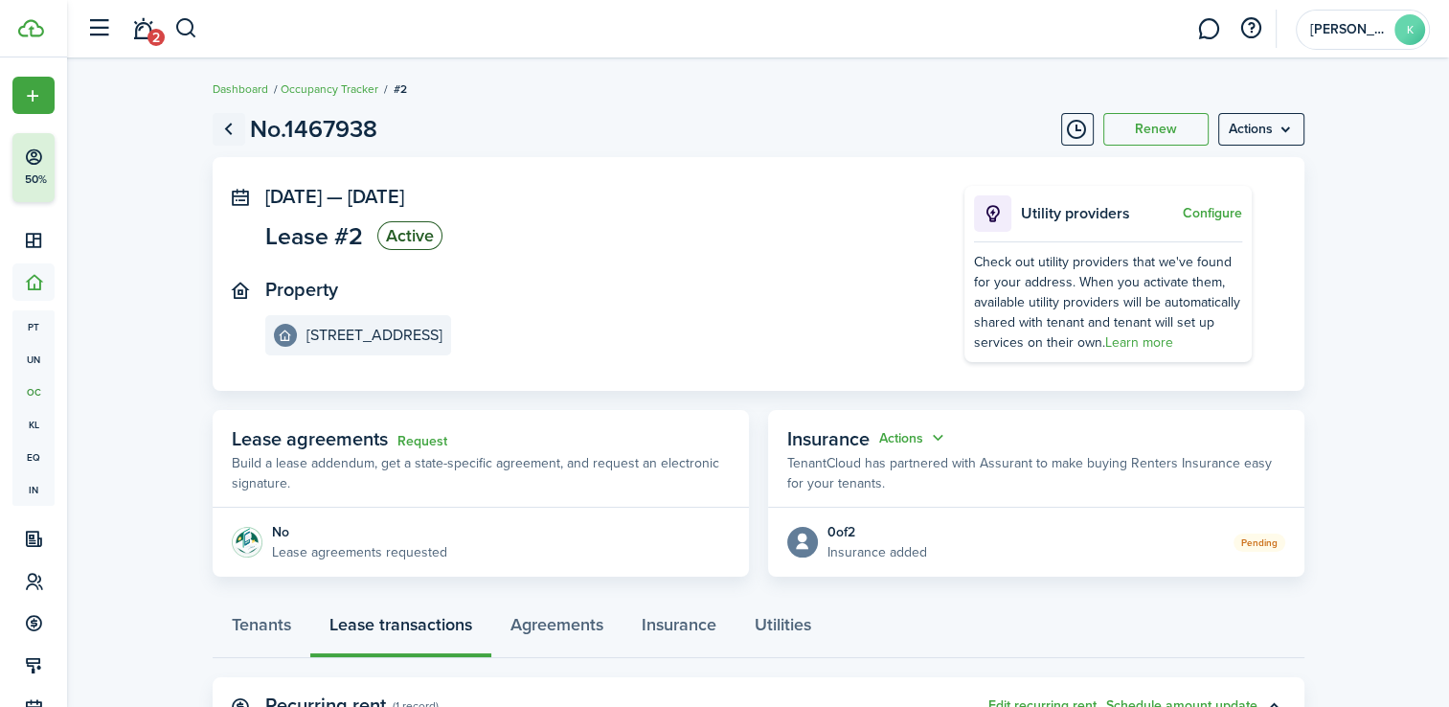
click at [221, 125] on link "Go back" at bounding box center [229, 129] width 33 height 33
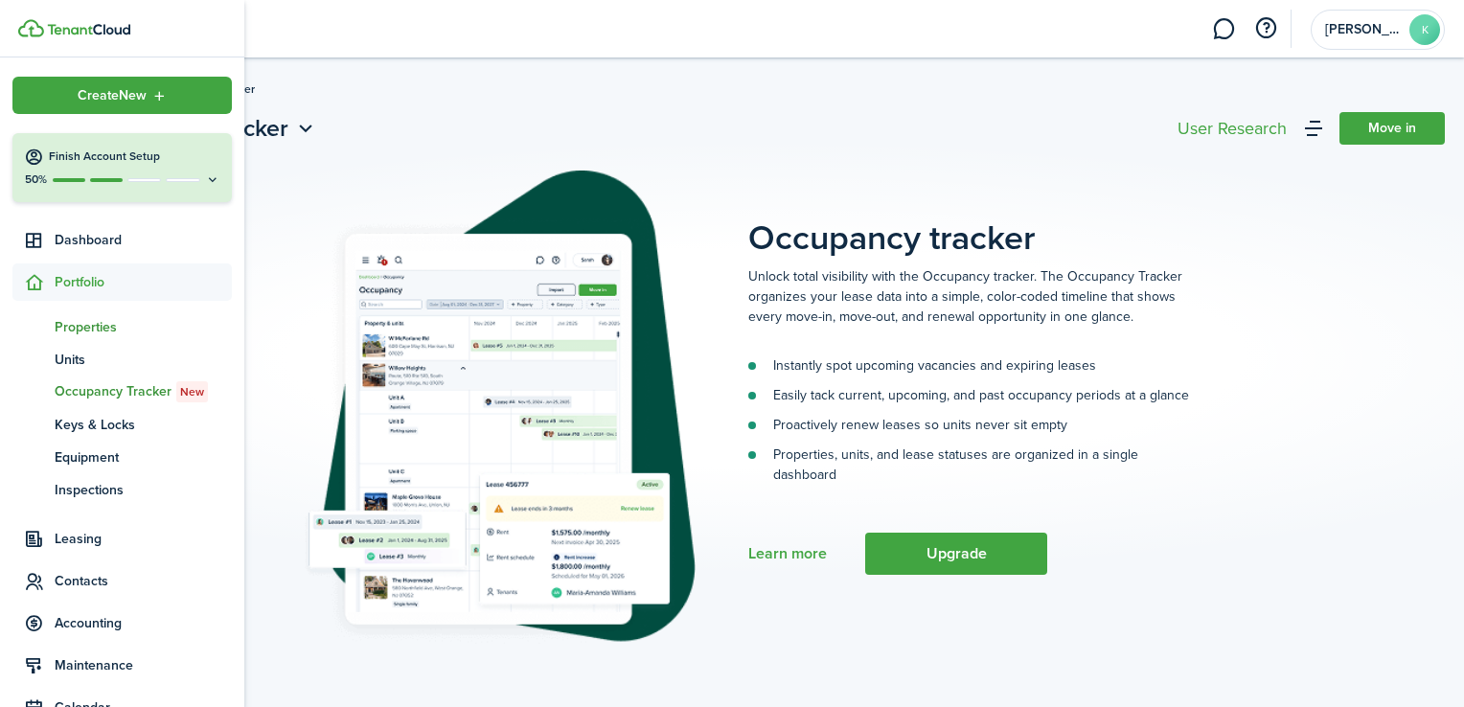
click at [87, 320] on span "Properties" at bounding box center [143, 327] width 177 height 20
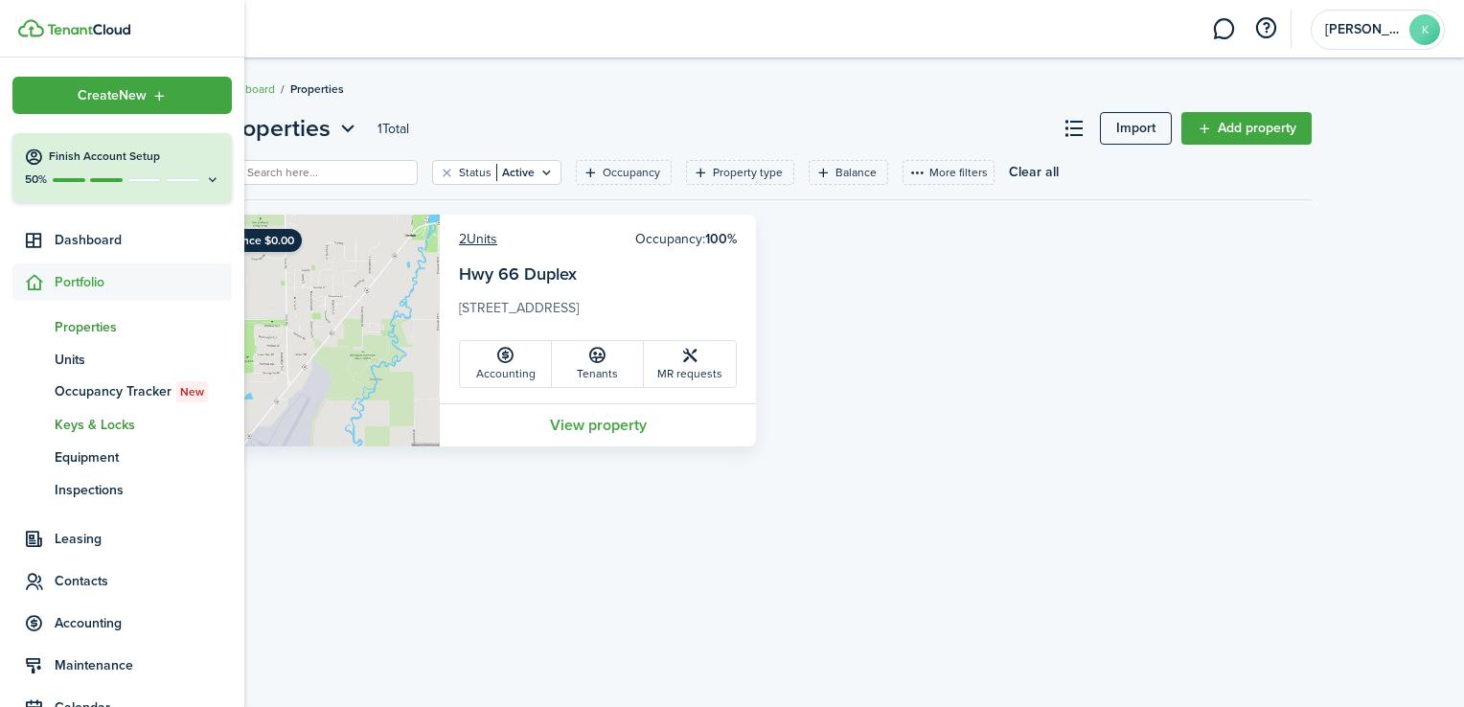
click at [100, 430] on span "Keys & Locks" at bounding box center [143, 425] width 177 height 20
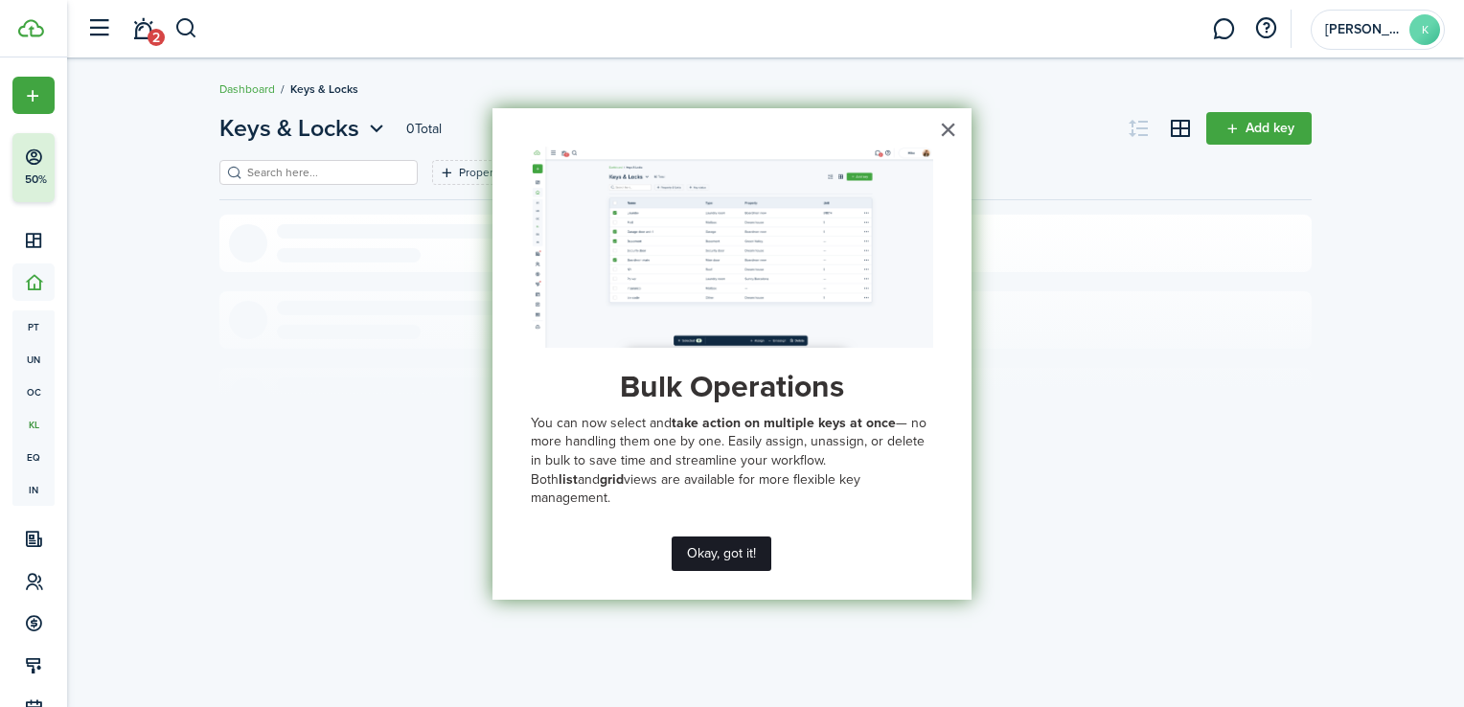
click at [731, 552] on button "Okay, got it!" at bounding box center [722, 553] width 100 height 34
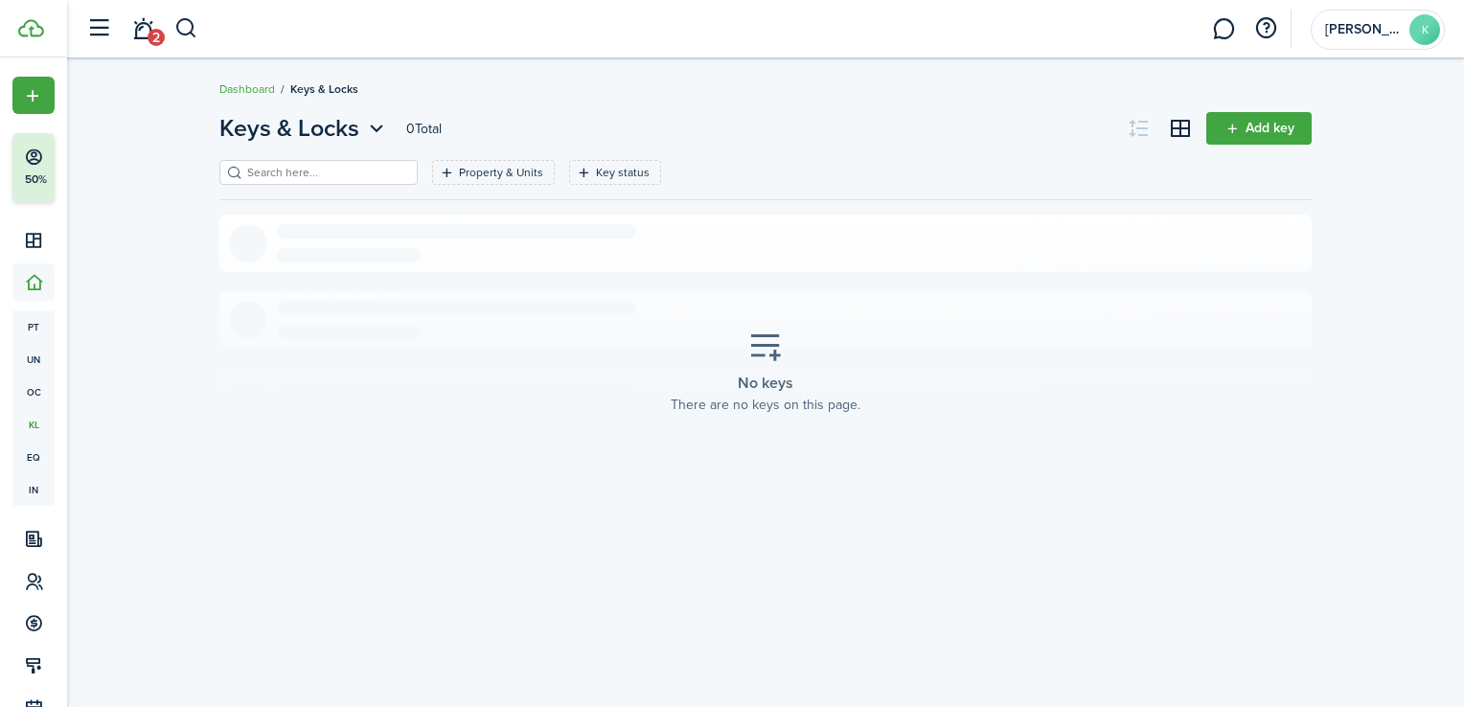
click at [766, 358] on icon at bounding box center [765, 347] width 34 height 34
click at [1255, 129] on link "Add key" at bounding box center [1258, 128] width 105 height 33
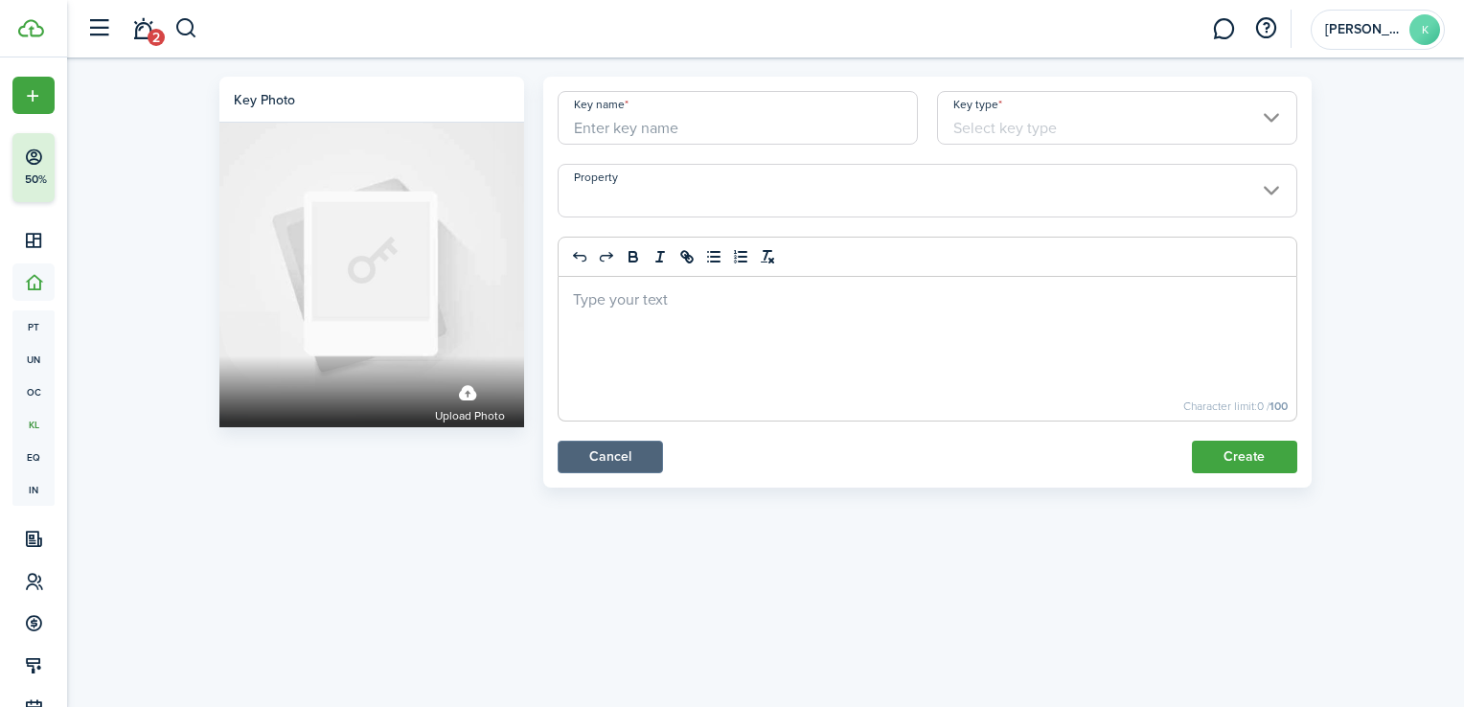
click at [613, 457] on link "Cancel" at bounding box center [610, 457] width 105 height 33
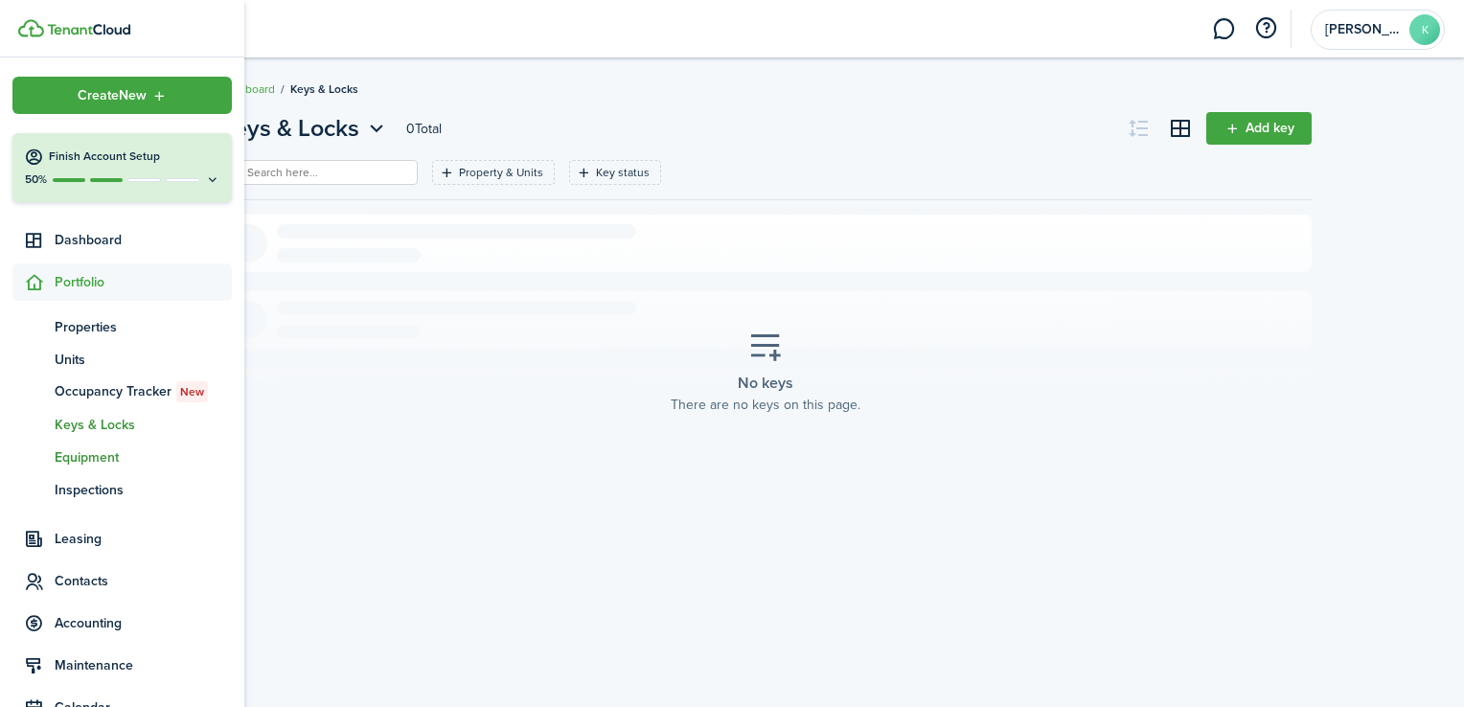
click at [87, 460] on span "Equipment" at bounding box center [143, 457] width 177 height 20
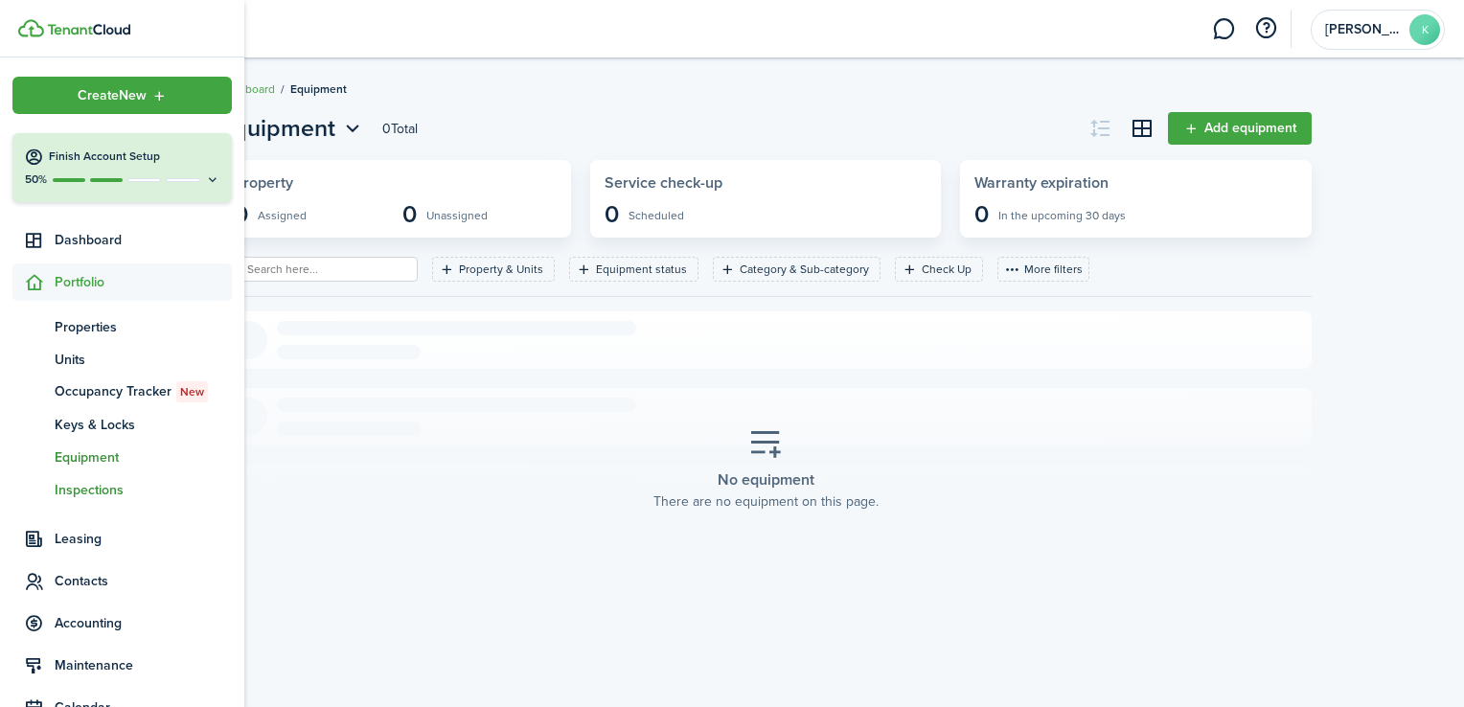
click at [84, 490] on span "Inspections" at bounding box center [143, 490] width 177 height 20
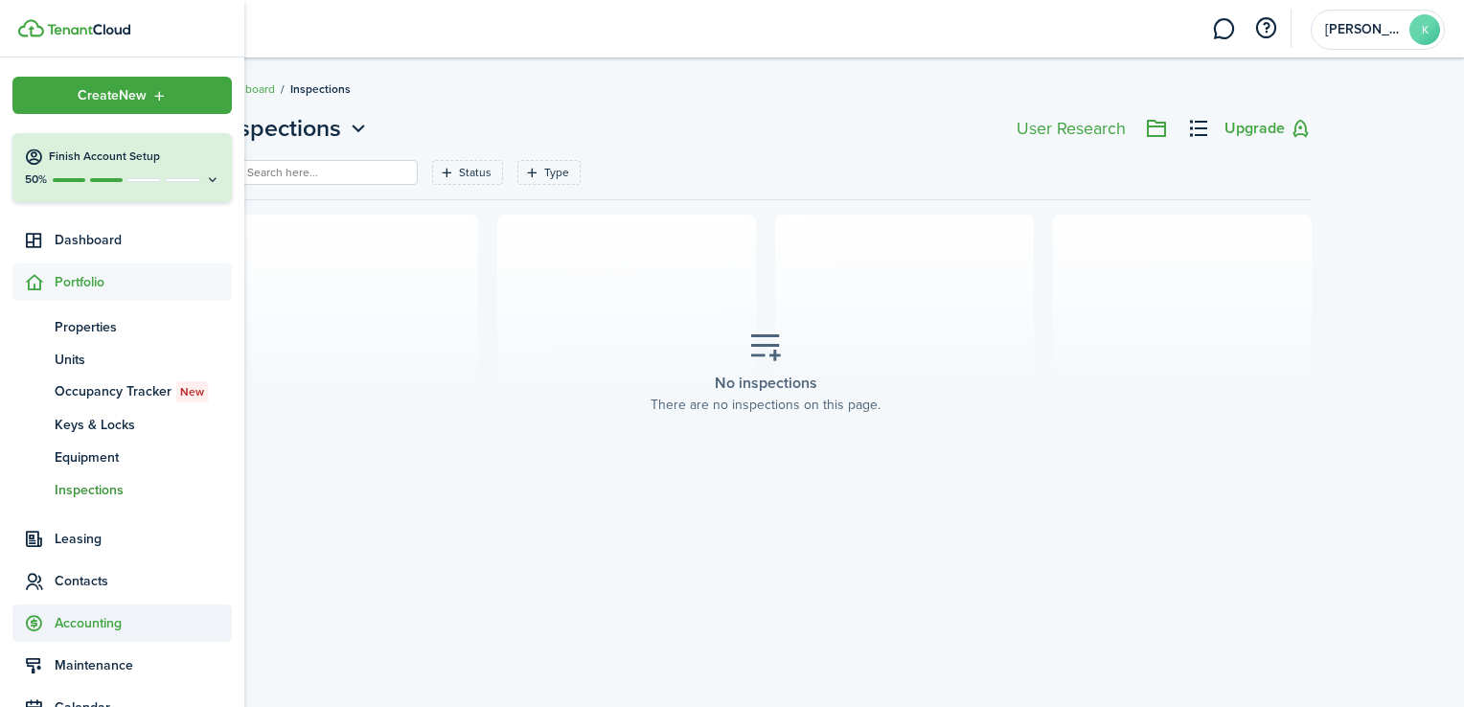
click at [86, 624] on span "Accounting" at bounding box center [143, 623] width 177 height 20
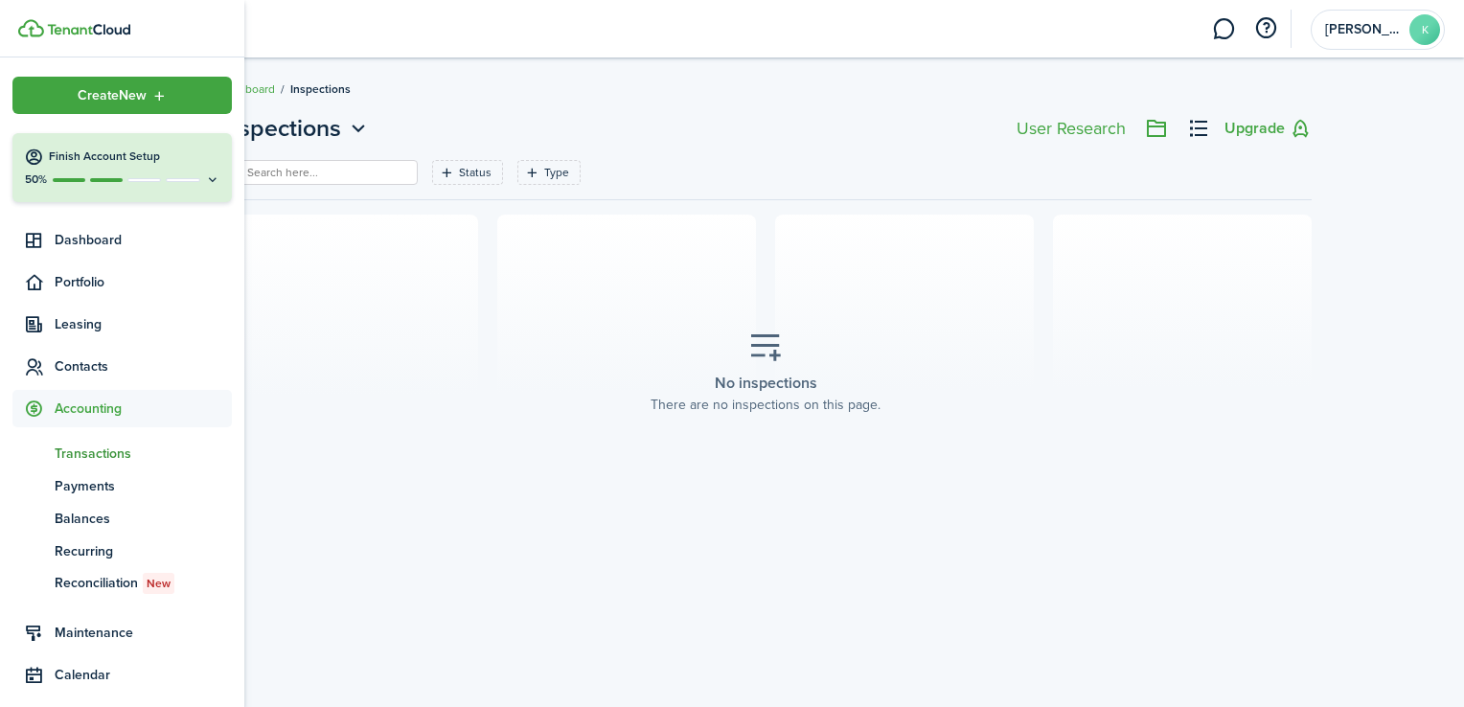
click at [111, 460] on span "Transactions" at bounding box center [143, 454] width 177 height 20
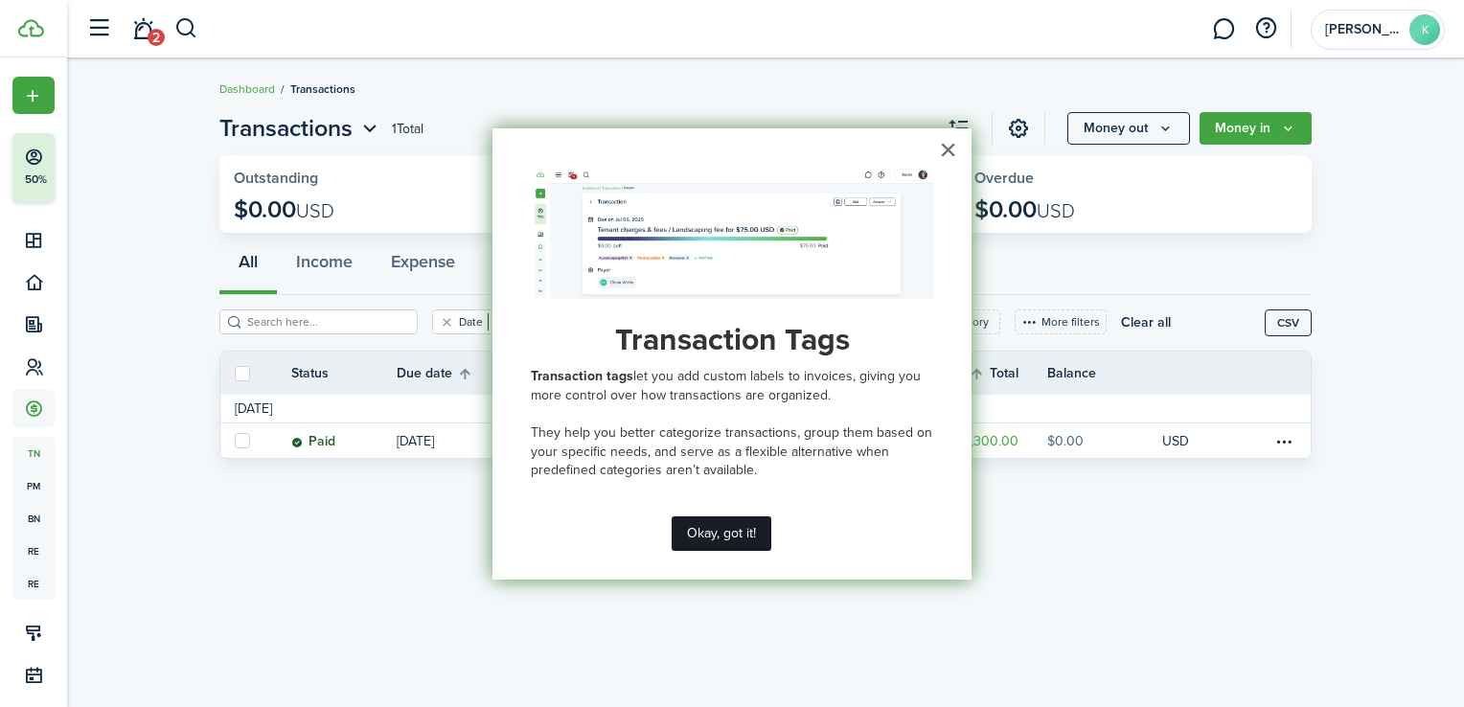
click at [710, 538] on button "Okay, got it!" at bounding box center [722, 533] width 100 height 34
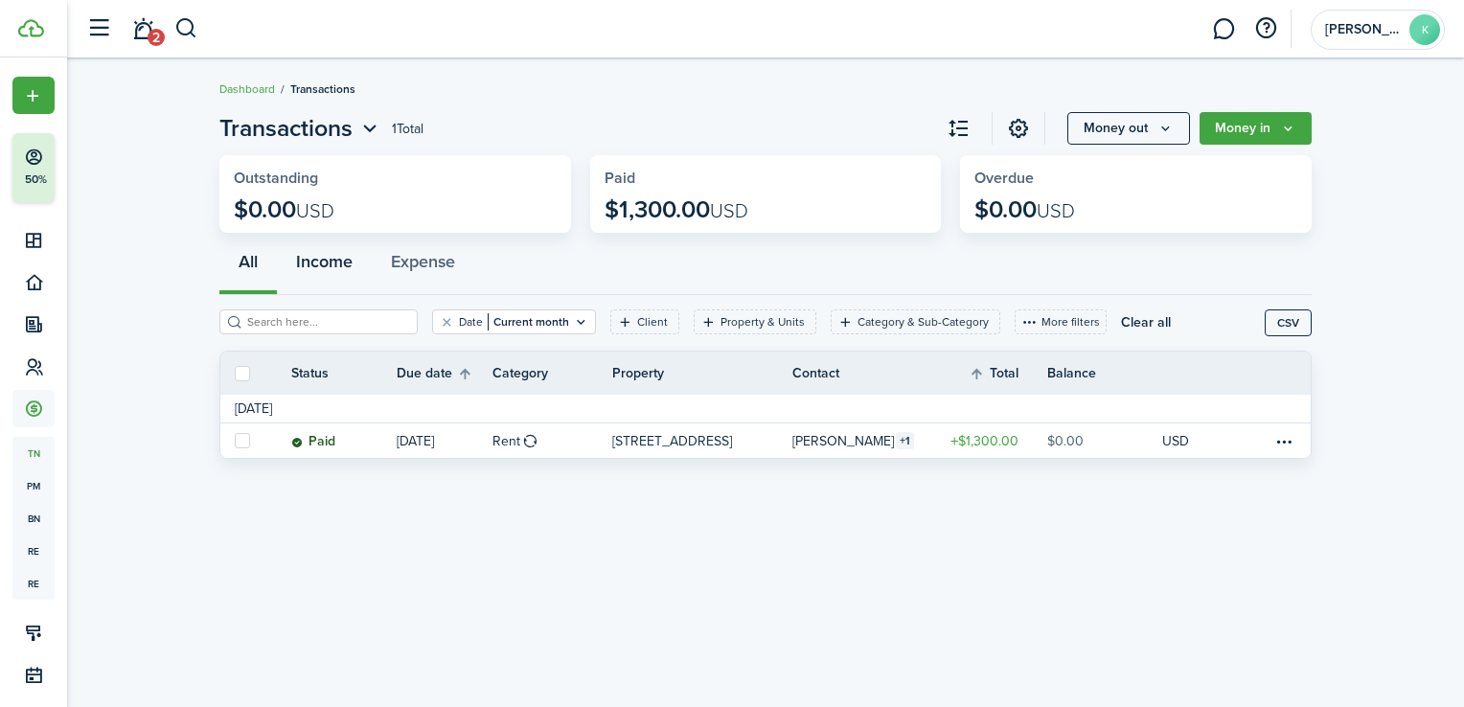
click at [356, 277] on button "Income" at bounding box center [324, 266] width 95 height 57
click at [434, 270] on button "Expense" at bounding box center [423, 266] width 103 height 57
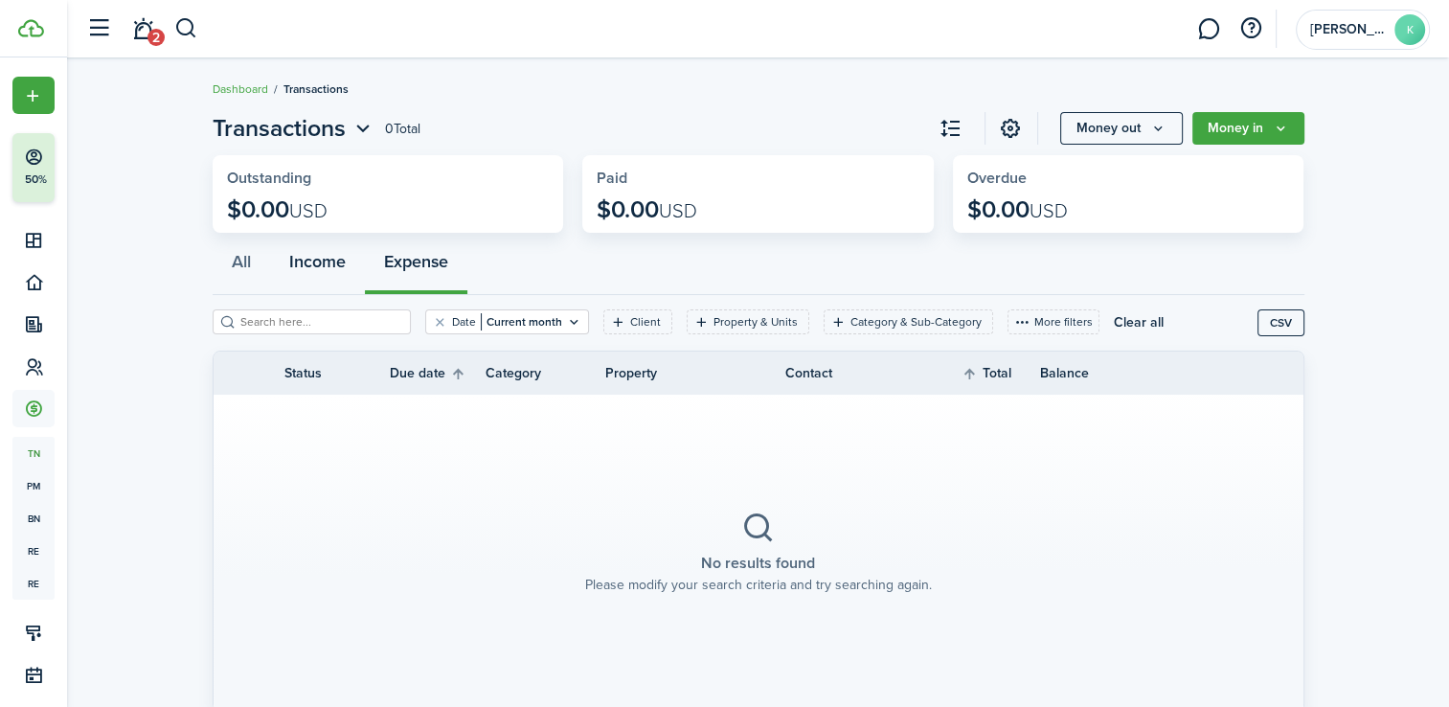
click at [318, 259] on button "Income" at bounding box center [317, 266] width 95 height 57
